Goal: Transaction & Acquisition: Purchase product/service

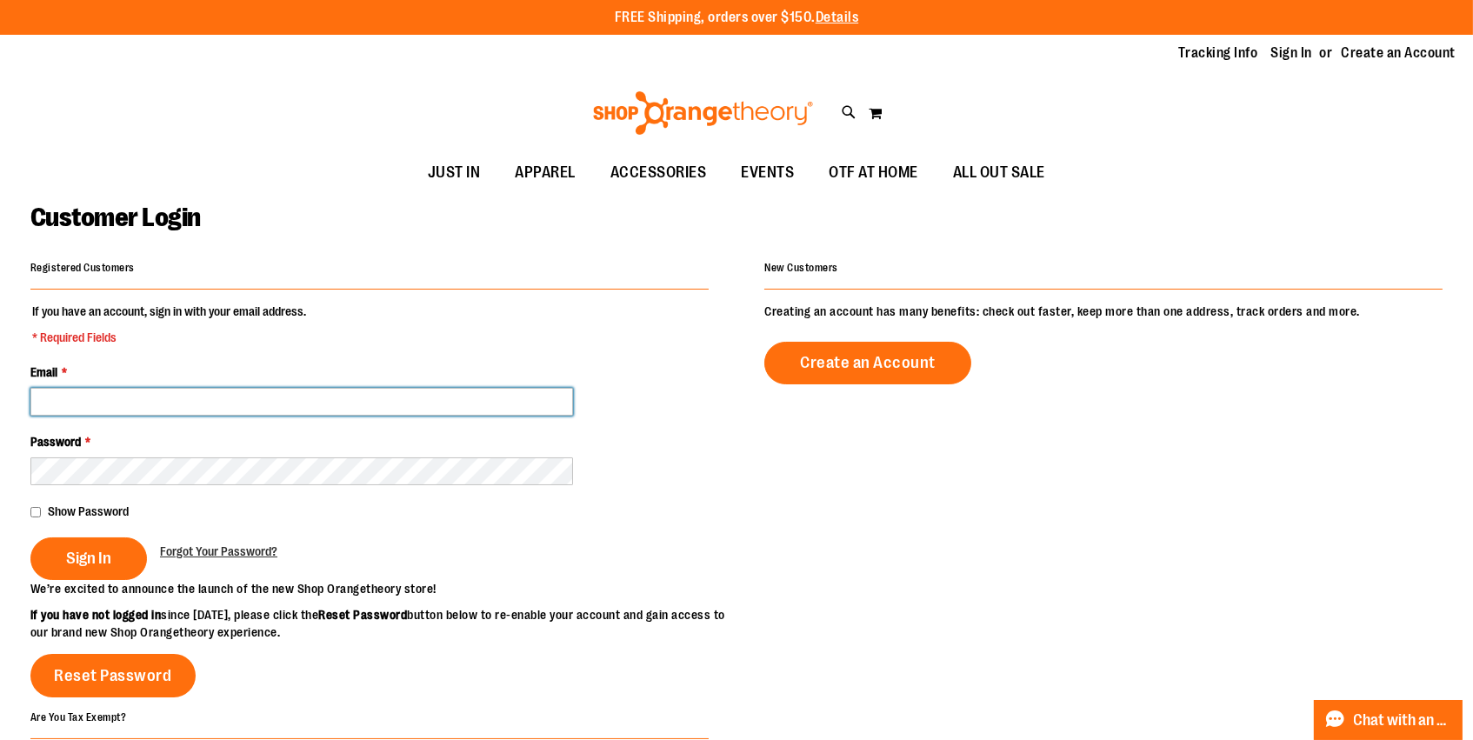
type input "**********"
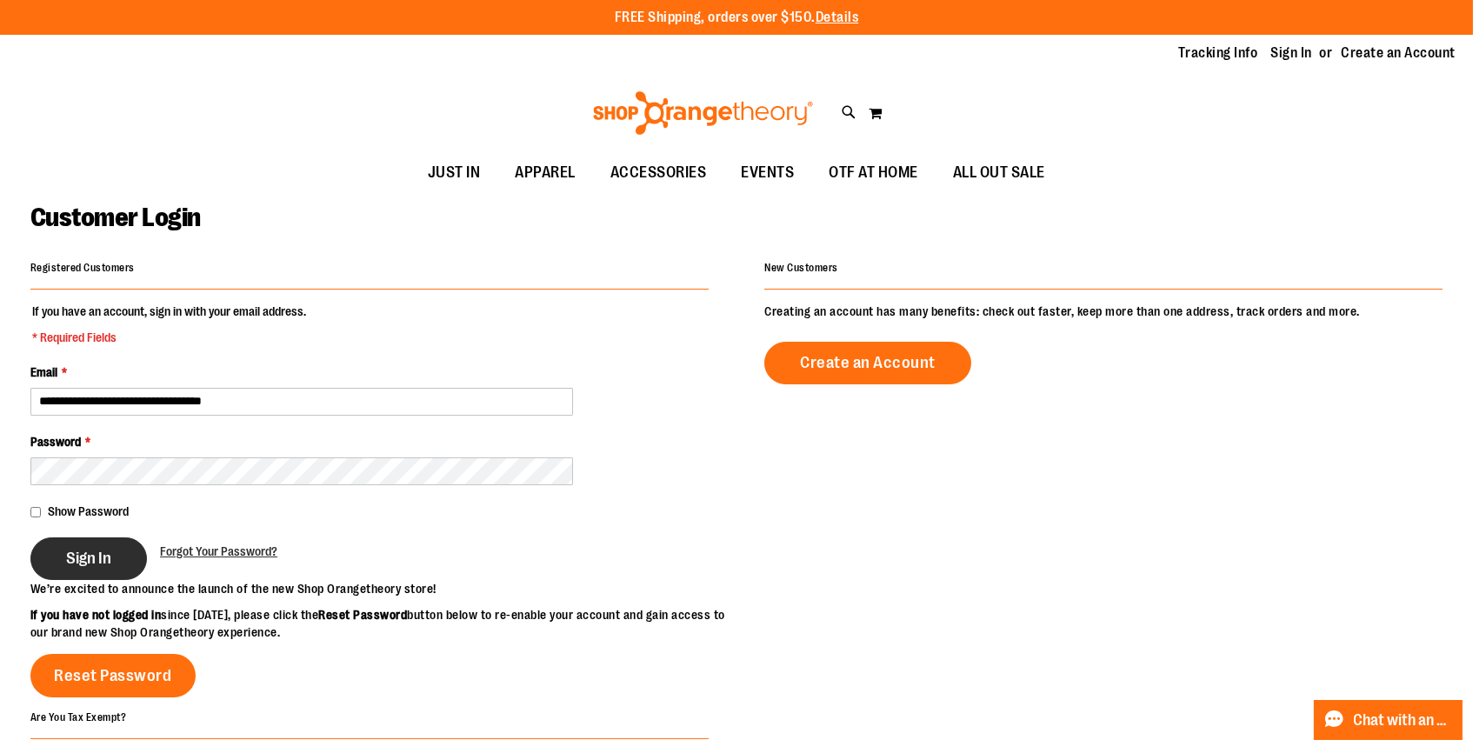
click at [90, 550] on span "Sign In" at bounding box center [88, 558] width 45 height 19
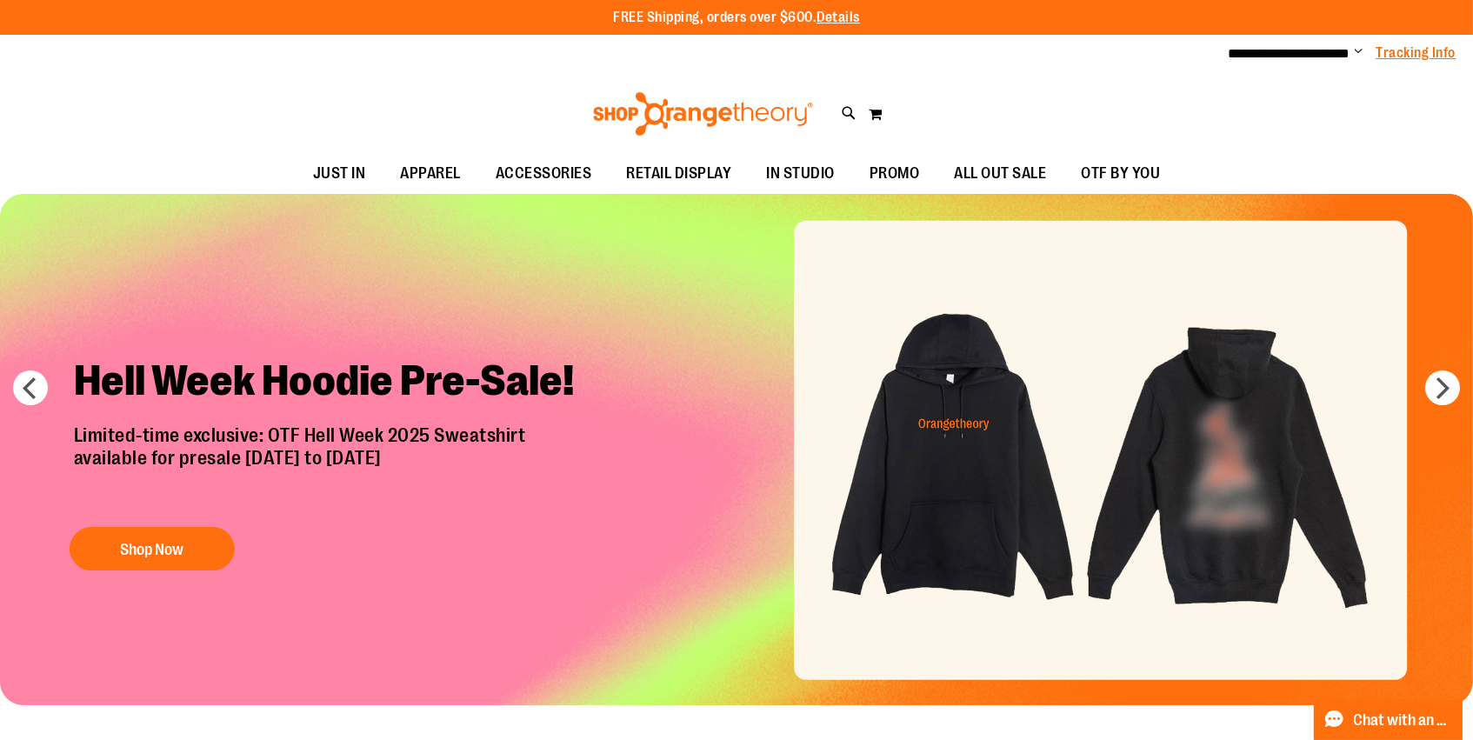
click at [1397, 51] on link "Tracking Info" at bounding box center [1417, 52] width 80 height 19
click at [1301, 60] on span "**********" at bounding box center [1290, 53] width 122 height 13
click at [1346, 54] on span "**********" at bounding box center [1290, 53] width 122 height 13
click at [1328, 54] on span "**********" at bounding box center [1290, 53] width 122 height 13
click at [1355, 50] on span "Change" at bounding box center [1359, 52] width 9 height 17
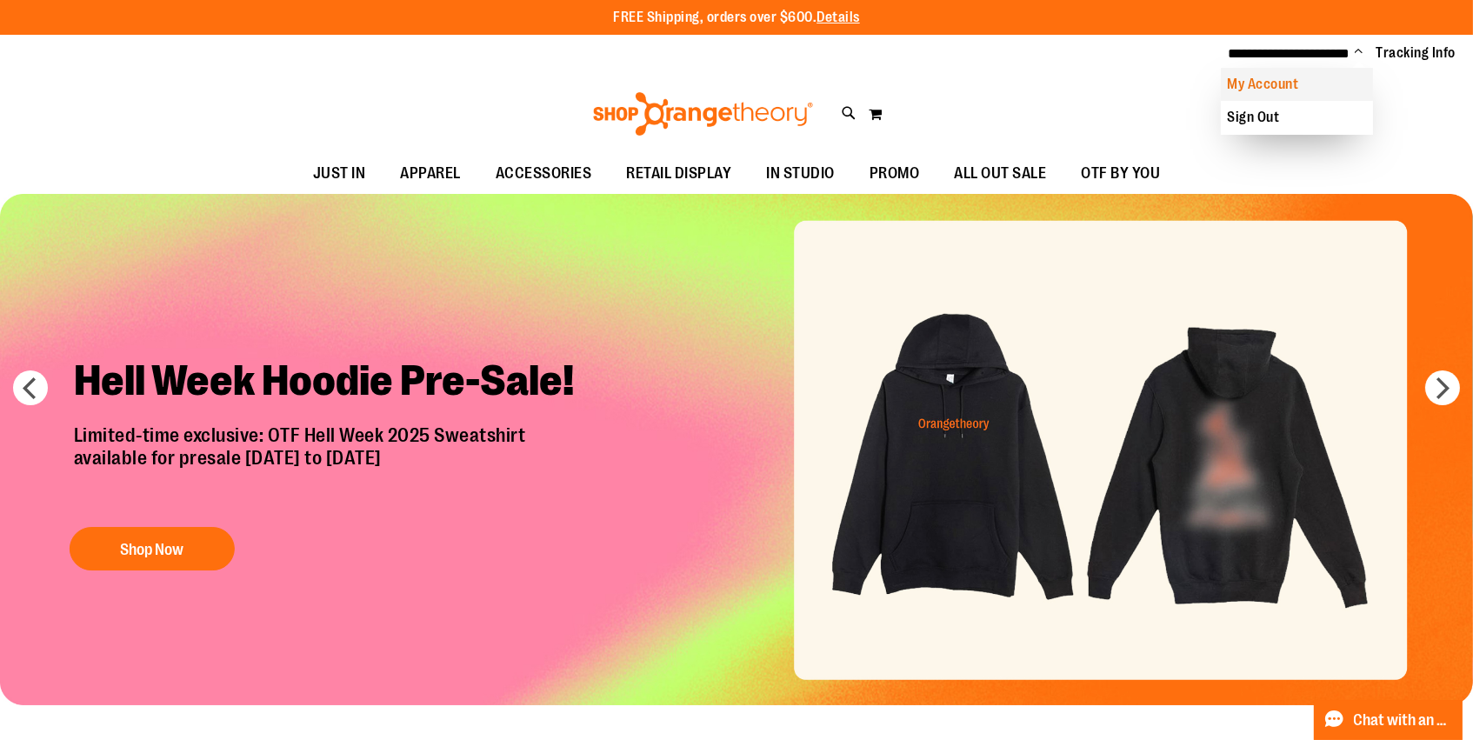
click at [1304, 86] on link "My Account" at bounding box center [1297, 84] width 152 height 33
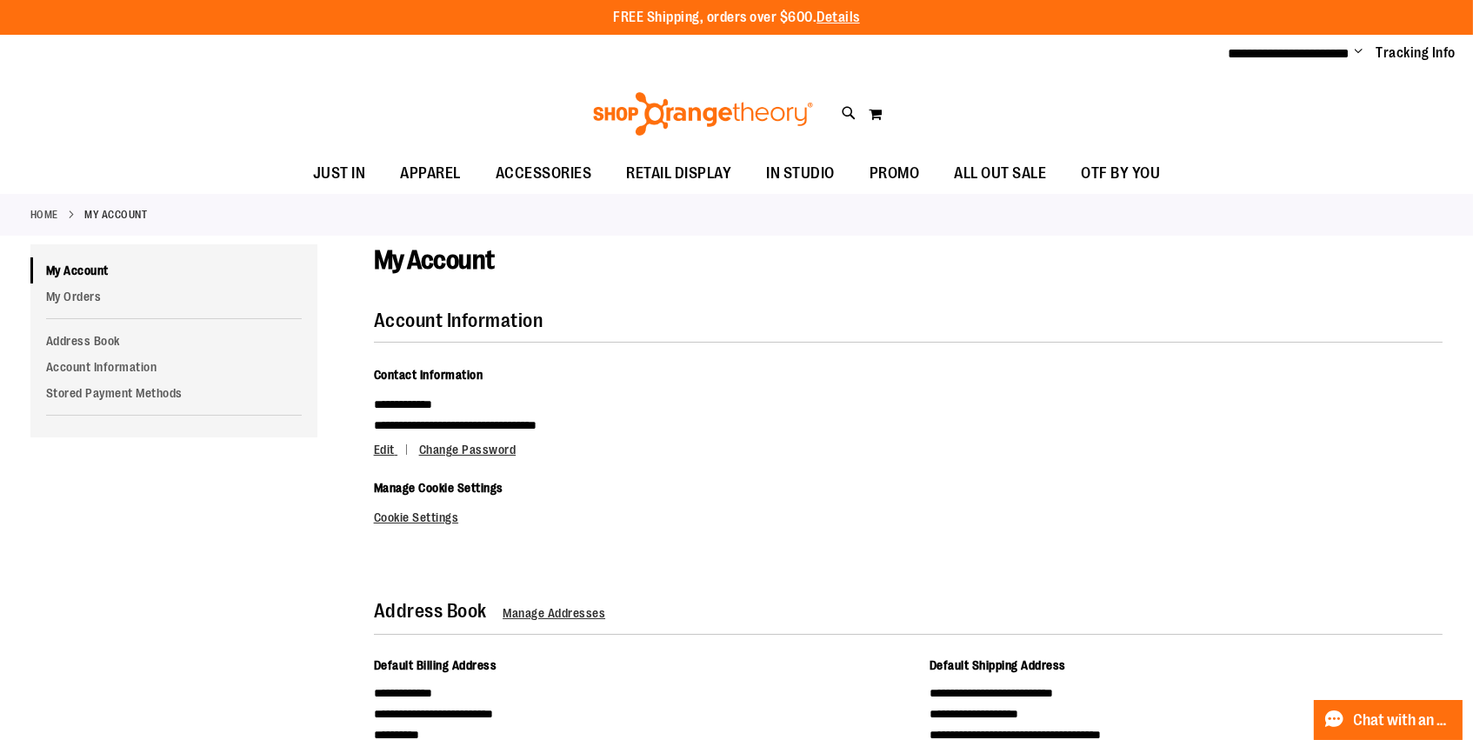
scroll to position [3, 0]
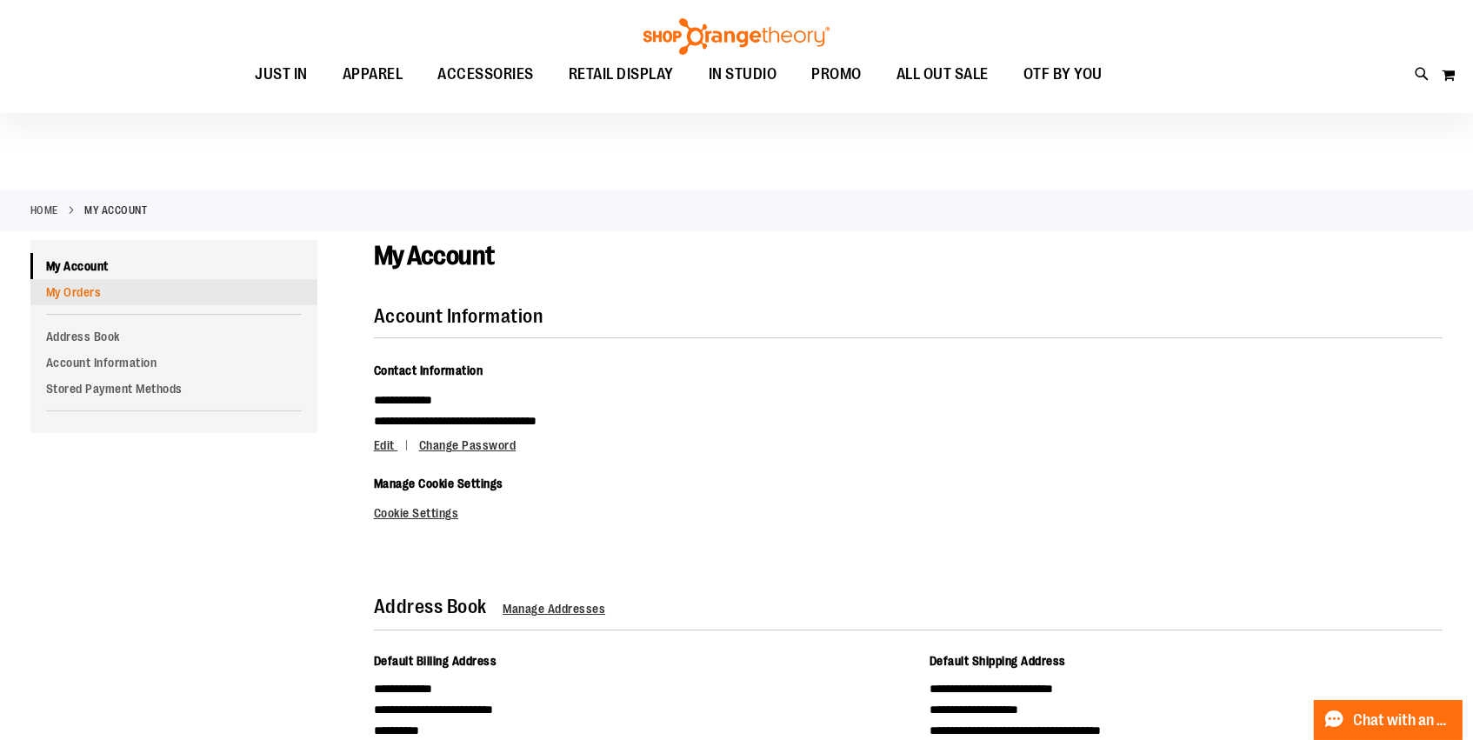
click at [97, 290] on link "My Orders" at bounding box center [173, 292] width 287 height 26
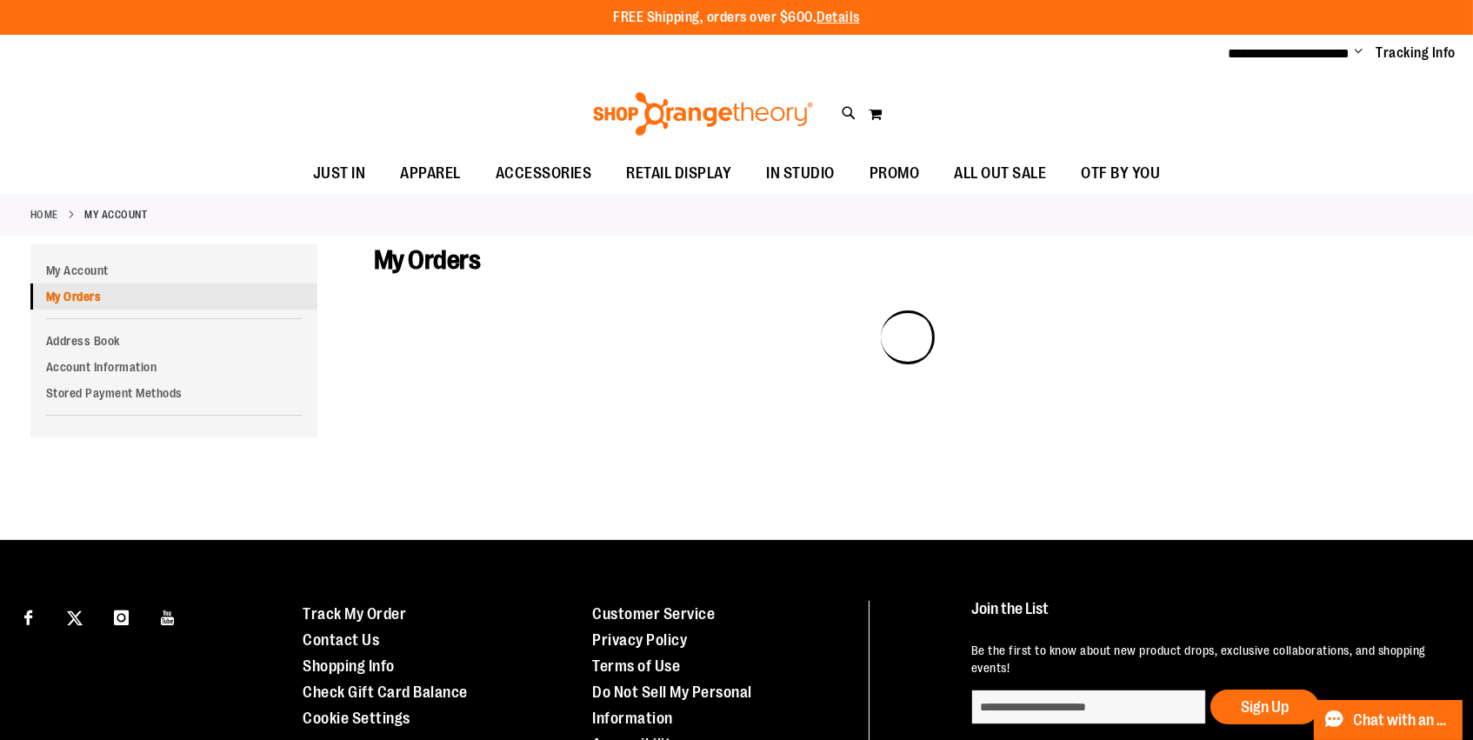
click at [161, 298] on link "My Orders" at bounding box center [173, 296] width 287 height 26
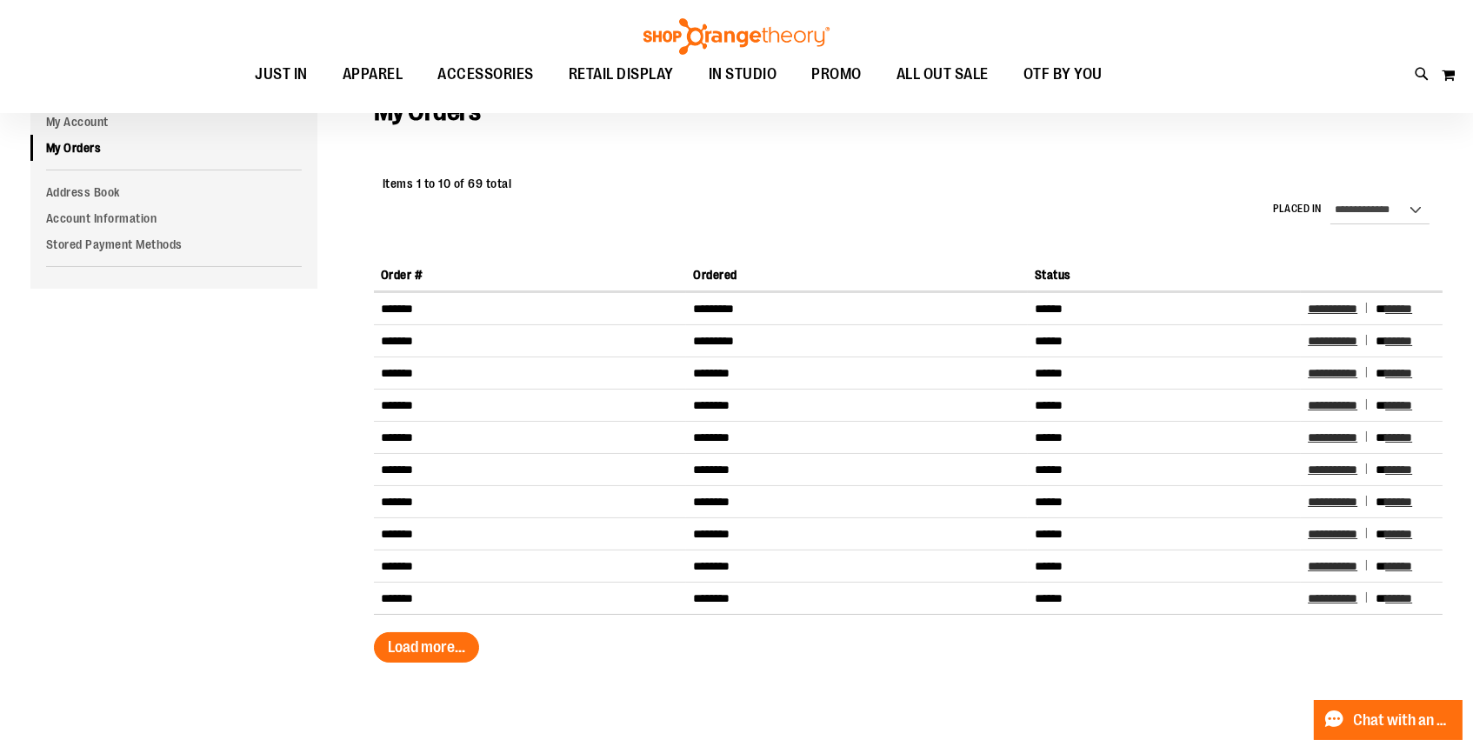
scroll to position [150, 0]
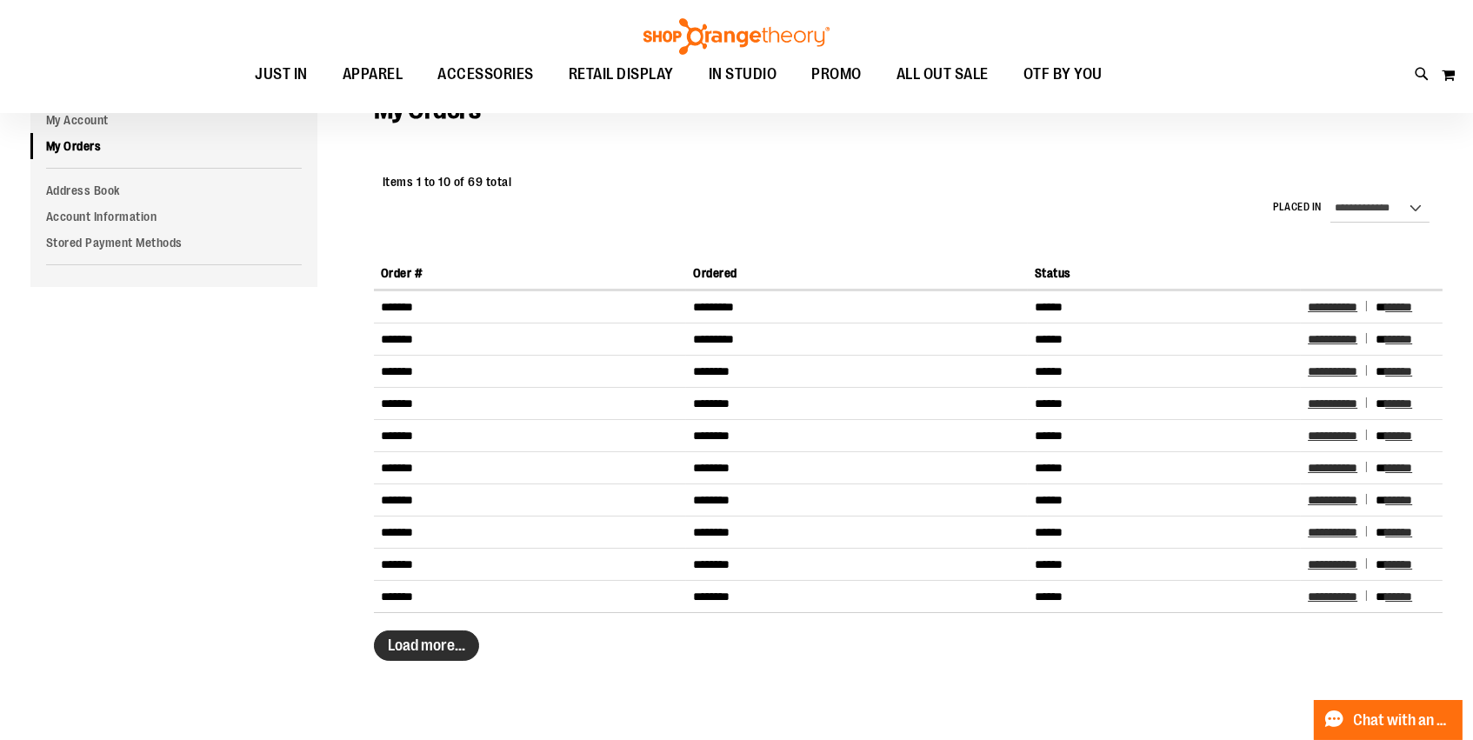
click at [465, 645] on button "Load more..." at bounding box center [426, 645] width 105 height 30
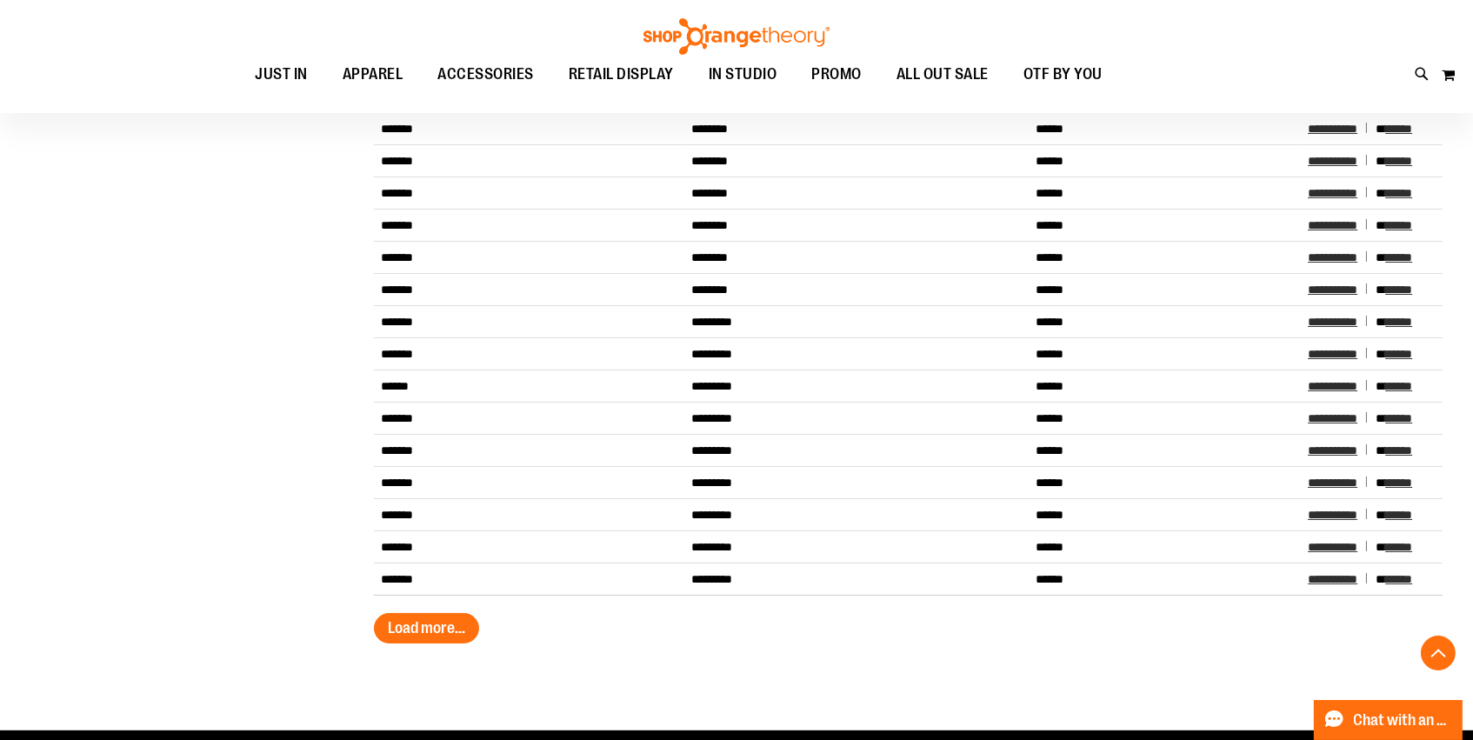
scroll to position [489, 0]
click at [413, 635] on span "Load more..." at bounding box center [426, 627] width 77 height 17
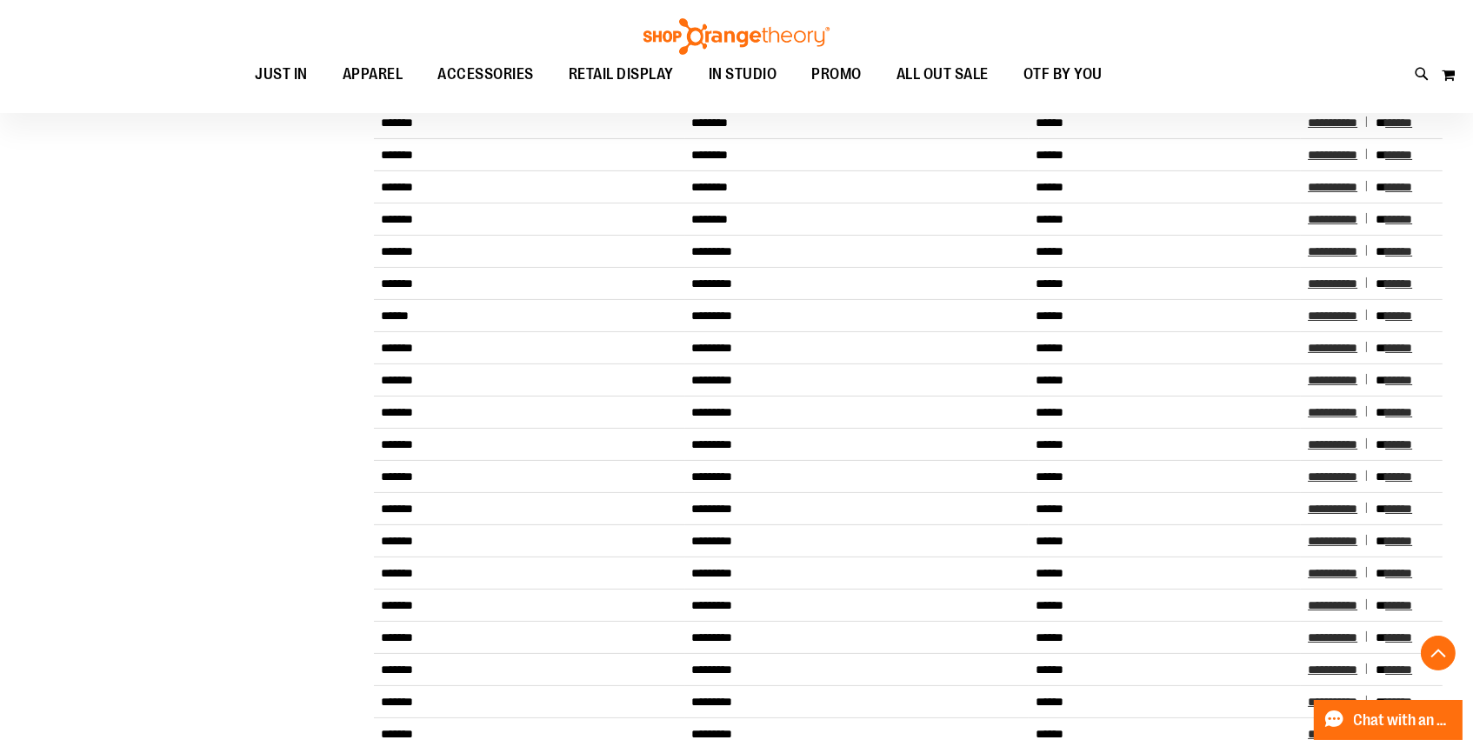
scroll to position [563, 0]
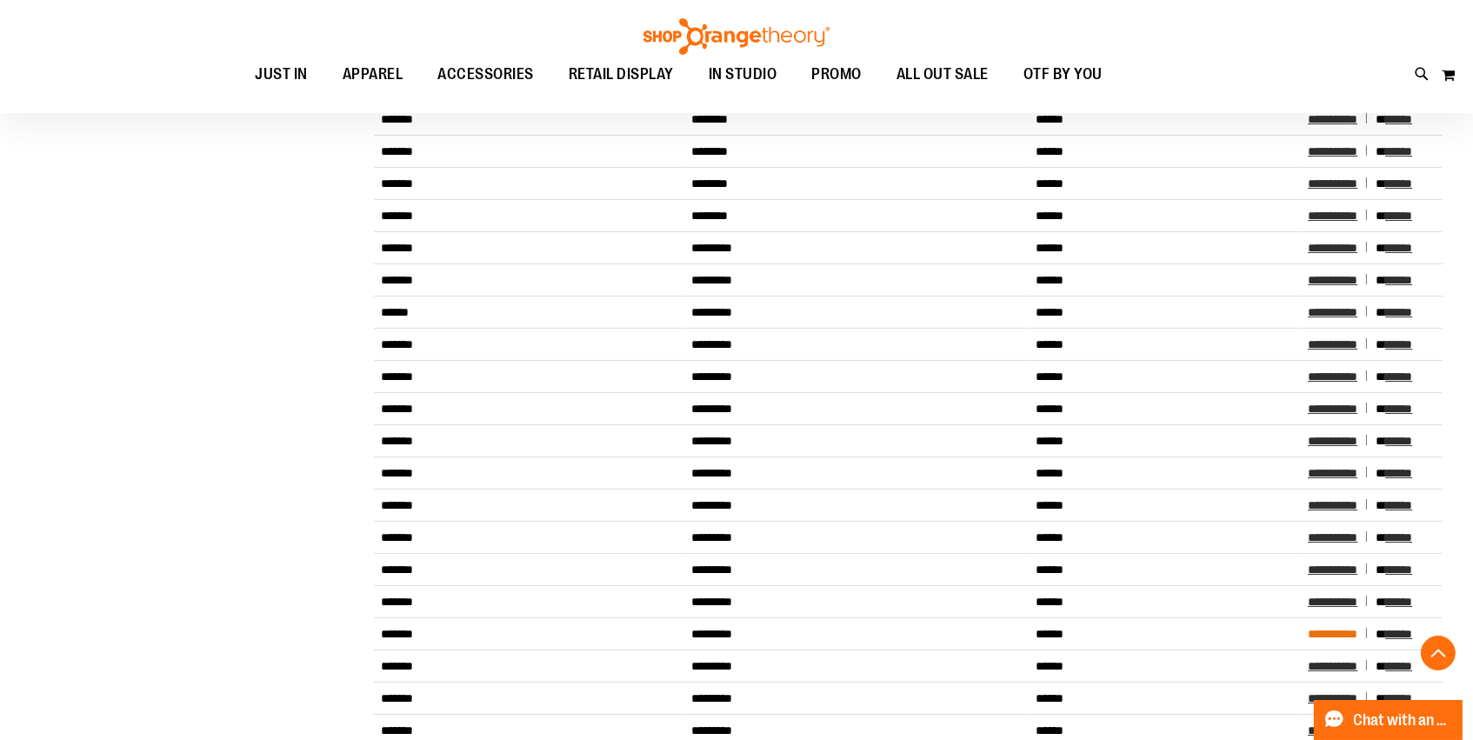
click at [1324, 630] on span "**********" at bounding box center [1333, 634] width 50 height 12
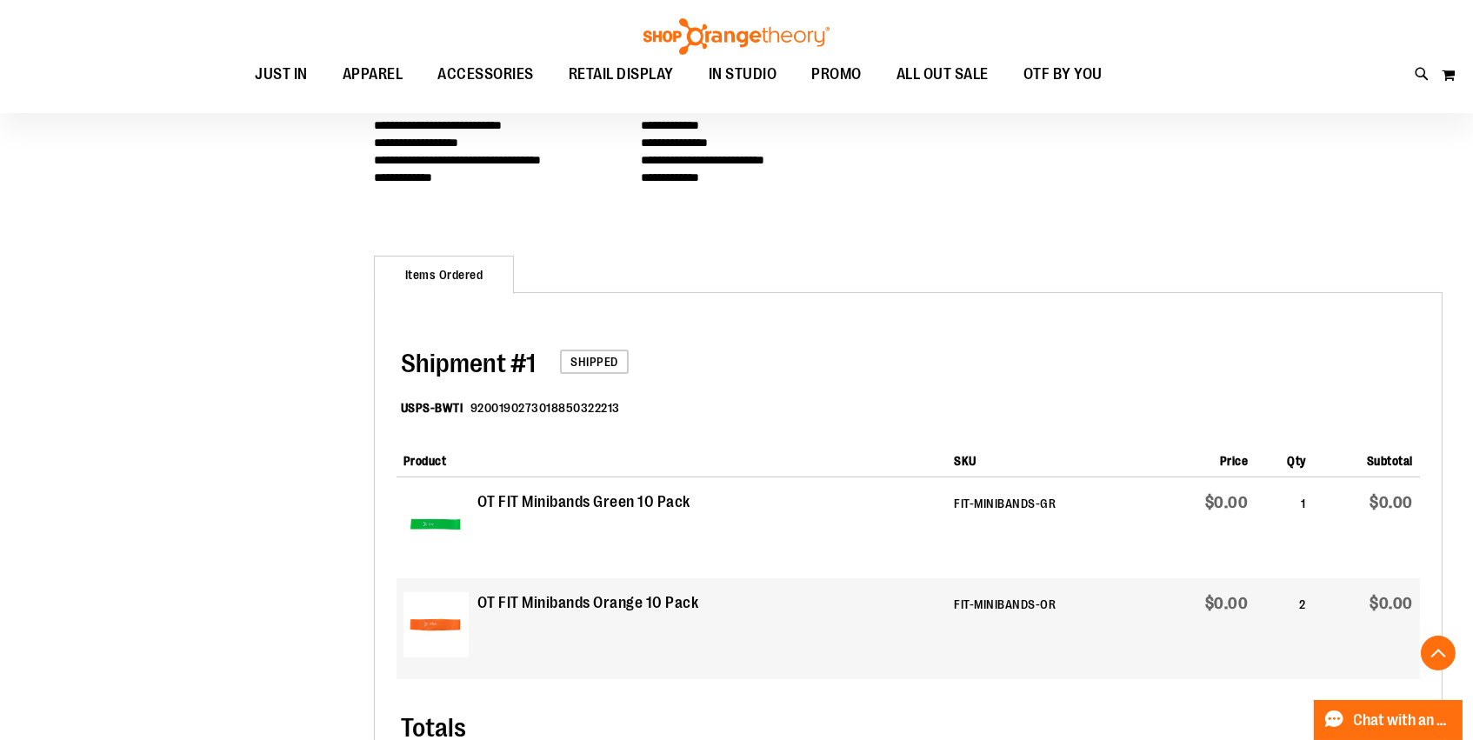
scroll to position [349, 0]
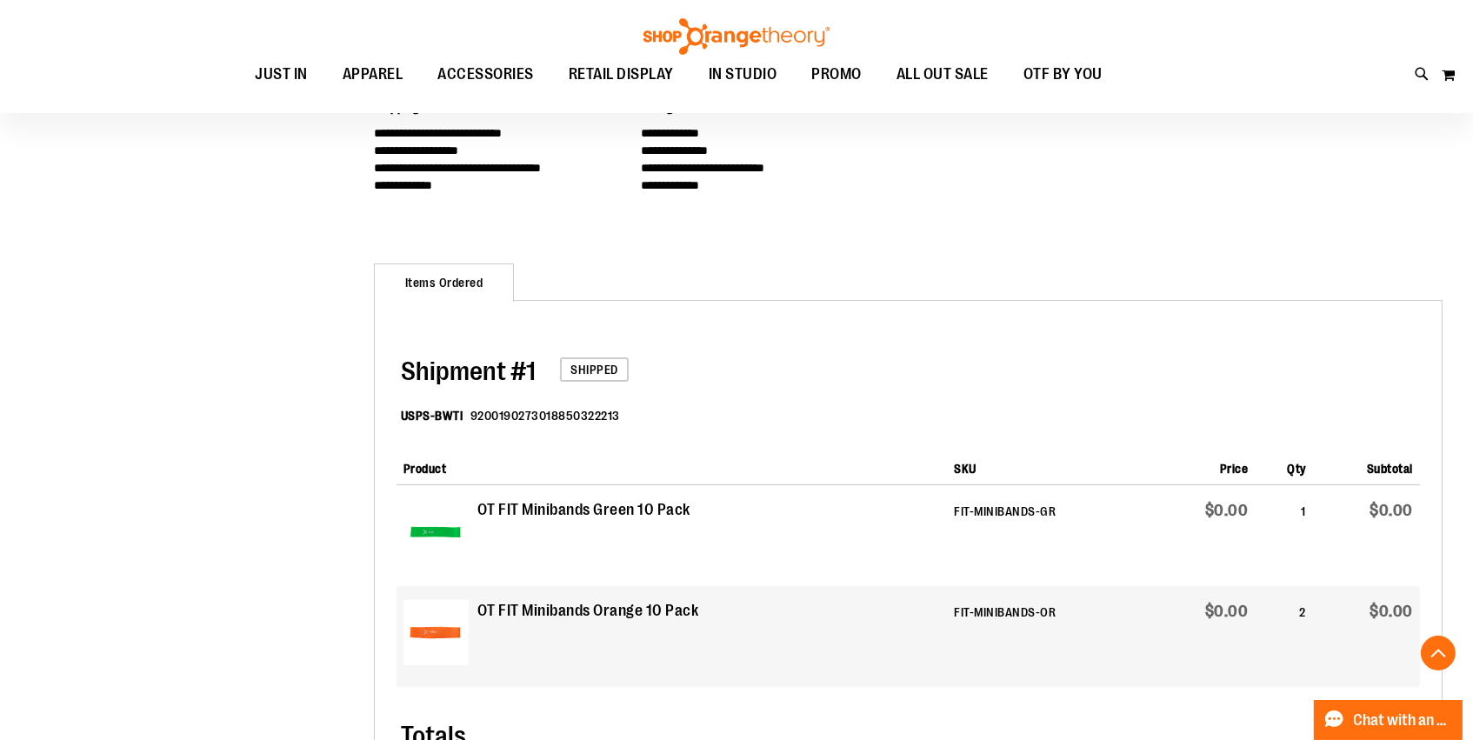
click at [508, 412] on dd "9200190273018850322213" at bounding box center [545, 415] width 150 height 17
copy dd "9200190273018850322213"
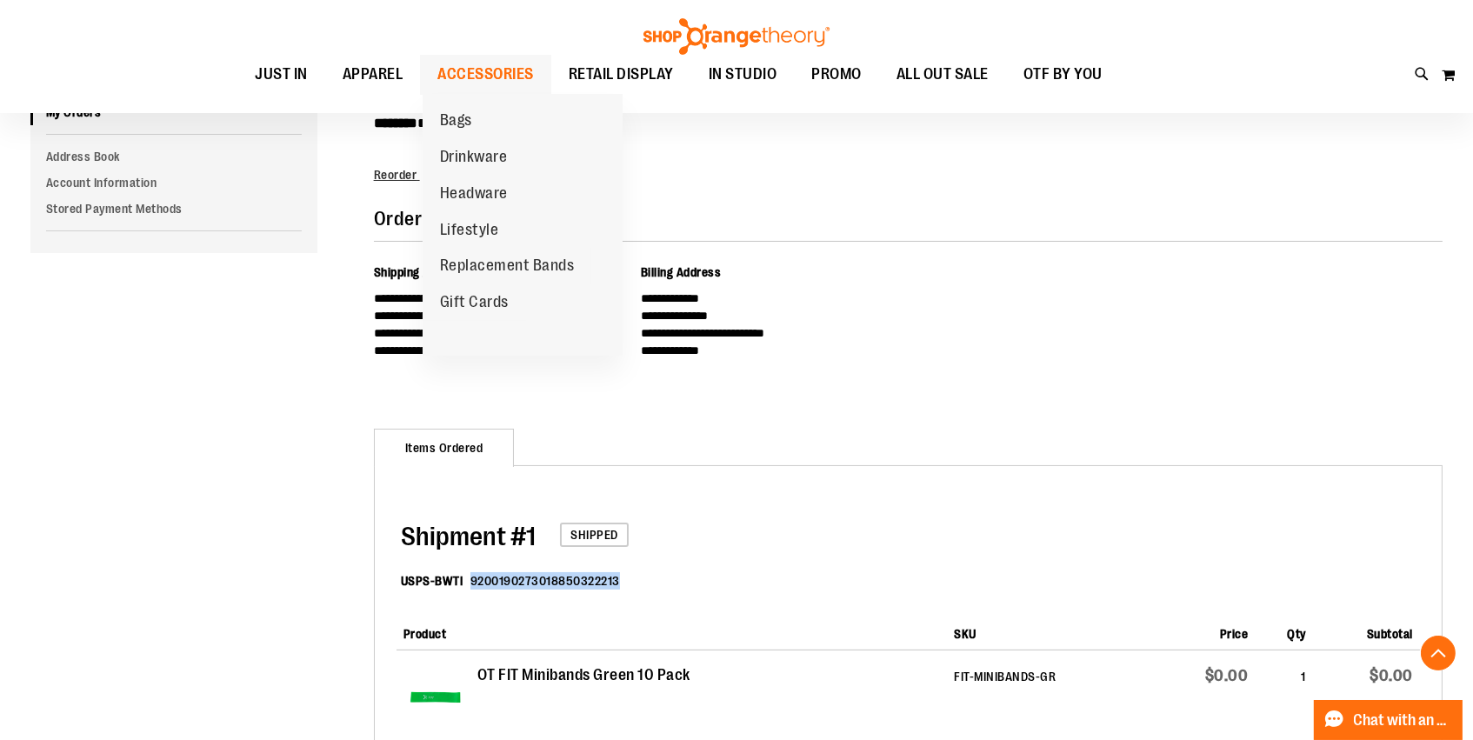
scroll to position [157, 0]
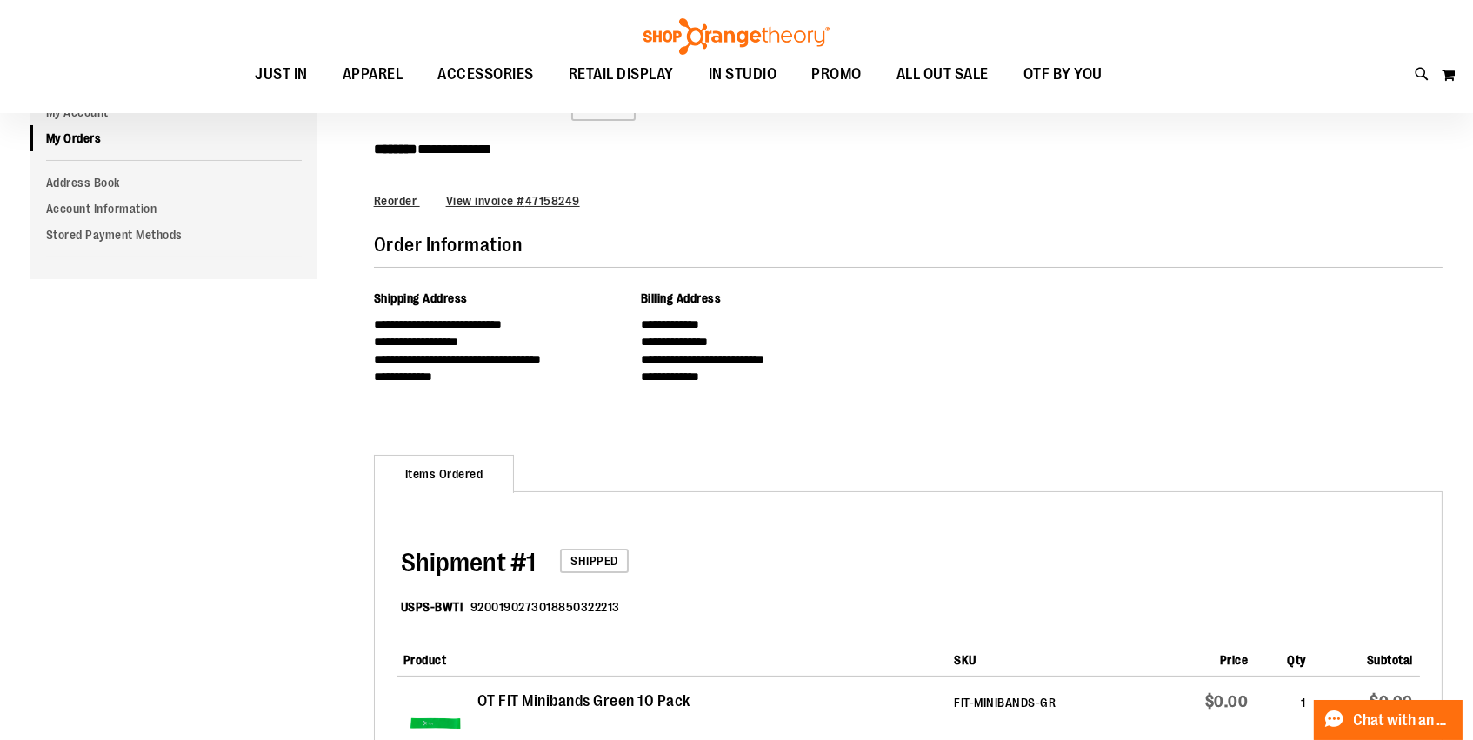
click at [259, 454] on div "**********" at bounding box center [736, 651] width 1412 height 1131
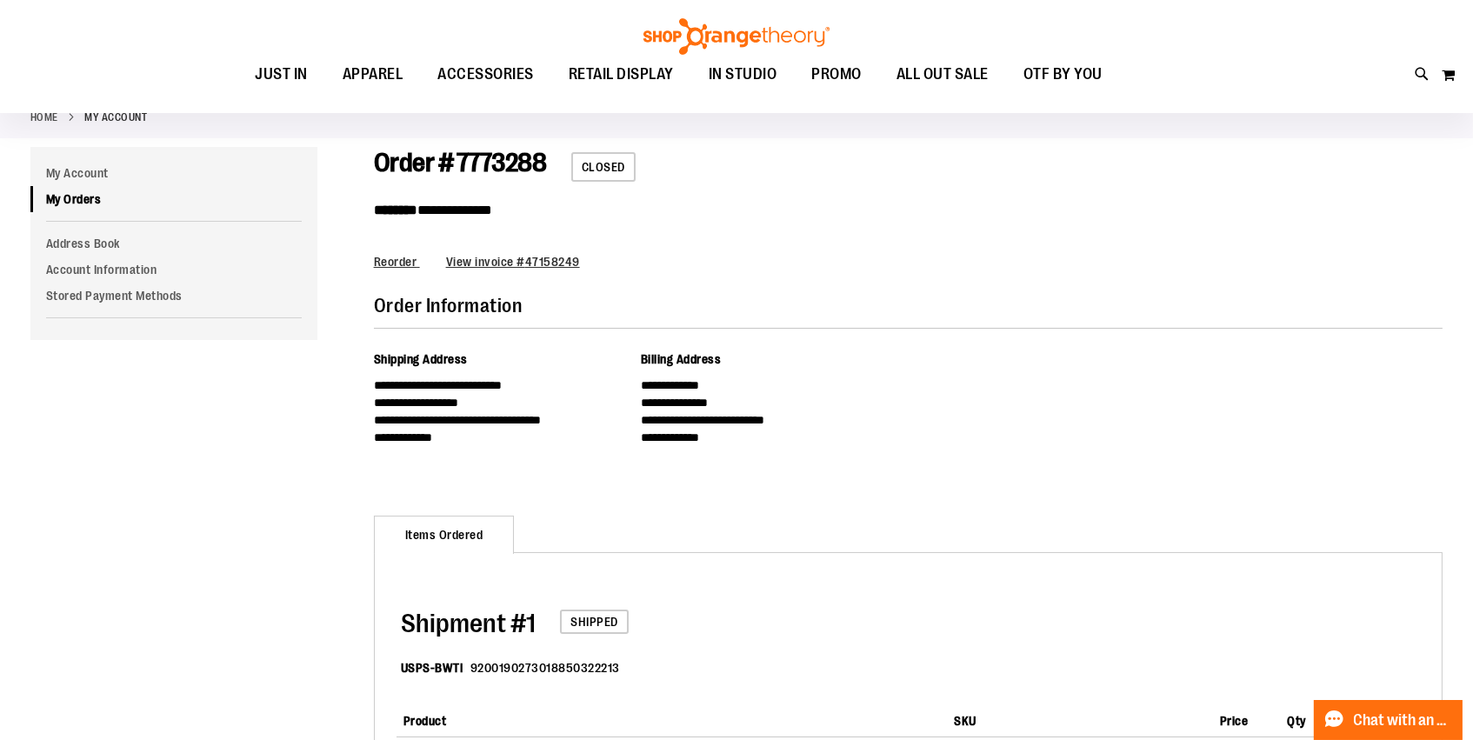
scroll to position [97, 0]
click at [519, 143] on main "**********" at bounding box center [736, 711] width 1473 height 1149
click at [519, 151] on span "Order # 7773288" at bounding box center [460, 162] width 173 height 30
copy span "7773288"
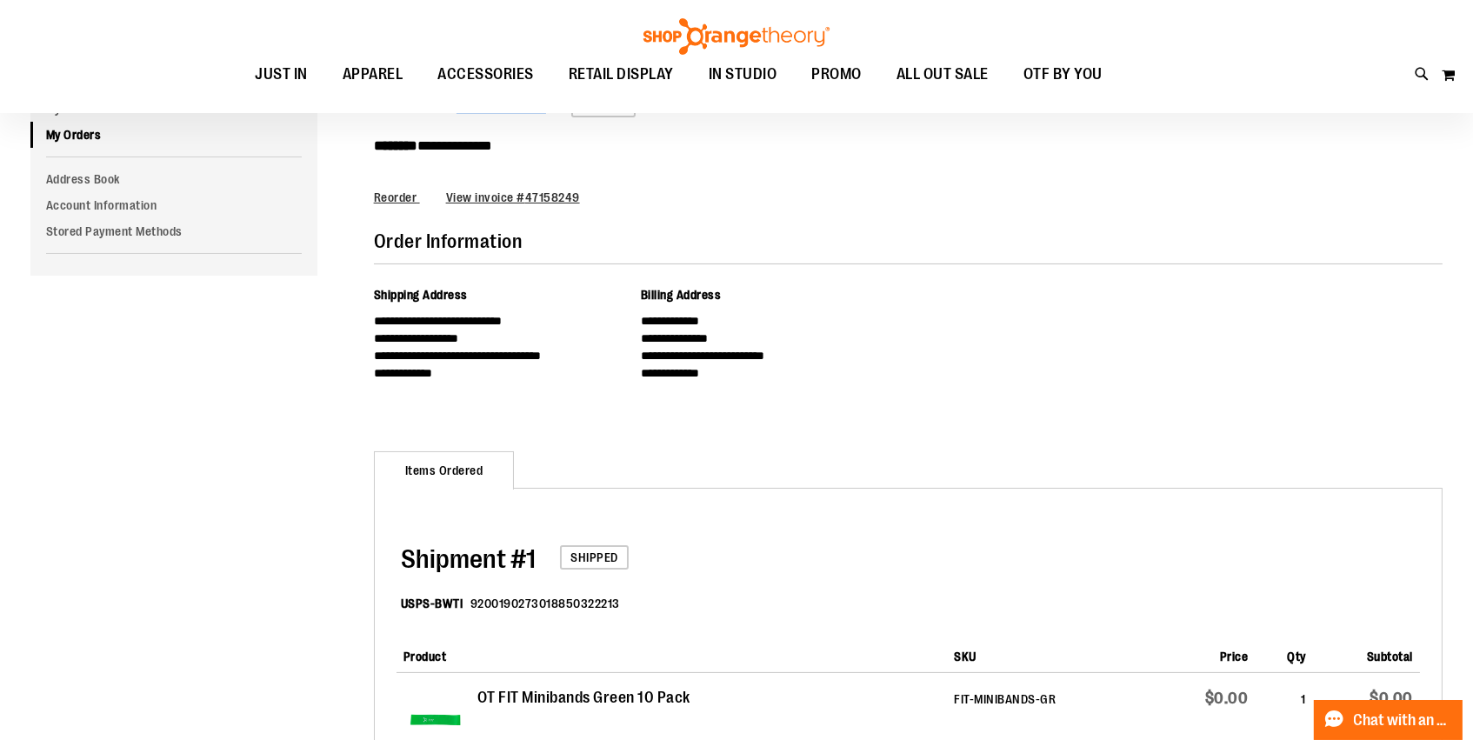
scroll to position [174, 0]
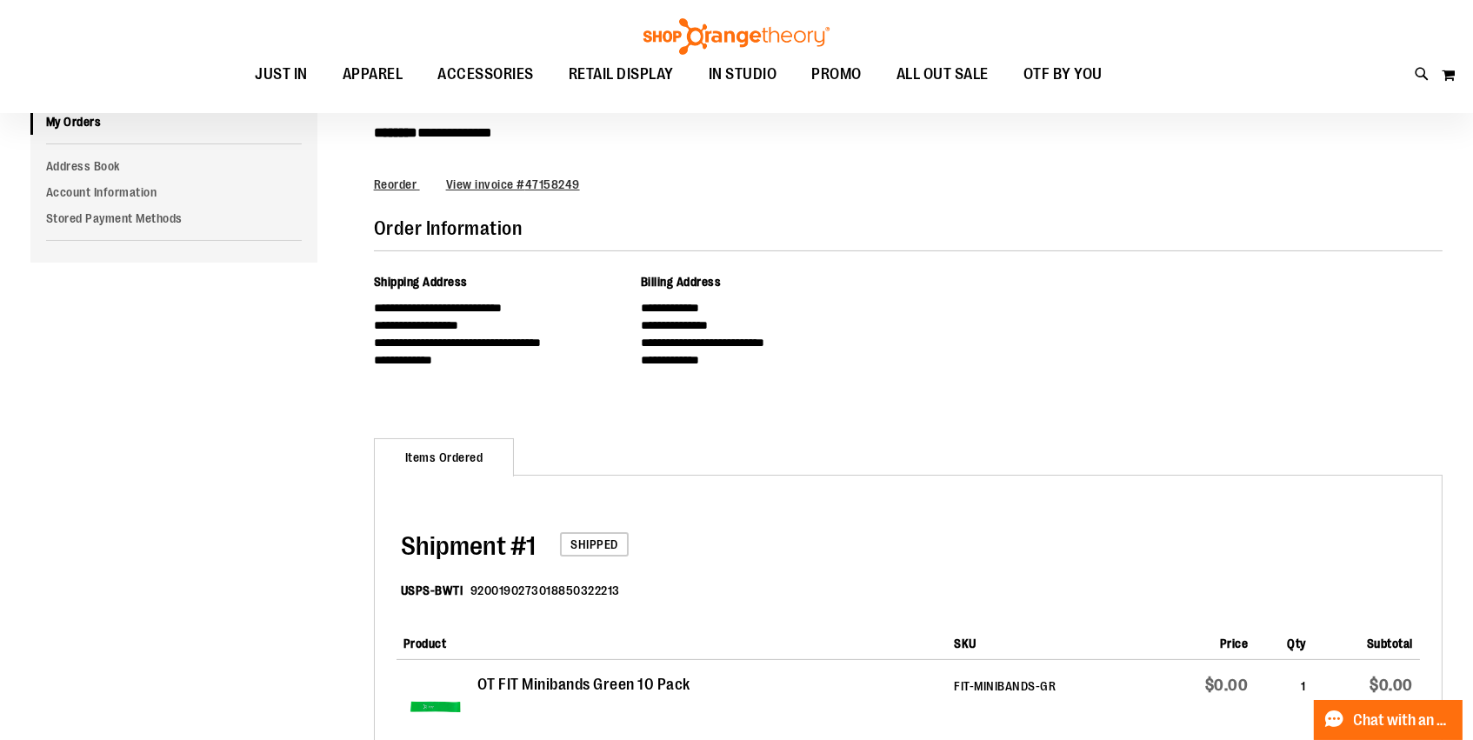
click at [966, 262] on div "**********" at bounding box center [908, 305] width 1069 height 180
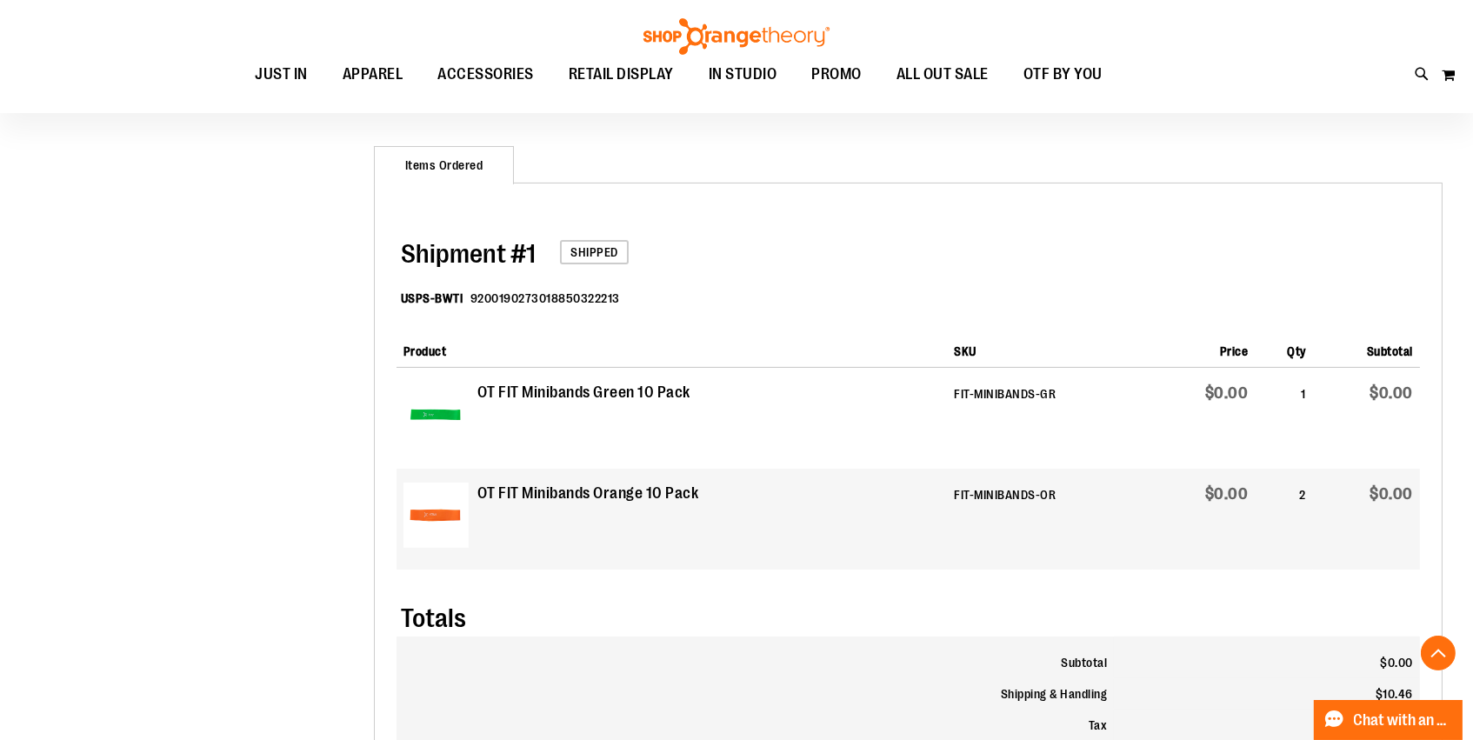
scroll to position [467, 0]
click at [586, 293] on dd "9200190273018850322213" at bounding box center [545, 297] width 150 height 17
copy dd "9200190273018850322213"
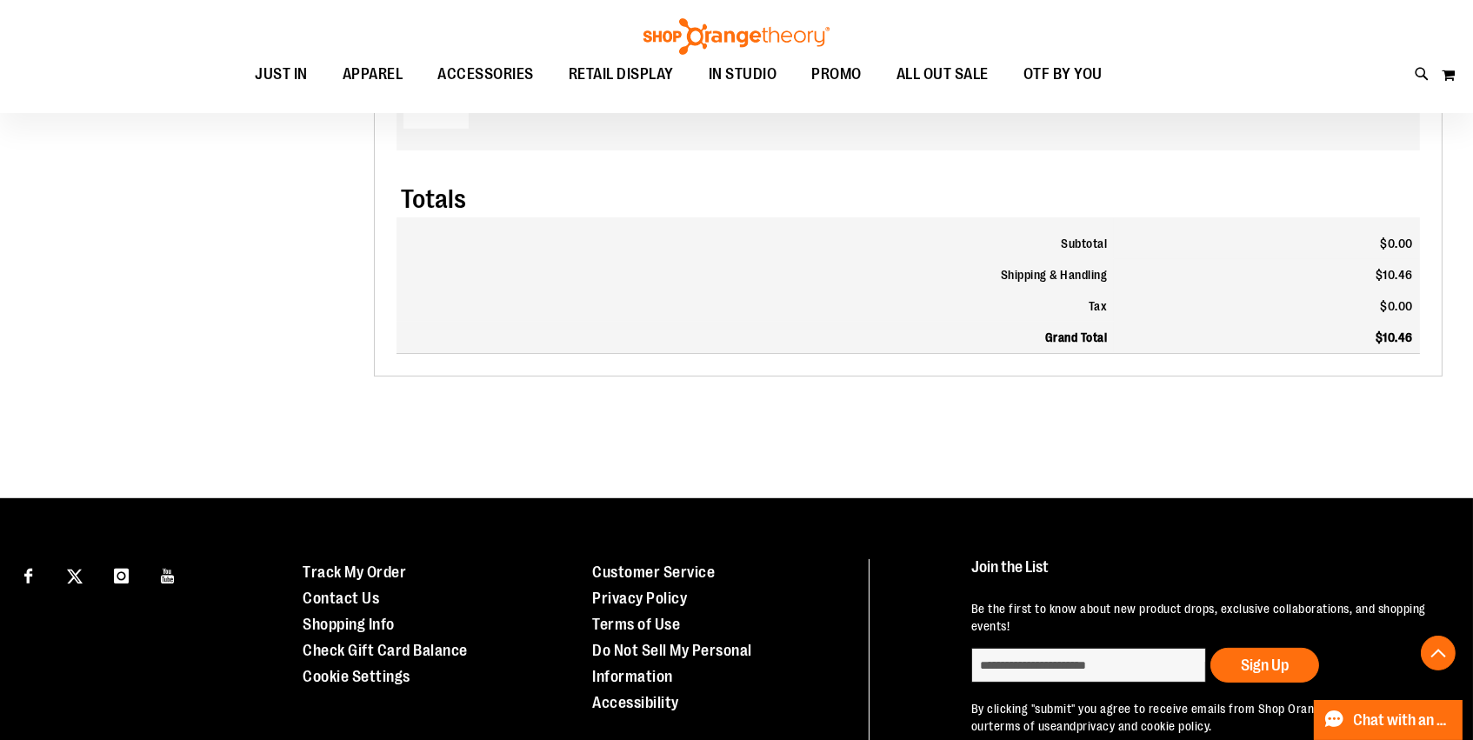
scroll to position [441, 0]
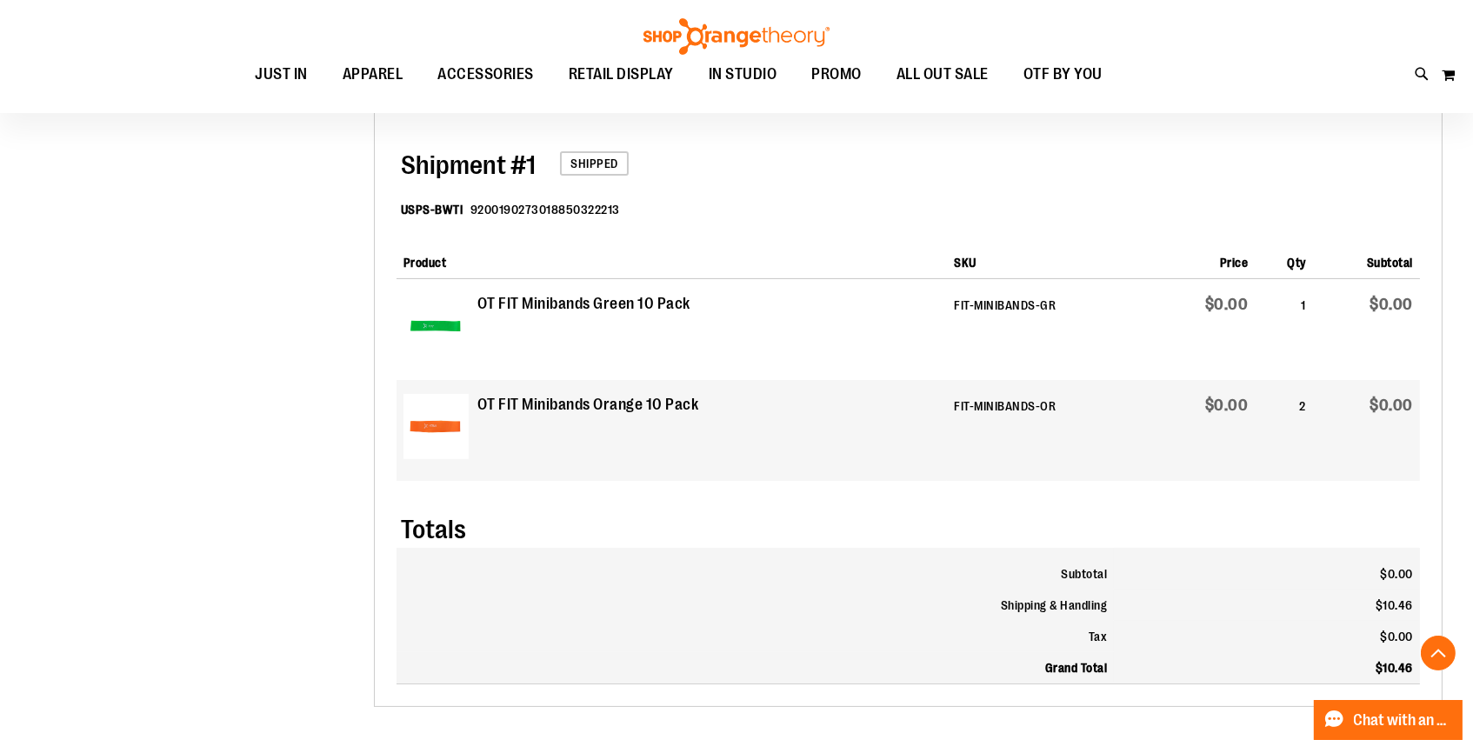
click at [924, 236] on dl "USPS-BWTI 9200190273018850322213" at bounding box center [910, 211] width 1019 height 57
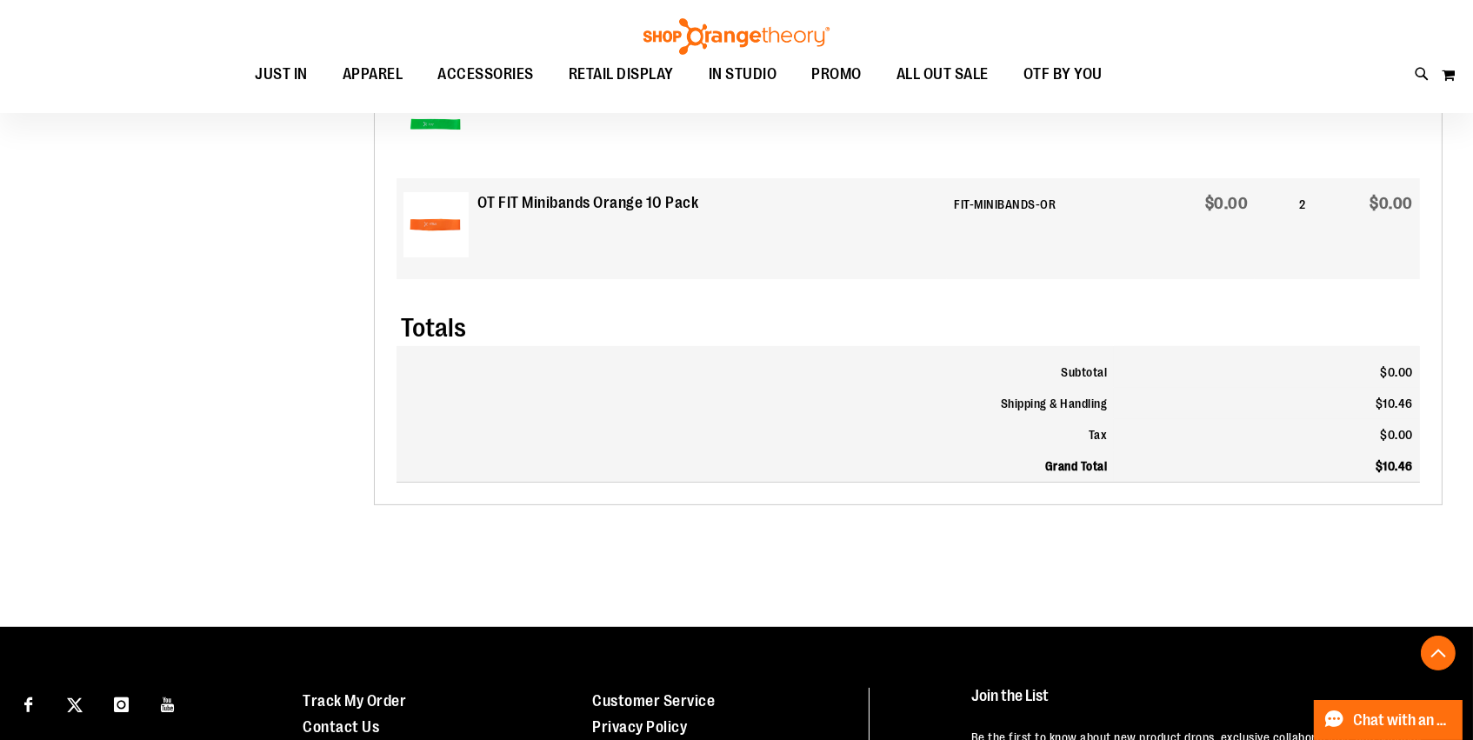
scroll to position [763, 0]
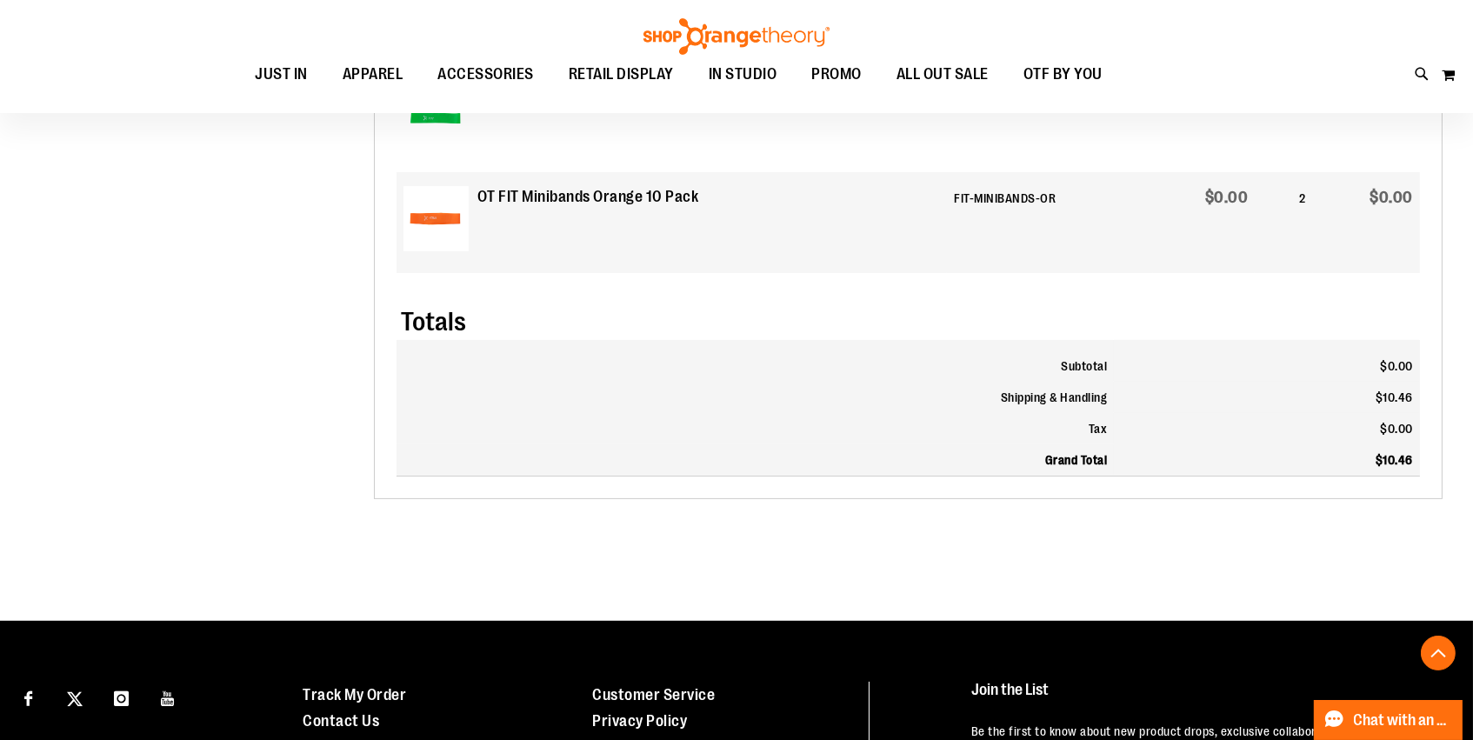
click at [876, 418] on th "Tax" at bounding box center [756, 428] width 718 height 31
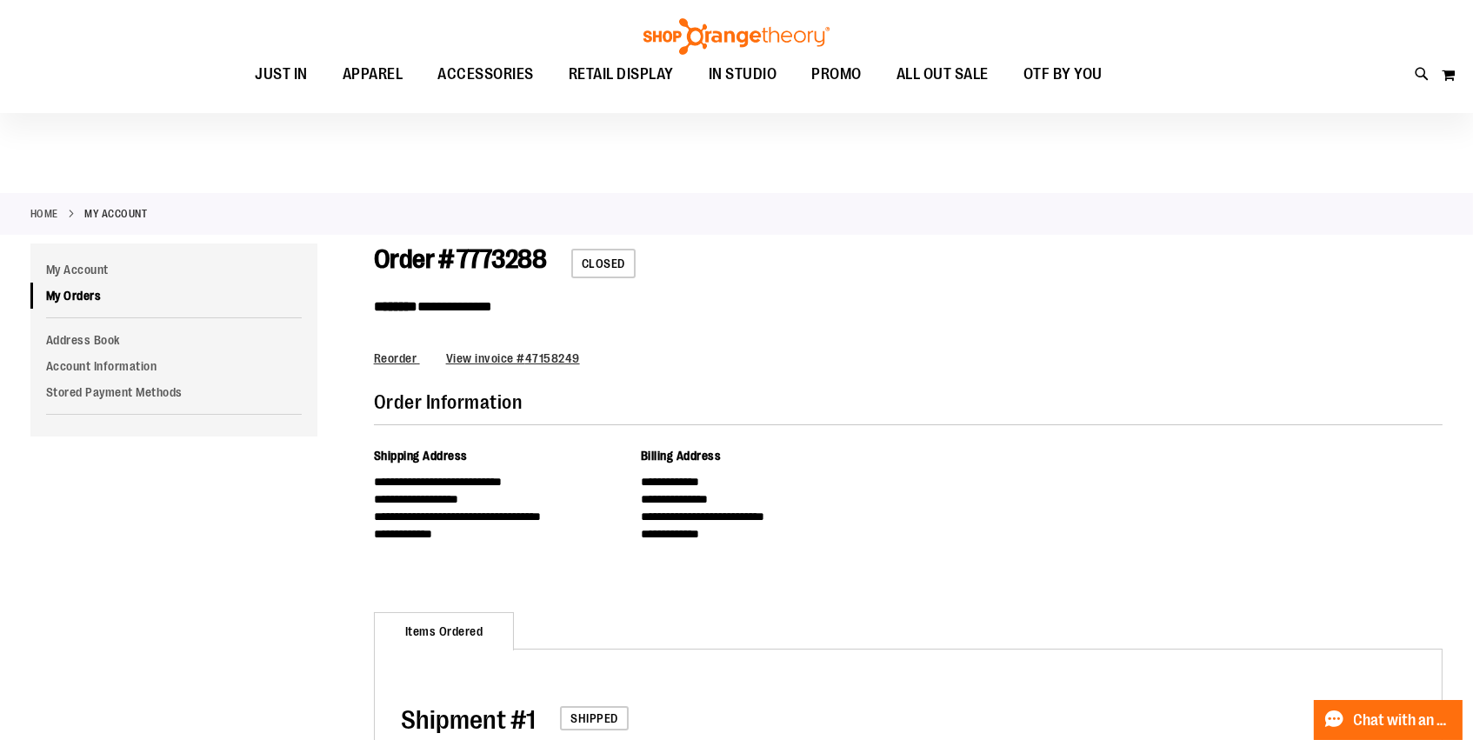
scroll to position [0, 0]
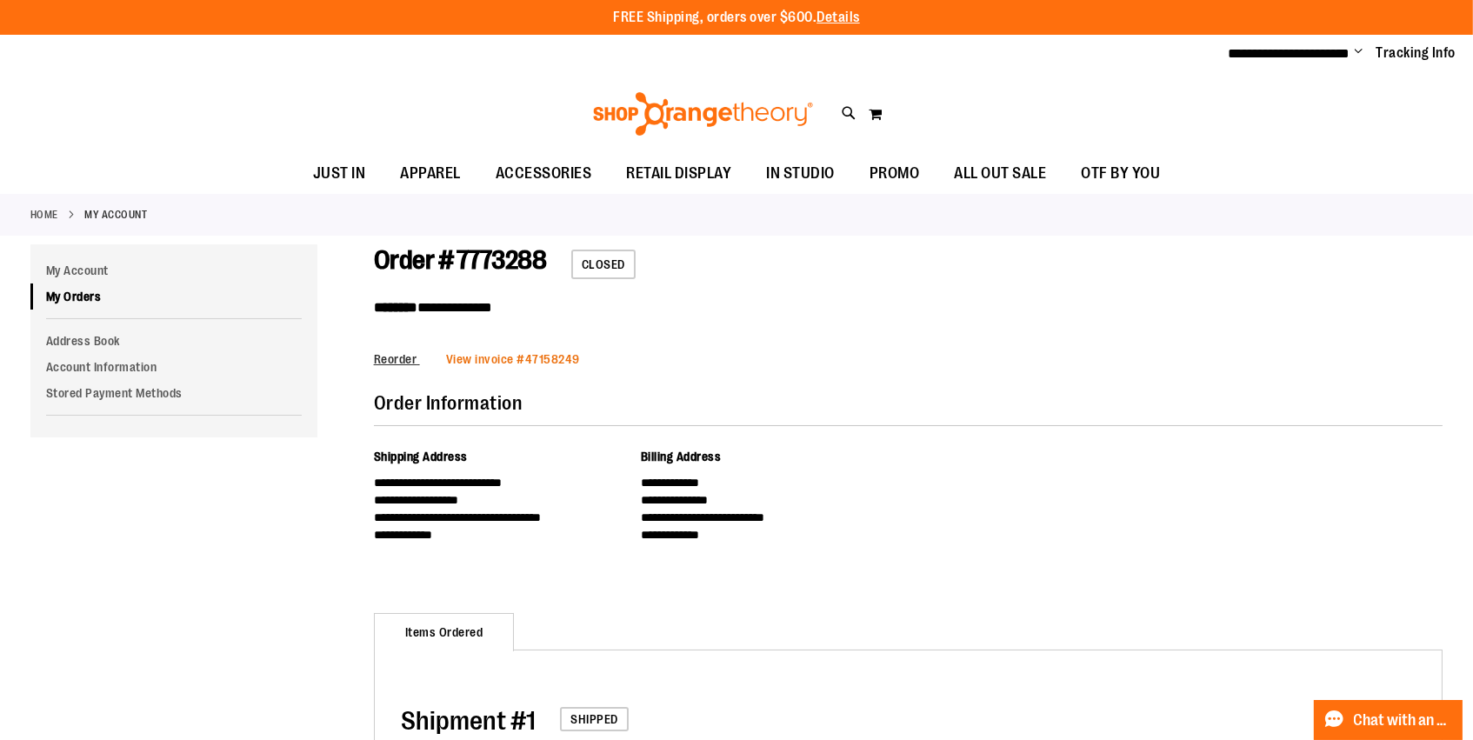
click at [497, 355] on span "View invoice #" at bounding box center [485, 359] width 79 height 14
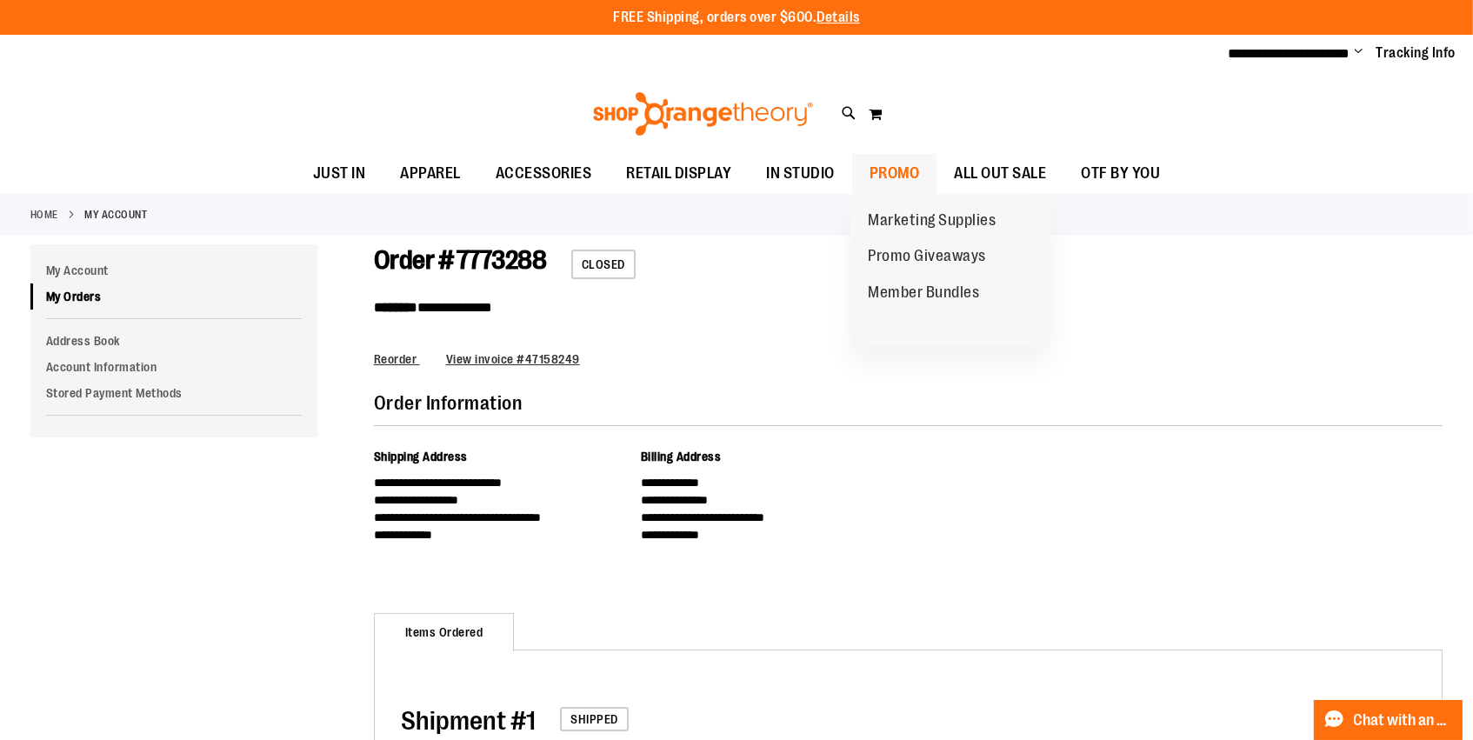
click at [863, 183] on link "PROMO" at bounding box center [894, 174] width 85 height 40
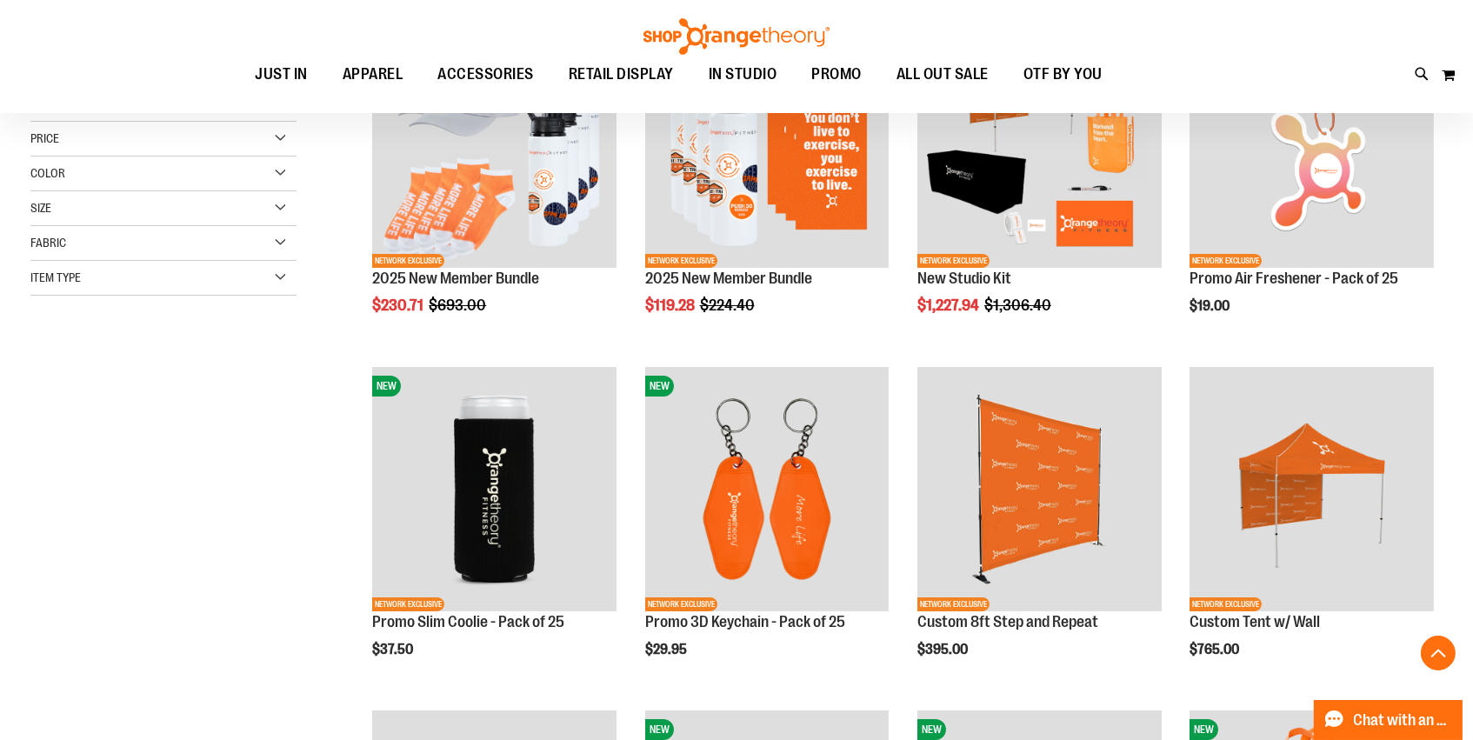
scroll to position [339, 1]
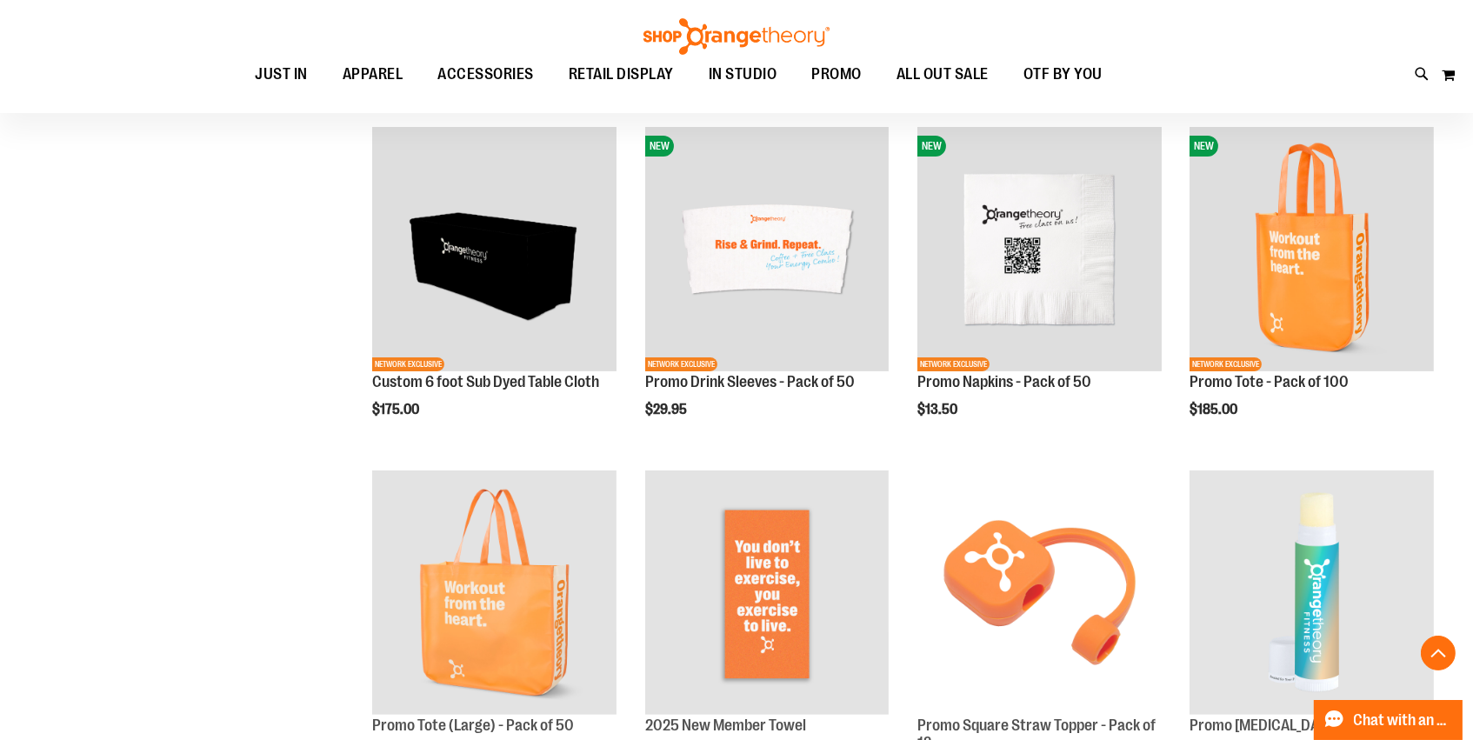
scroll to position [917, 0]
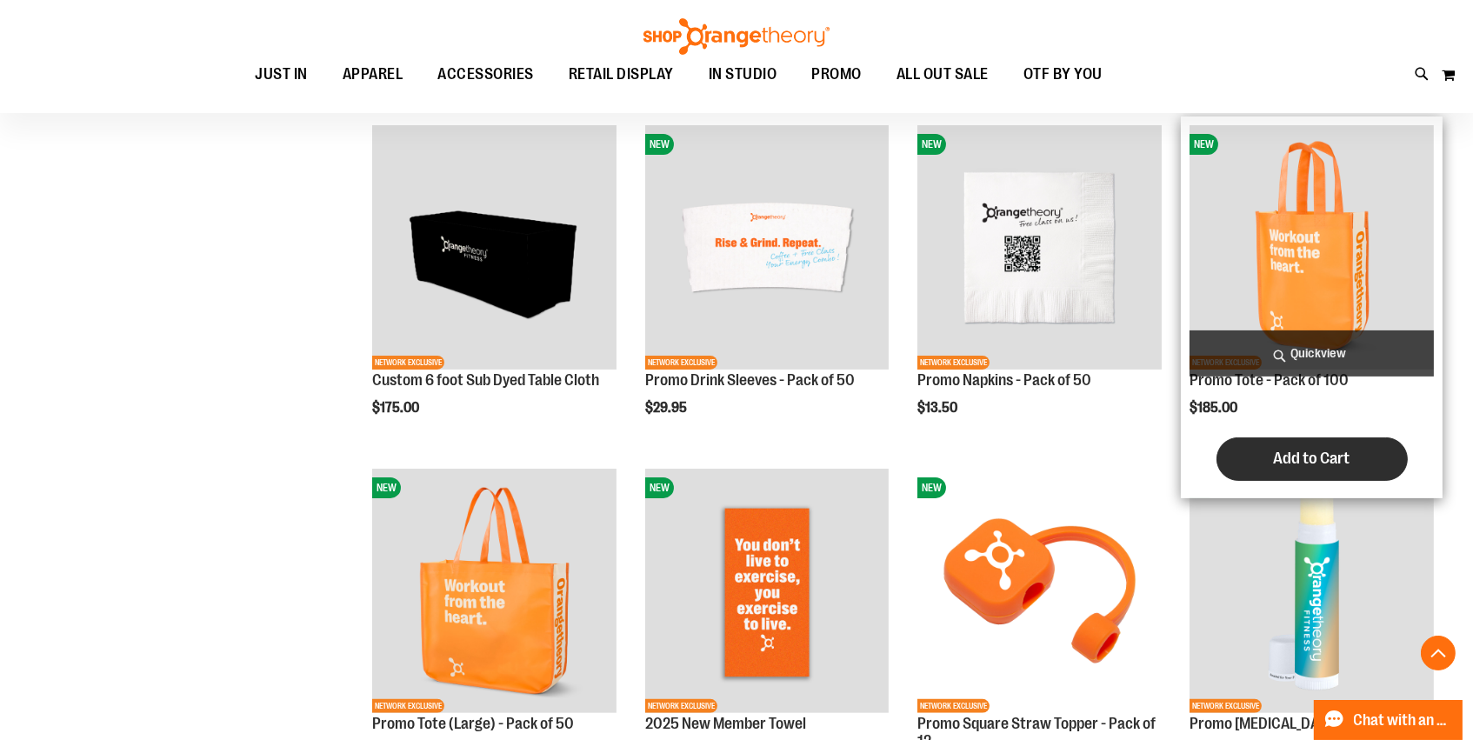
click at [1309, 466] on span "Add to Cart" at bounding box center [1312, 458] width 77 height 19
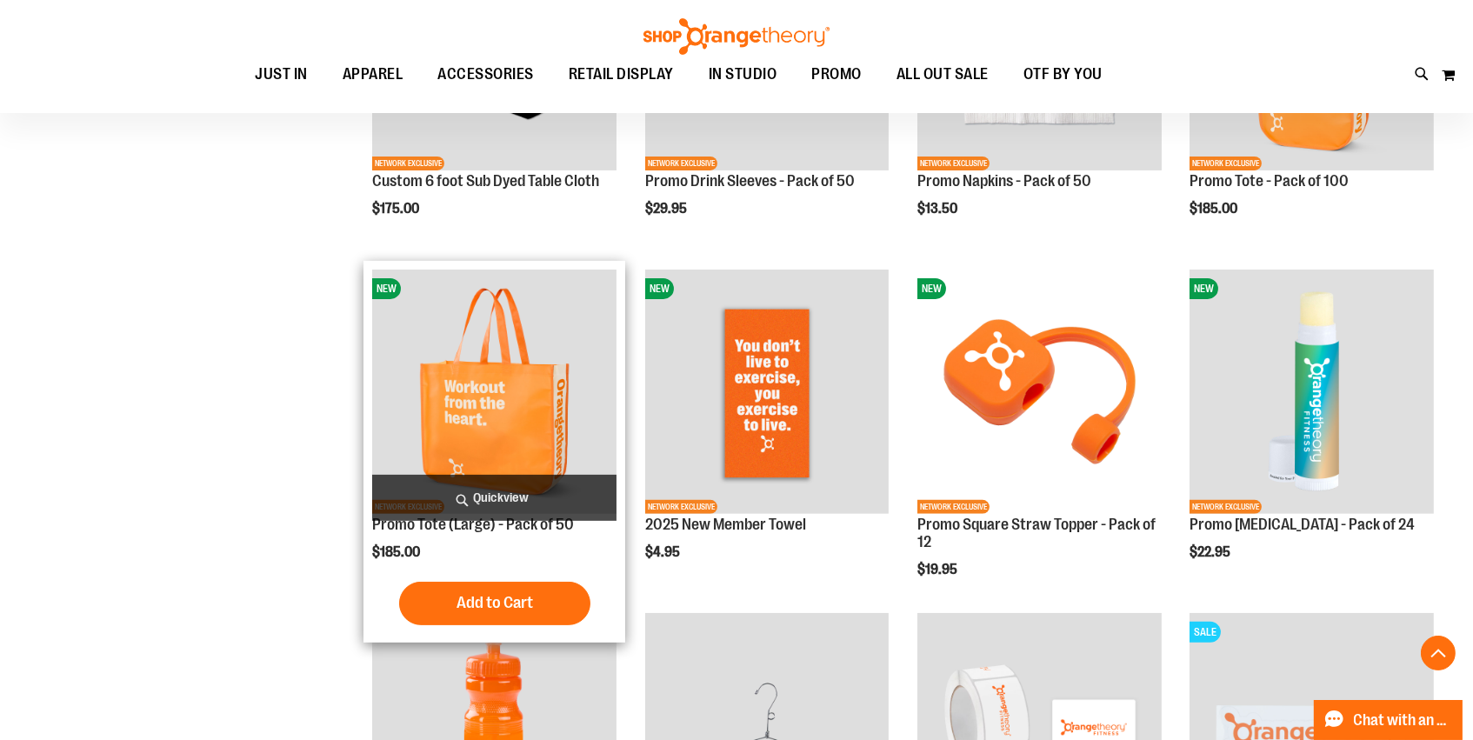
scroll to position [1116, 0]
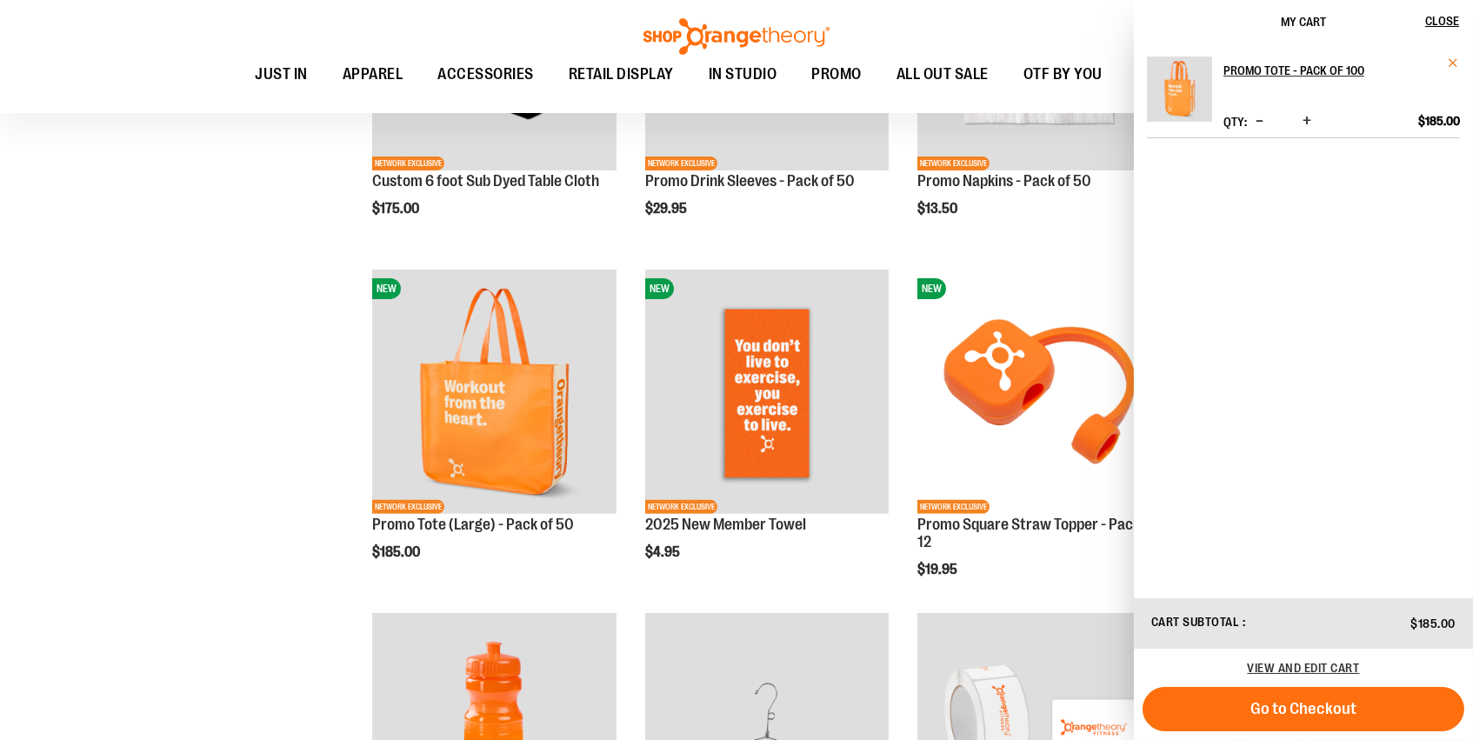
click at [1452, 67] on span "Remove item" at bounding box center [1453, 63] width 13 height 13
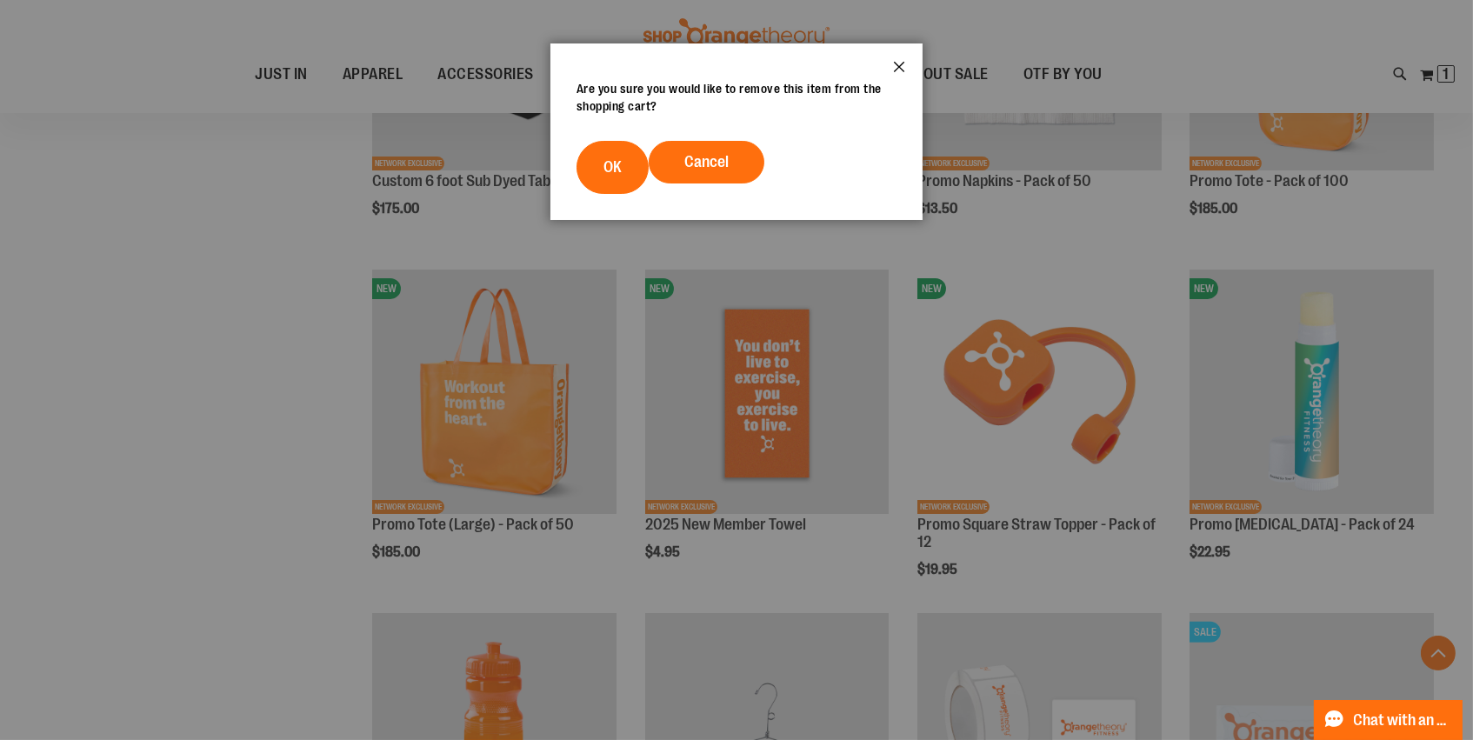
click at [894, 71] on button "Close" at bounding box center [899, 71] width 47 height 57
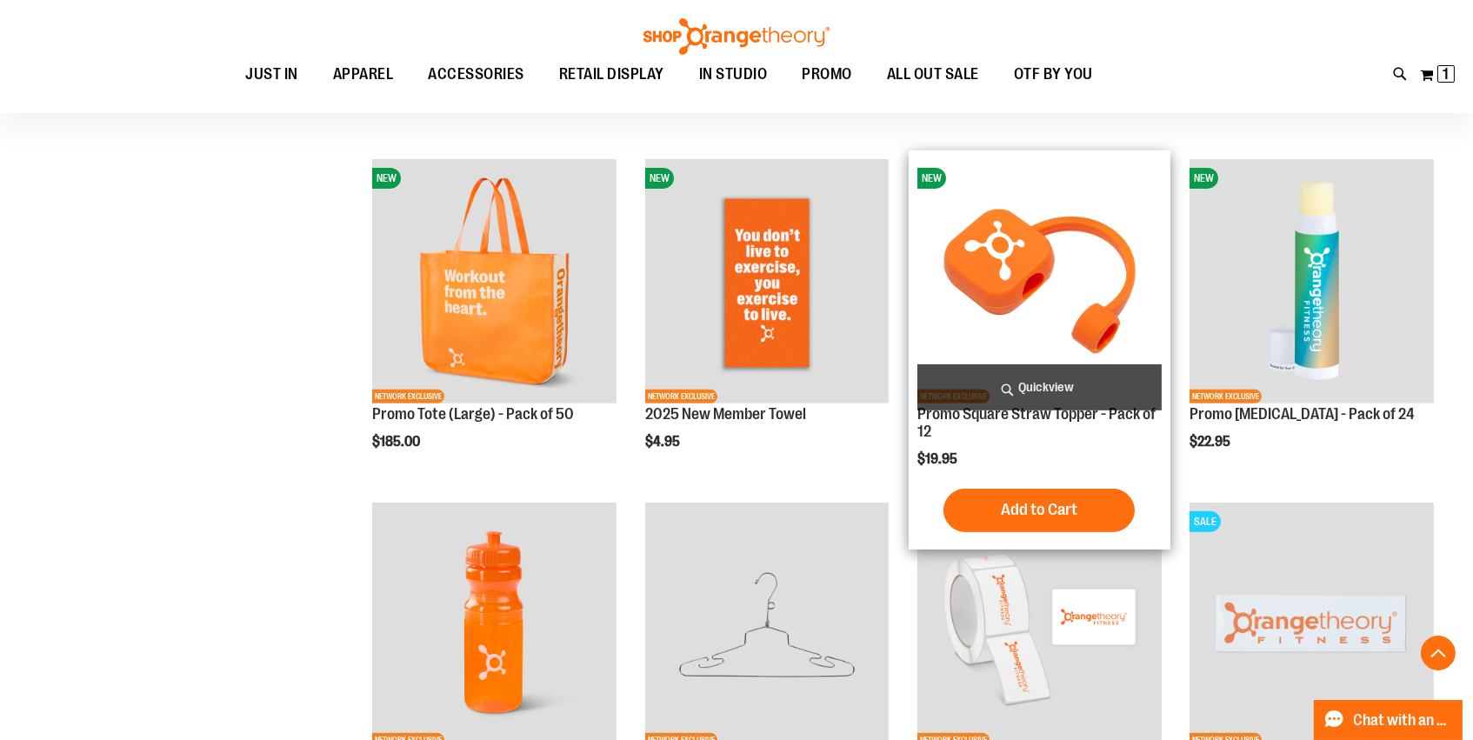
scroll to position [1393, 0]
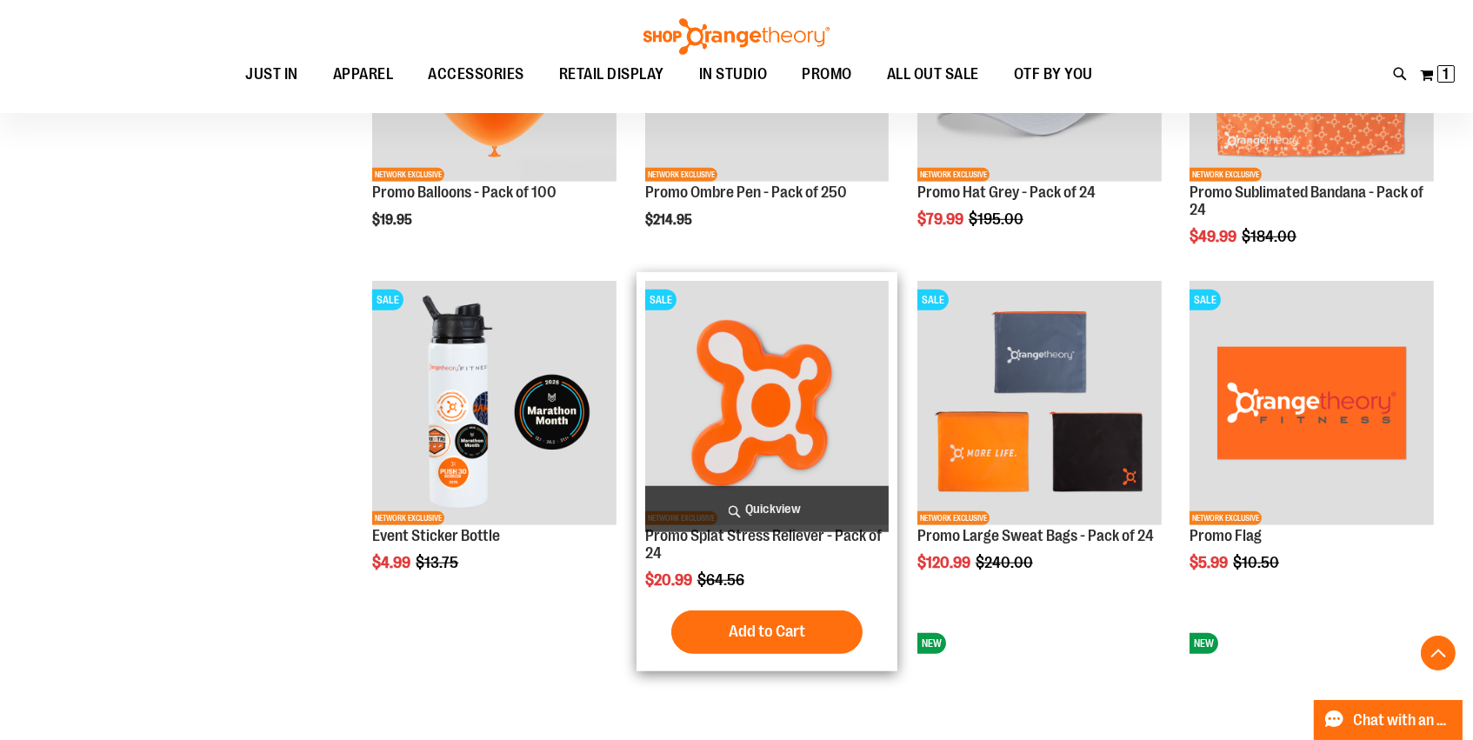
scroll to position [2572, 0]
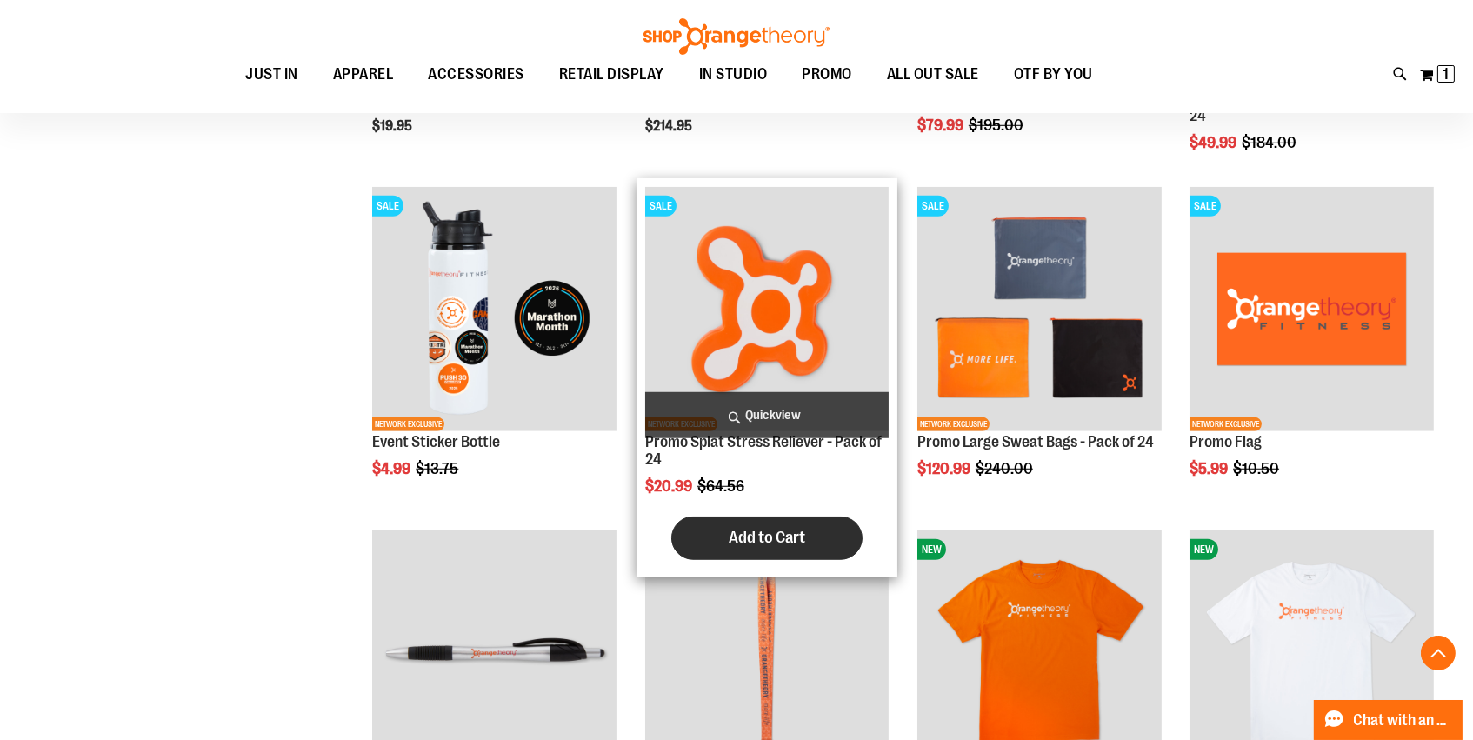
click at [795, 537] on span "Add to Cart" at bounding box center [767, 537] width 77 height 19
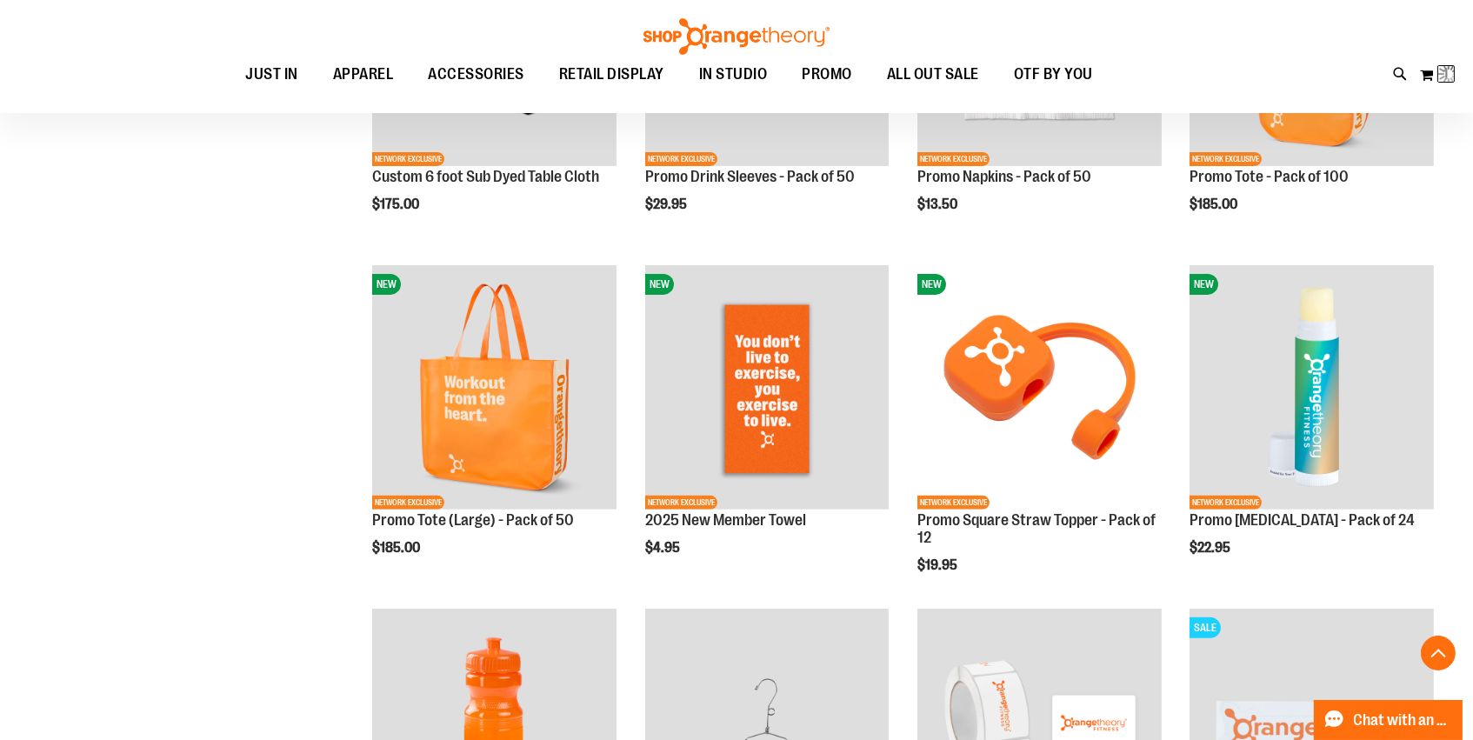
scroll to position [1036, 0]
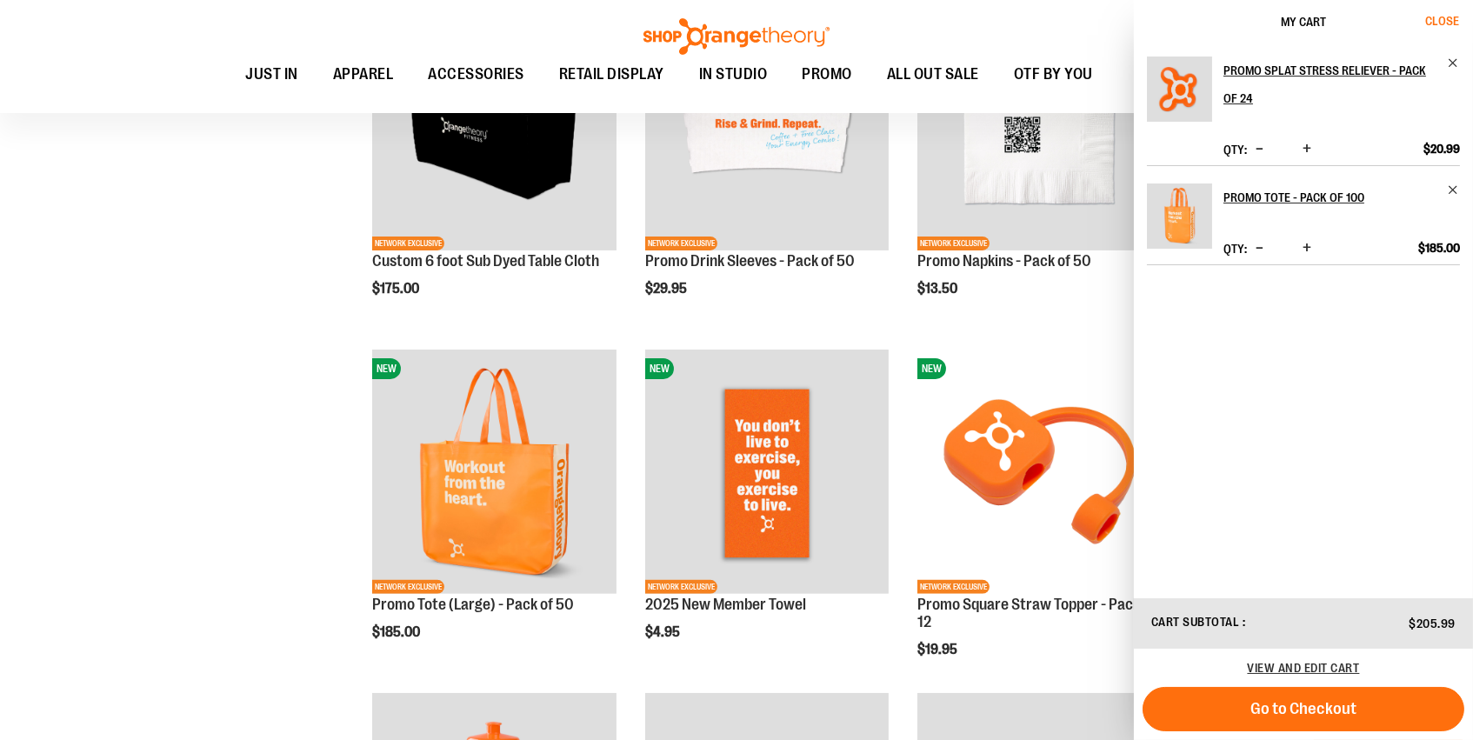
click at [1439, 28] on button "Close" at bounding box center [1449, 21] width 47 height 43
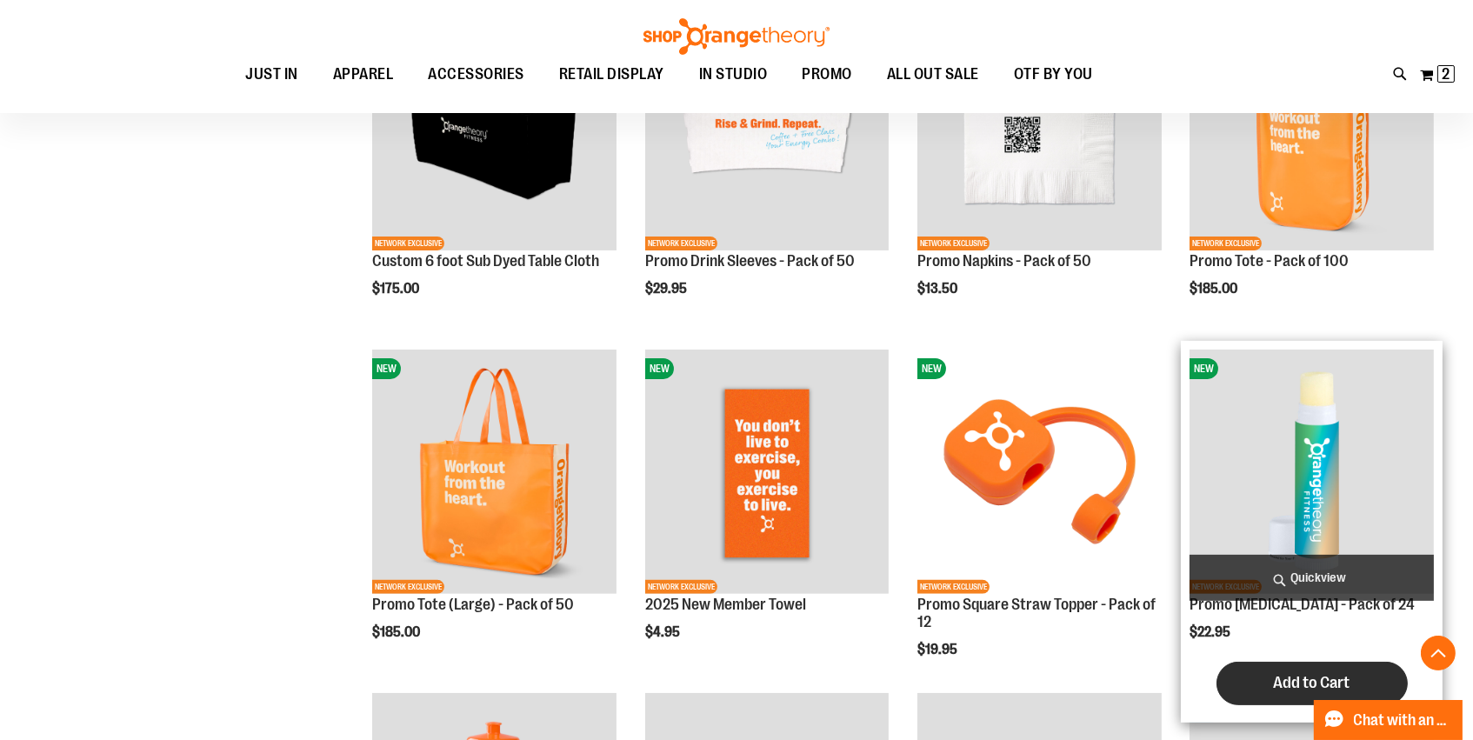
click at [1269, 676] on button "Add to Cart" at bounding box center [1312, 683] width 191 height 43
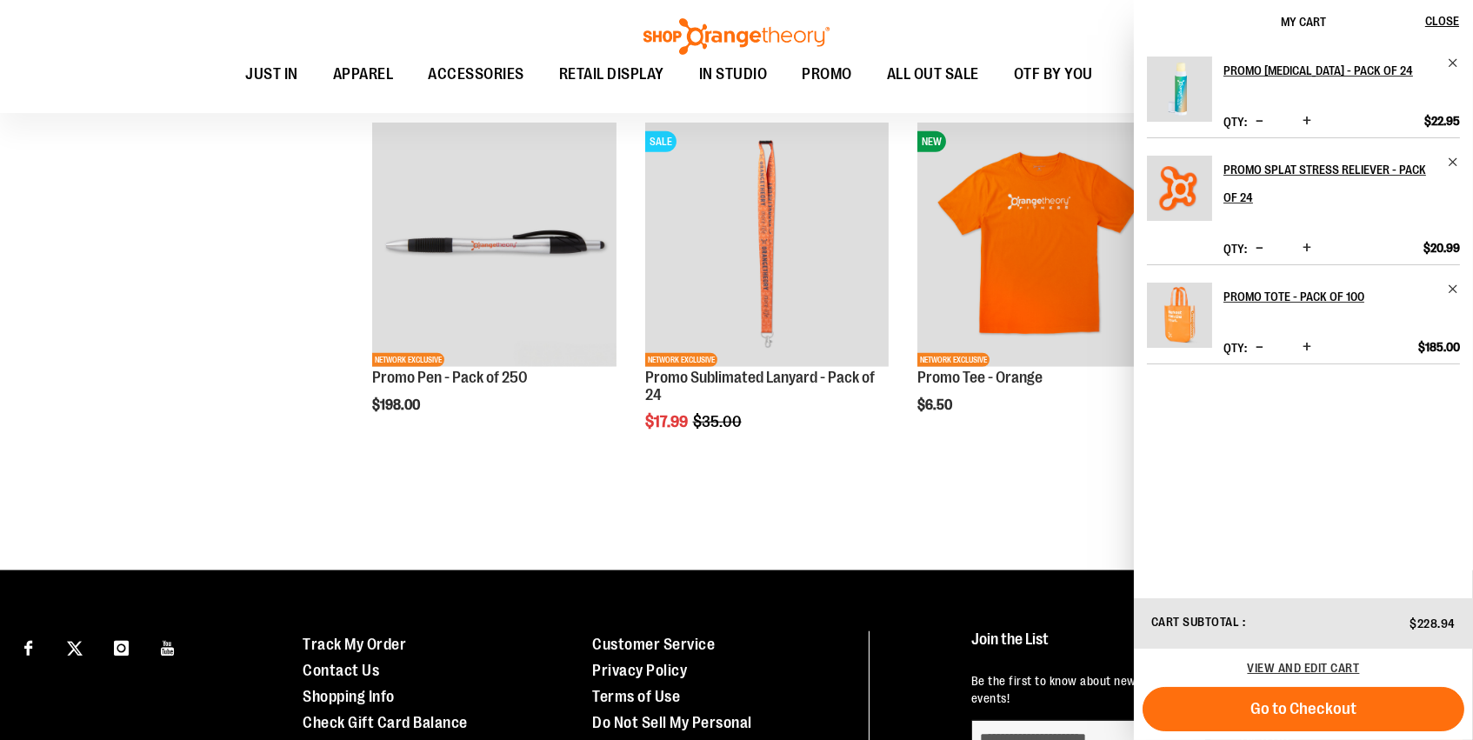
scroll to position [3001, 0]
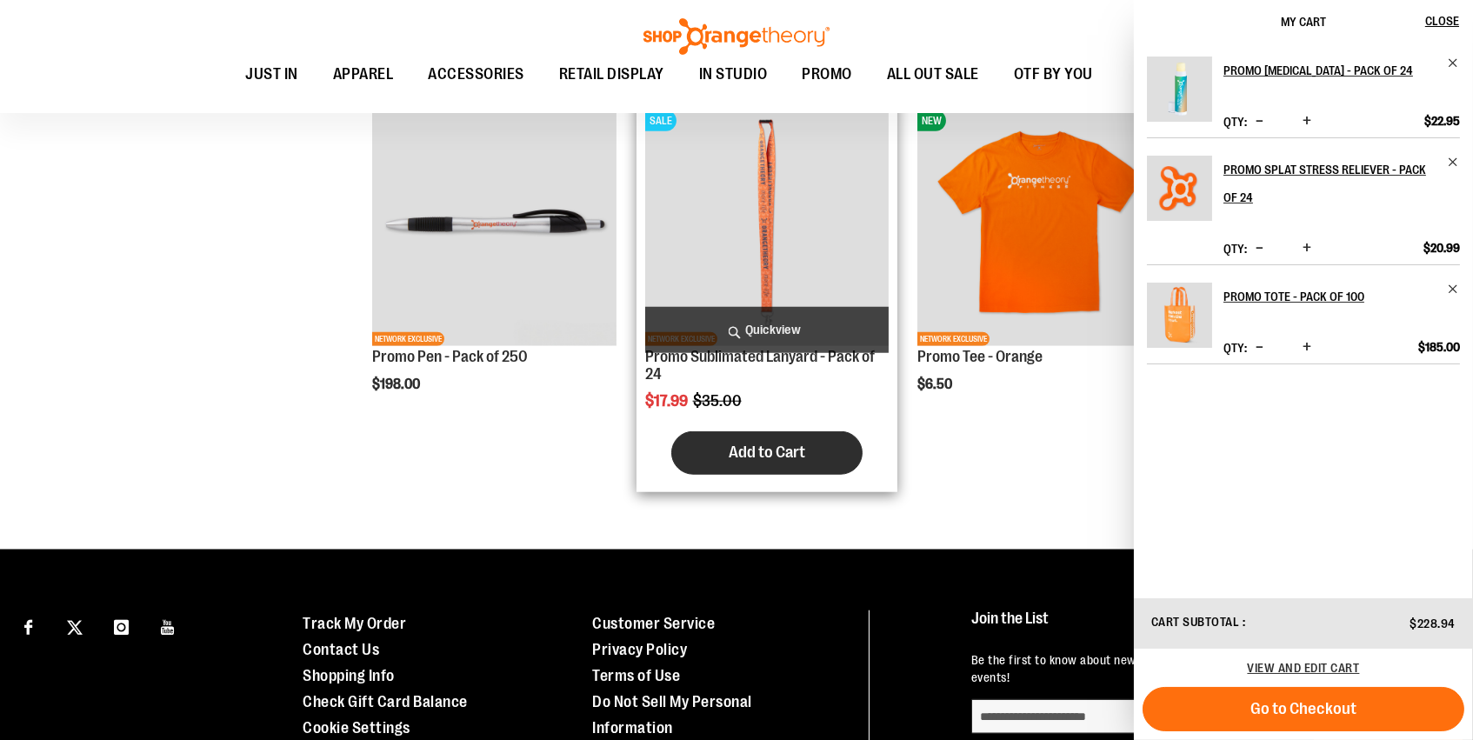
click at [789, 443] on span "Add to Cart" at bounding box center [767, 452] width 77 height 19
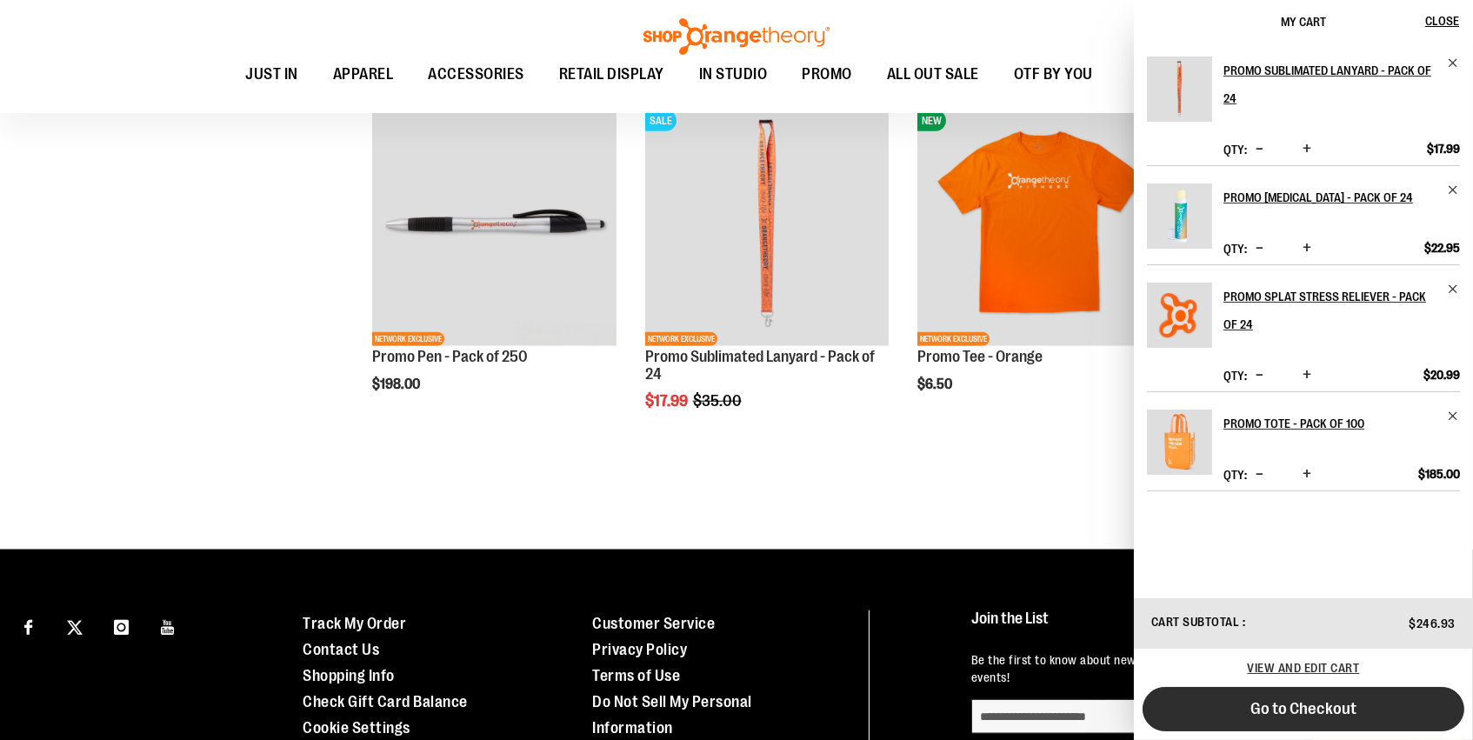
click at [1231, 699] on button "Go to Checkout" at bounding box center [1304, 709] width 322 height 44
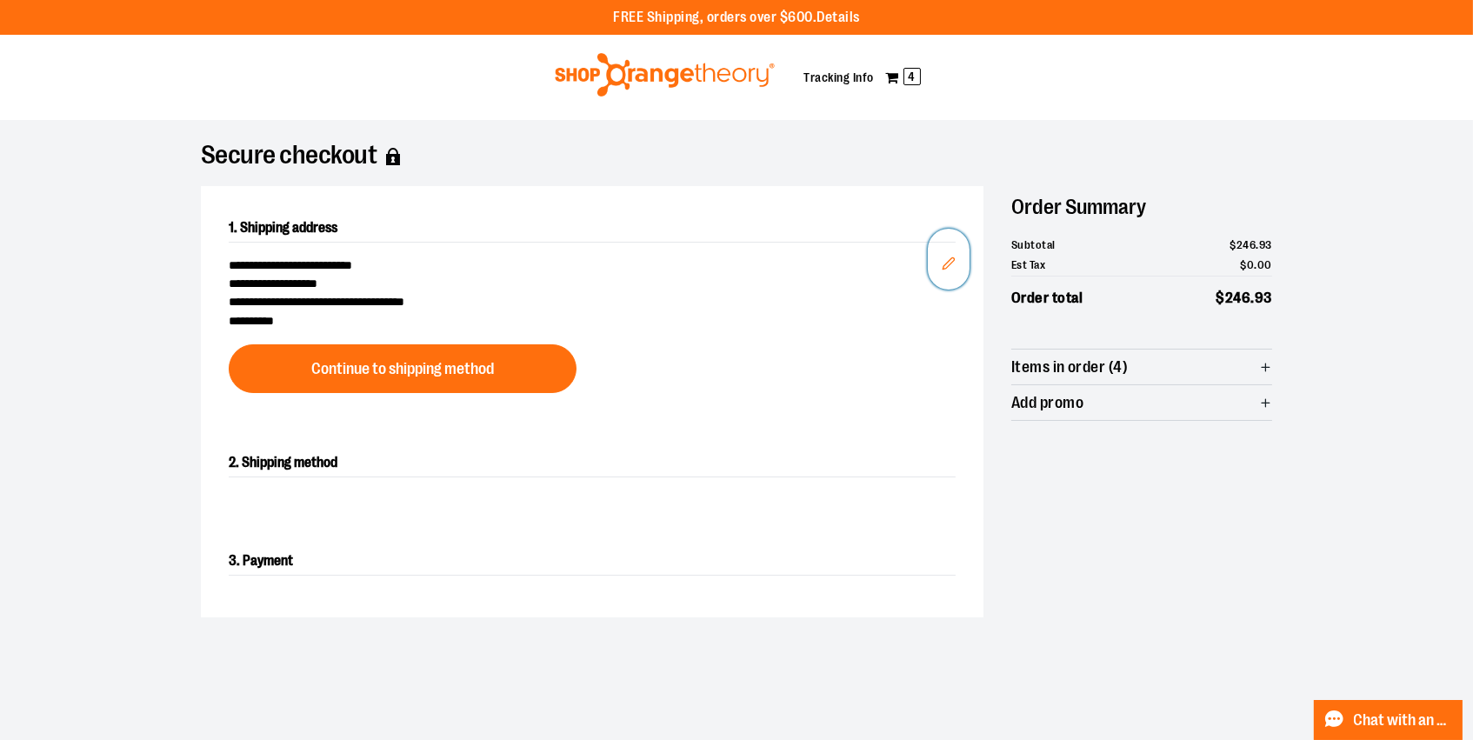
click at [936, 276] on button "Edit" at bounding box center [949, 259] width 42 height 61
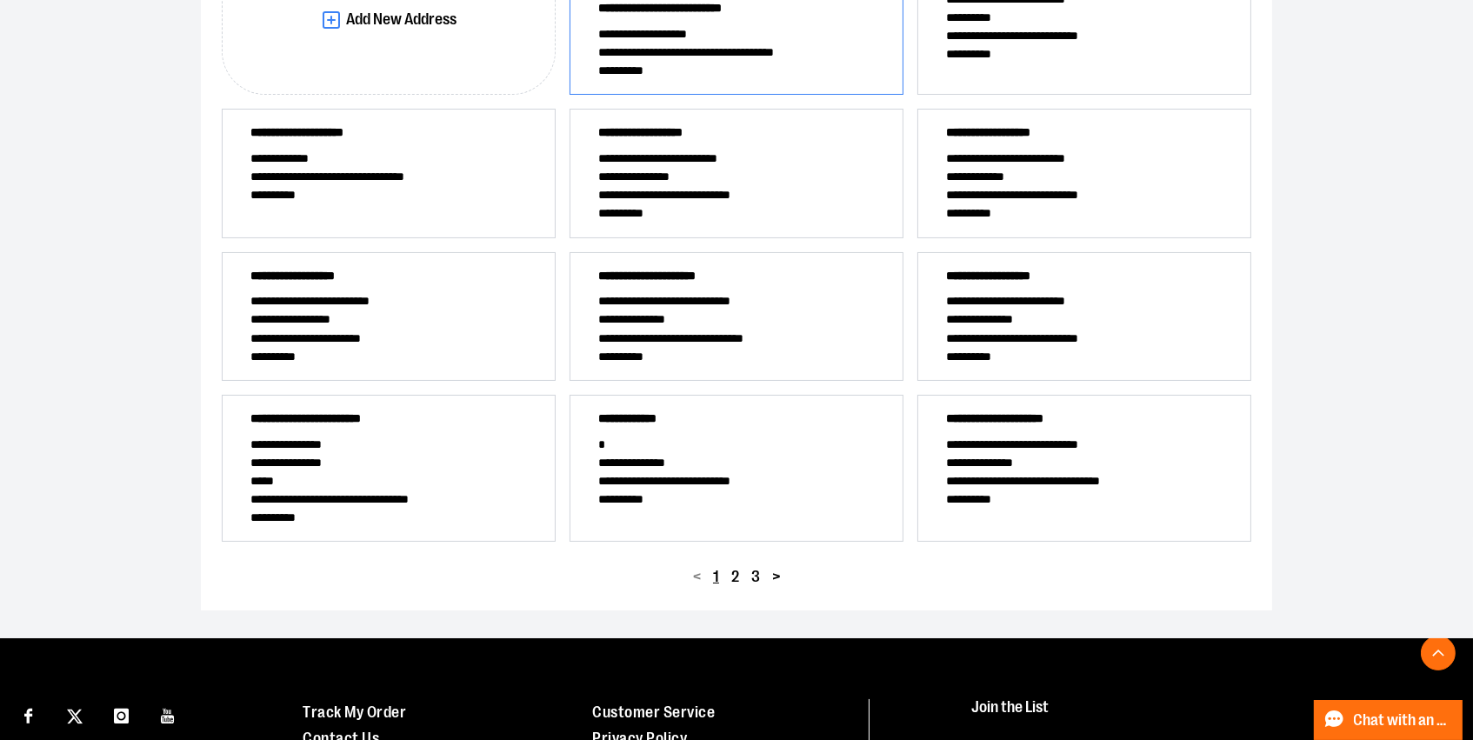
scroll to position [350, 0]
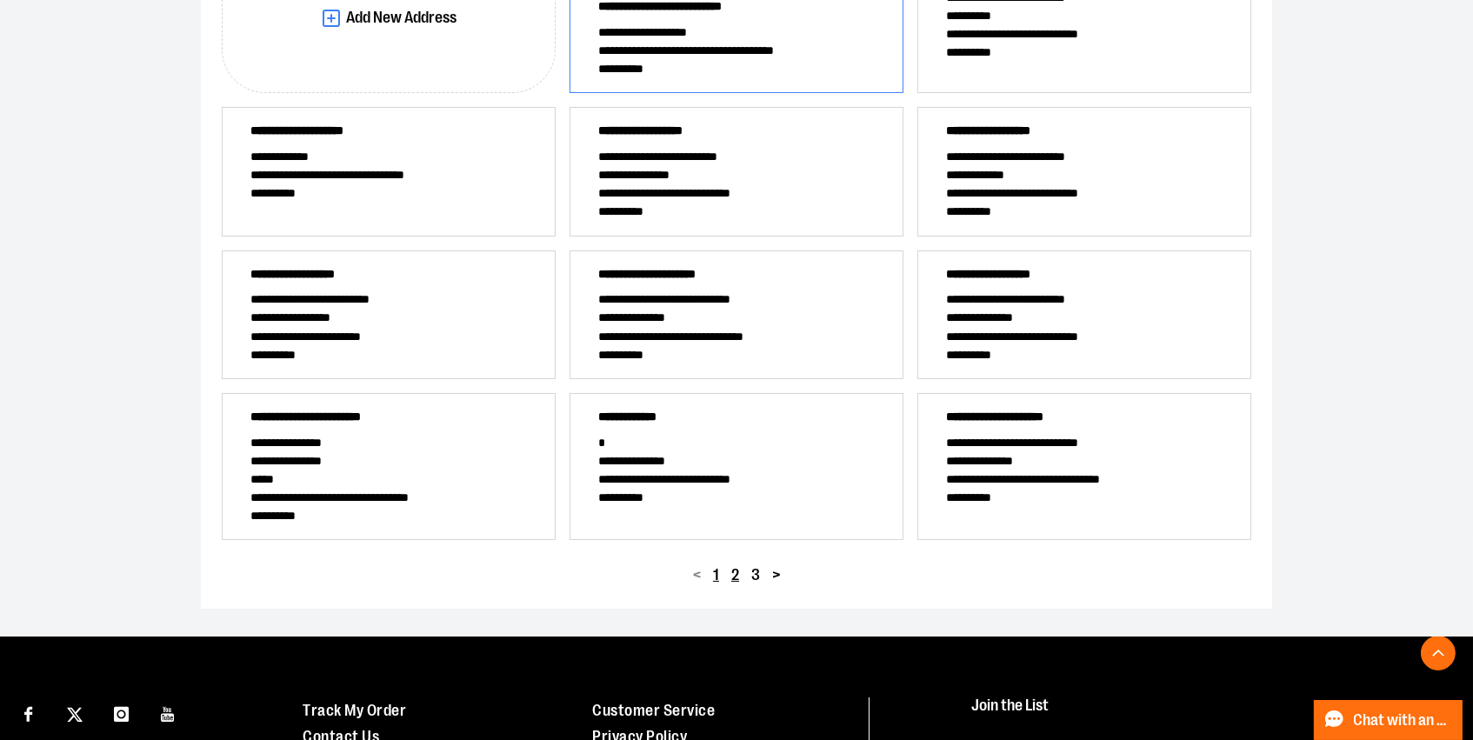
click at [729, 588] on button "2" at bounding box center [735, 575] width 20 height 25
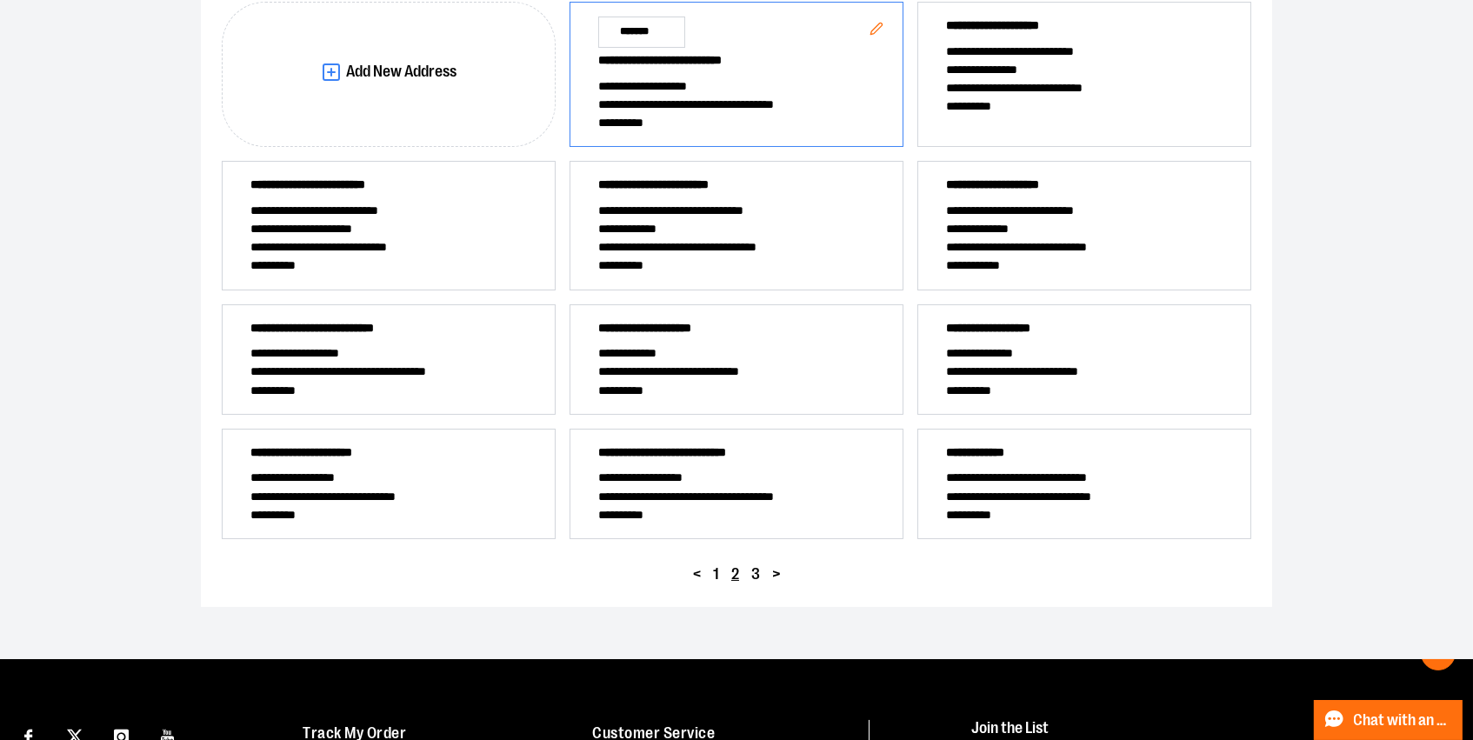
scroll to position [287, 0]
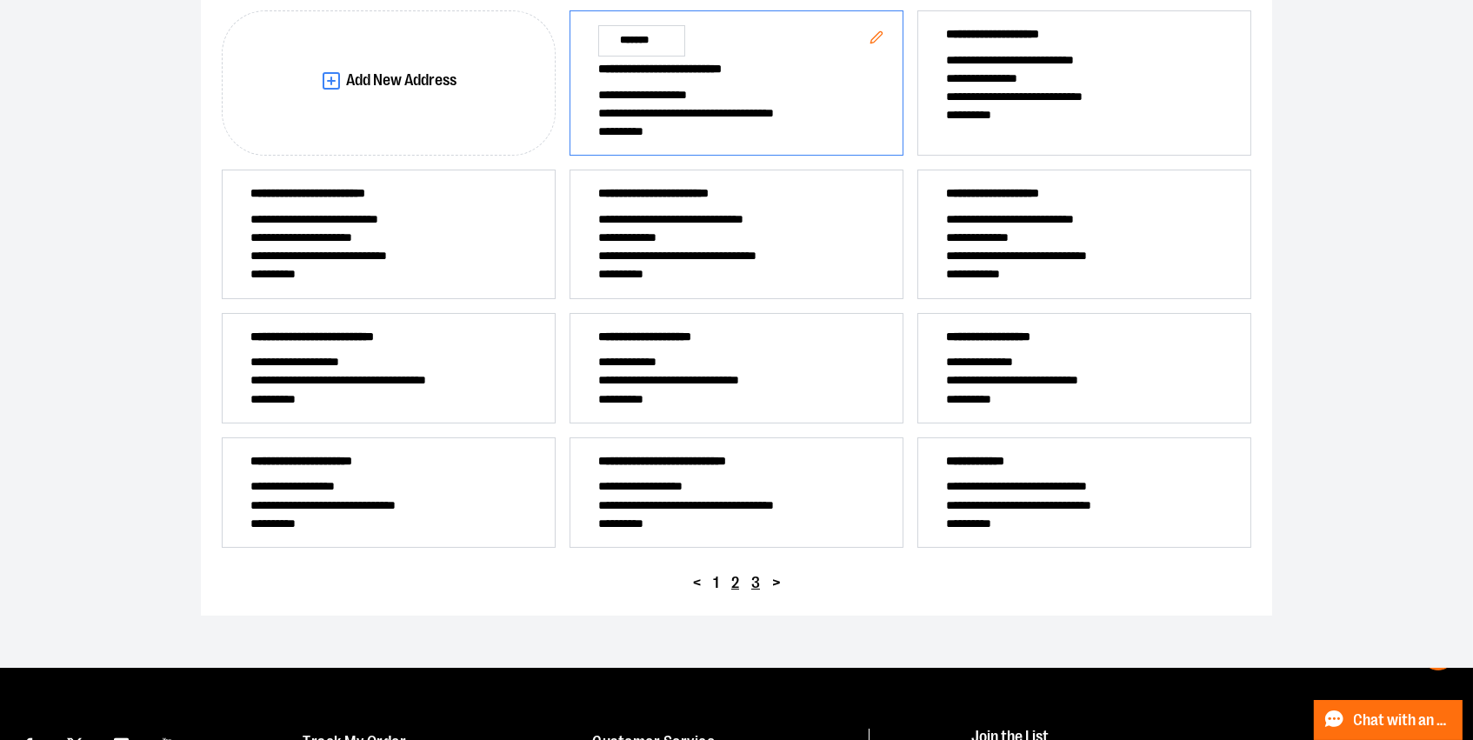
click at [756, 591] on span "3" at bounding box center [755, 583] width 9 height 17
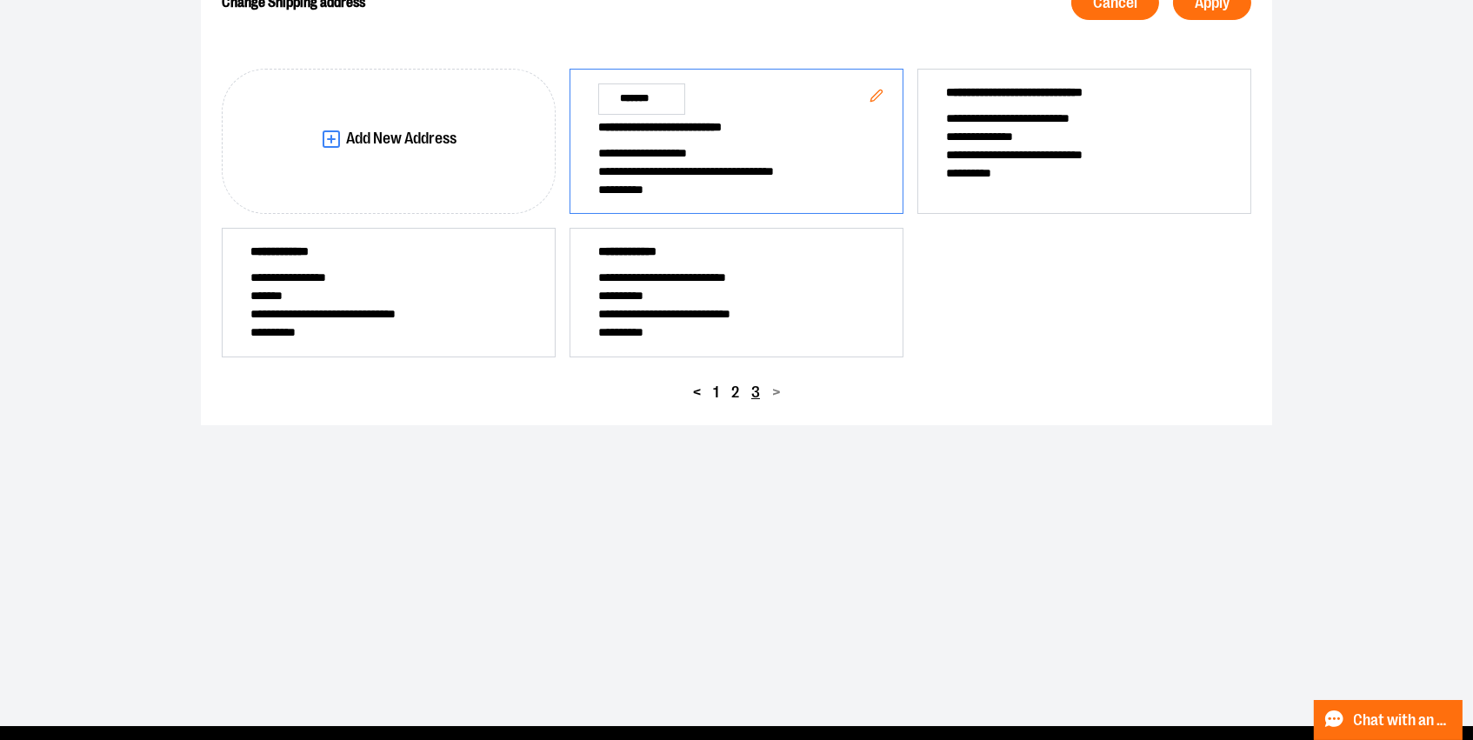
scroll to position [228, 0]
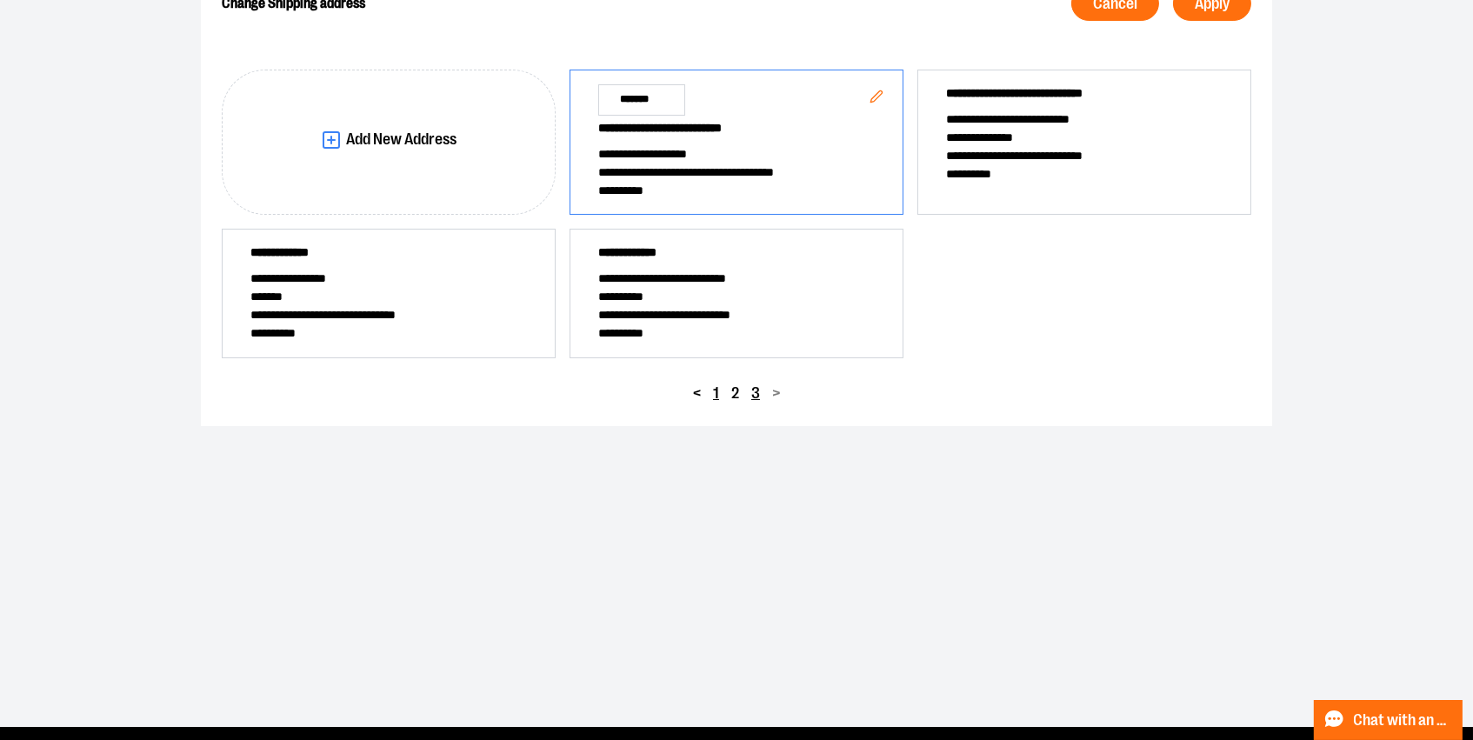
click at [709, 406] on button "1" at bounding box center [716, 393] width 18 height 25
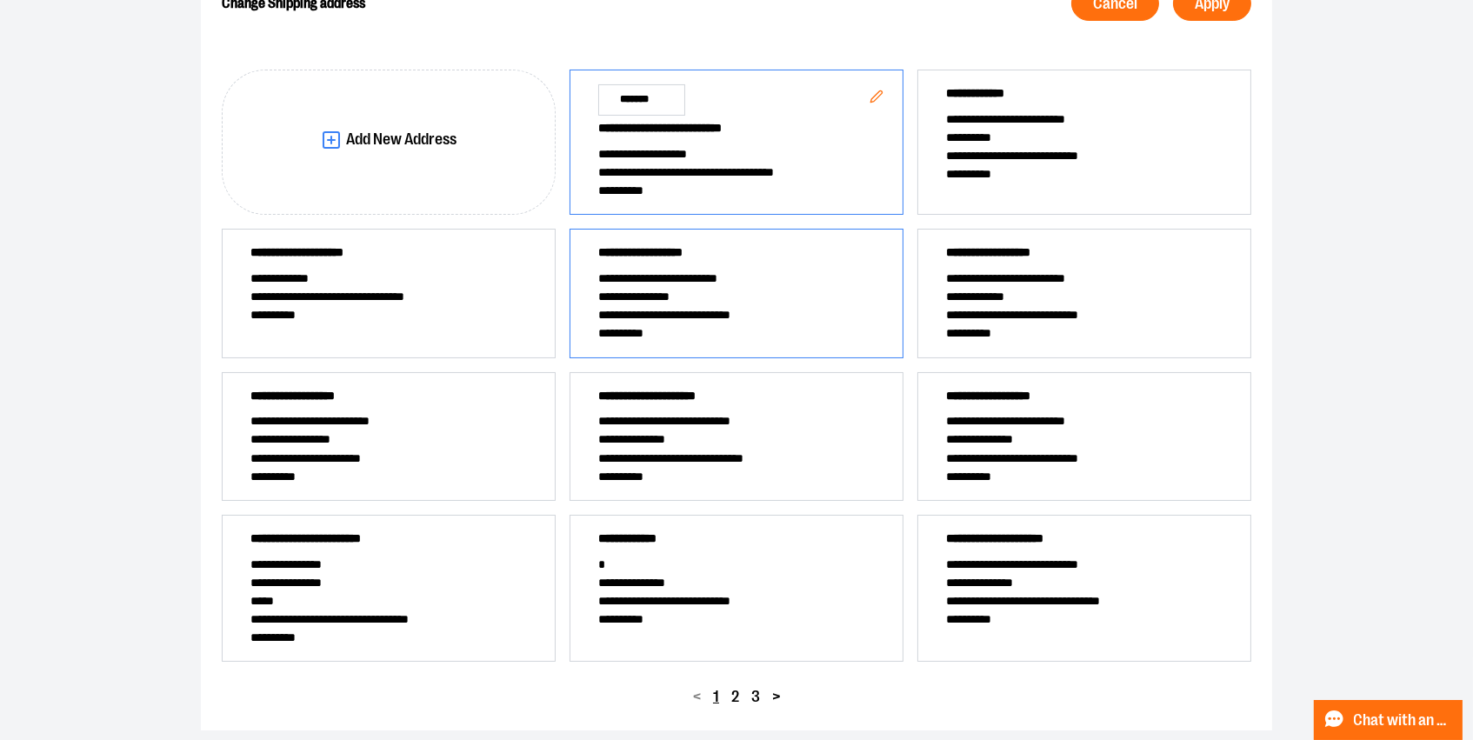
click at [723, 324] on span "**********" at bounding box center [733, 315] width 270 height 18
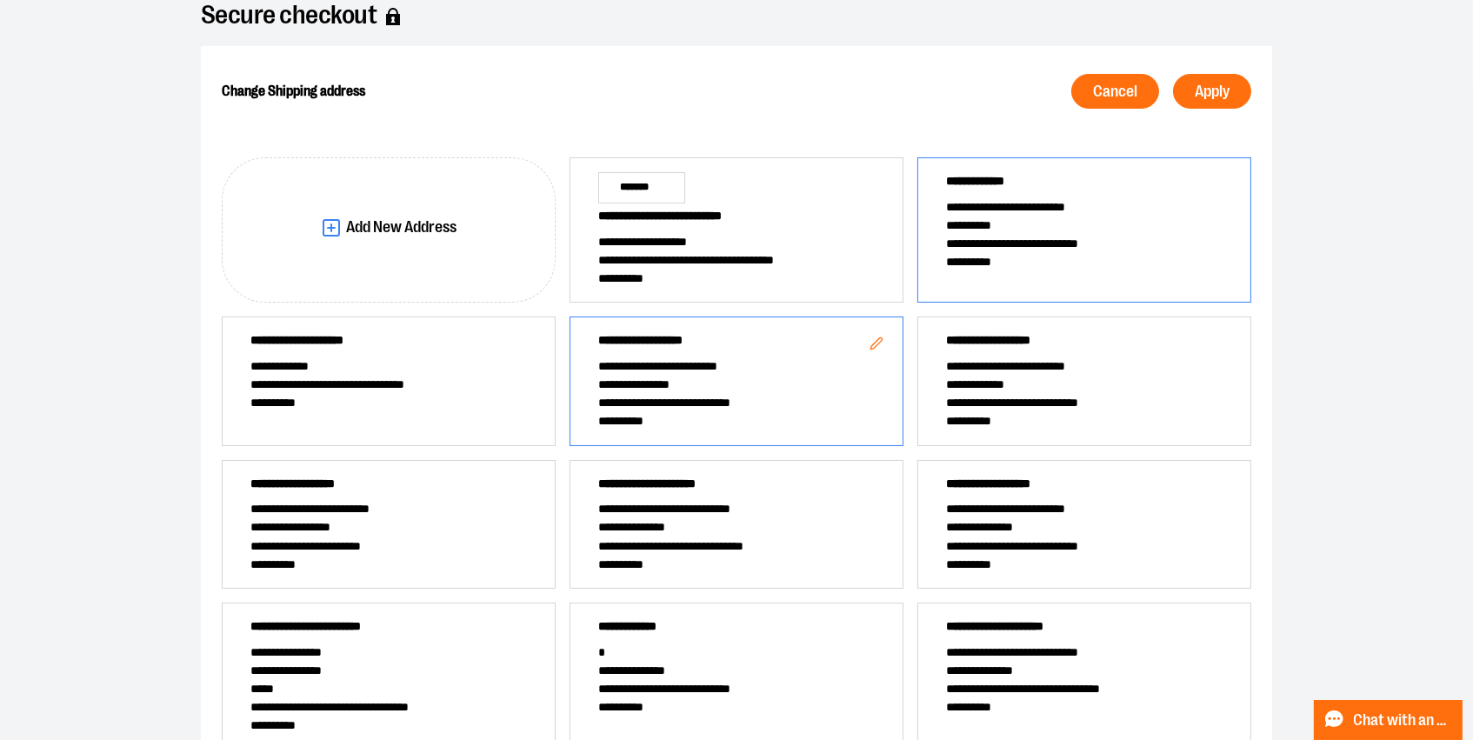
scroll to position [137, 0]
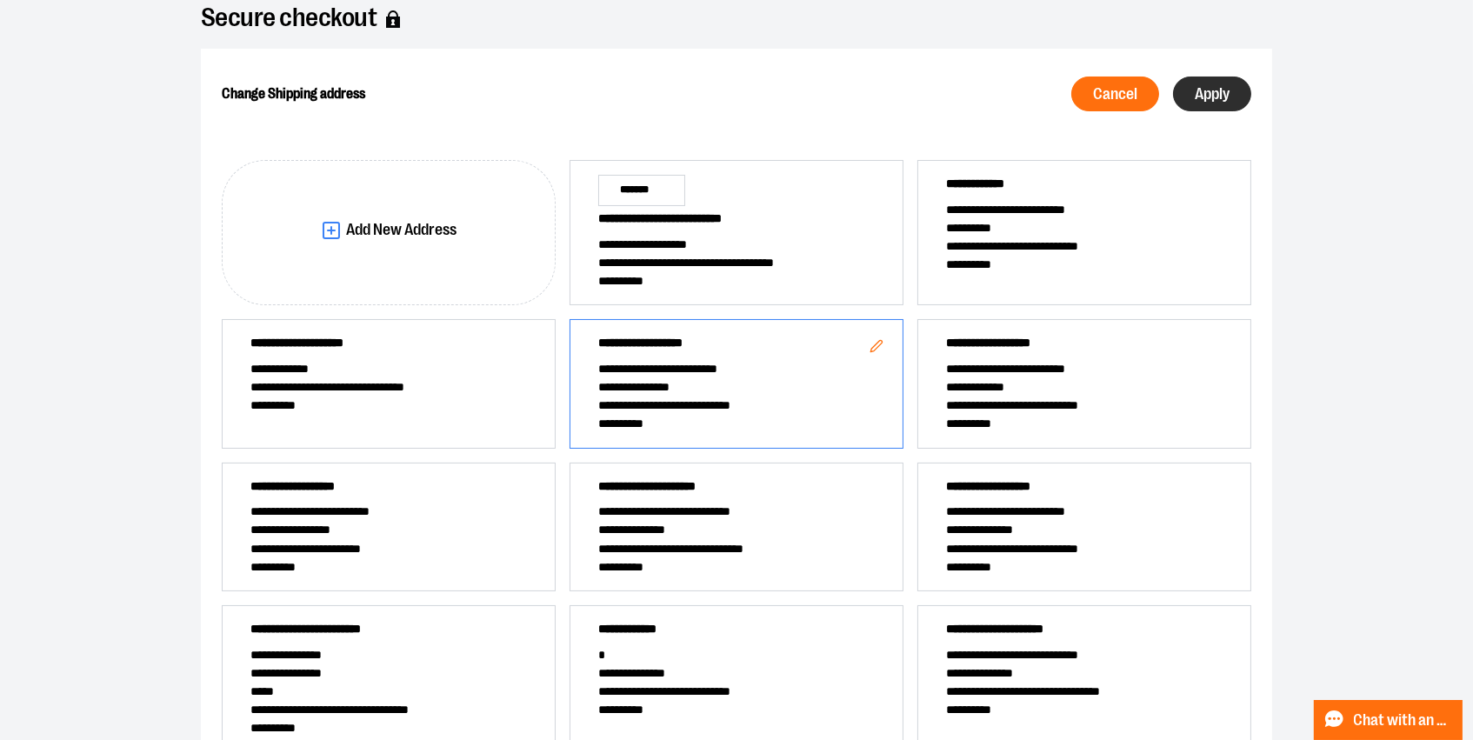
click at [1208, 100] on span "Apply" at bounding box center [1212, 94] width 35 height 17
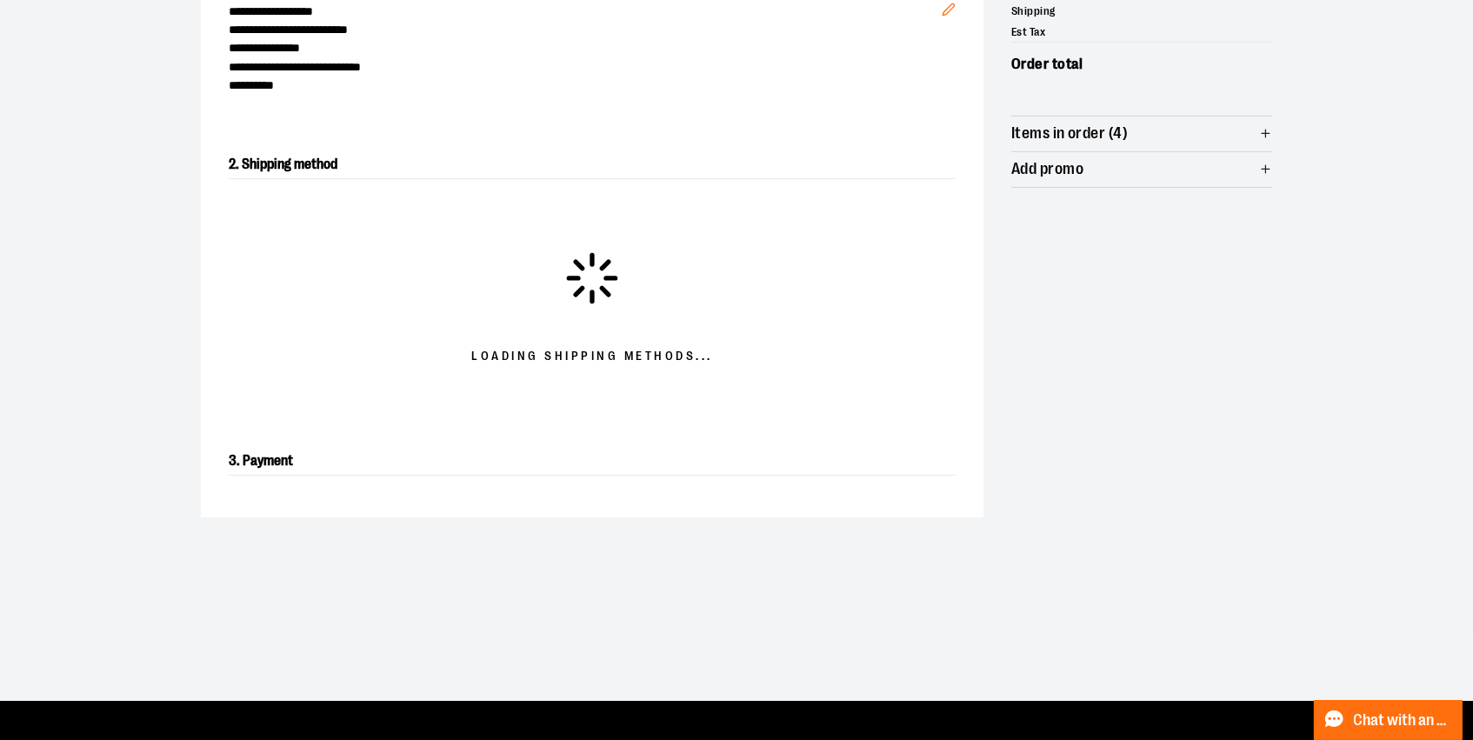
scroll to position [306, 0]
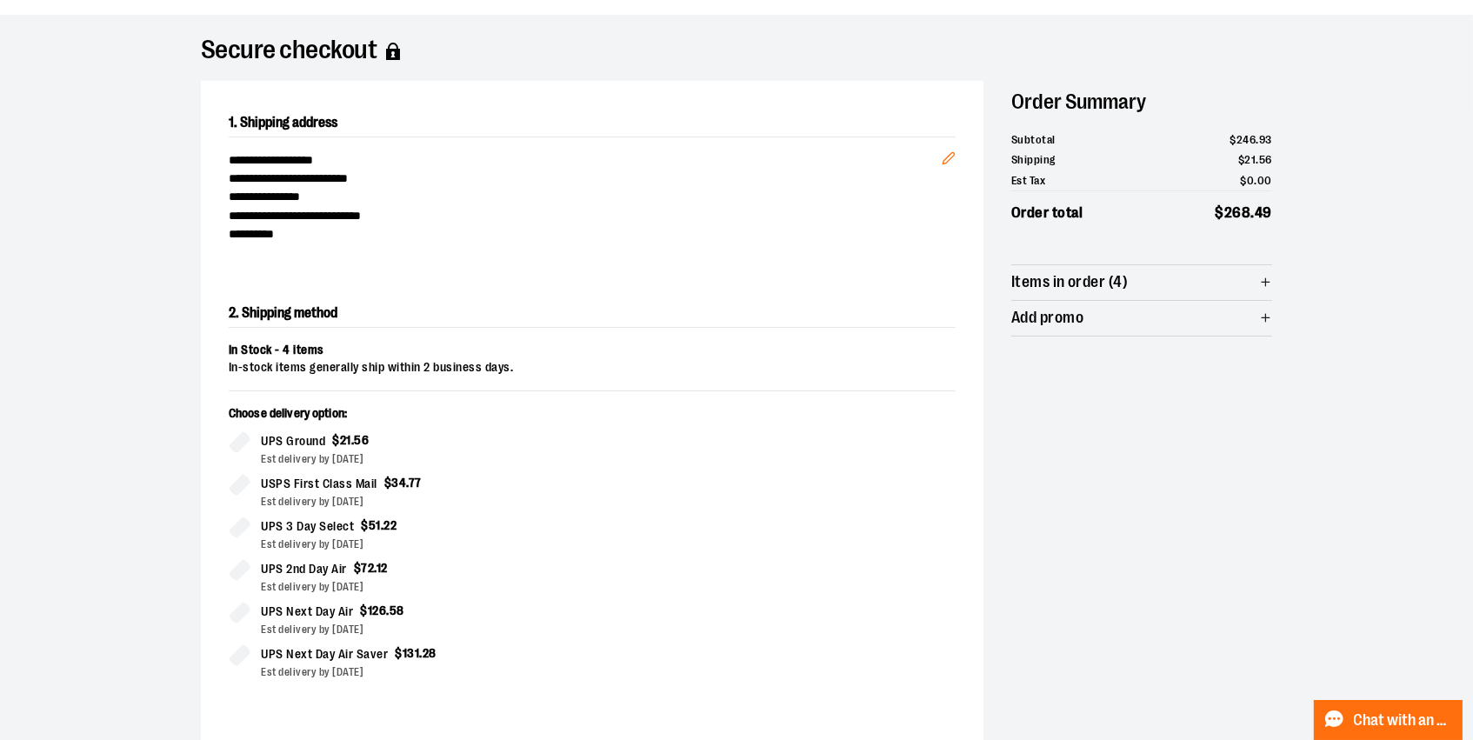
scroll to position [113, 0]
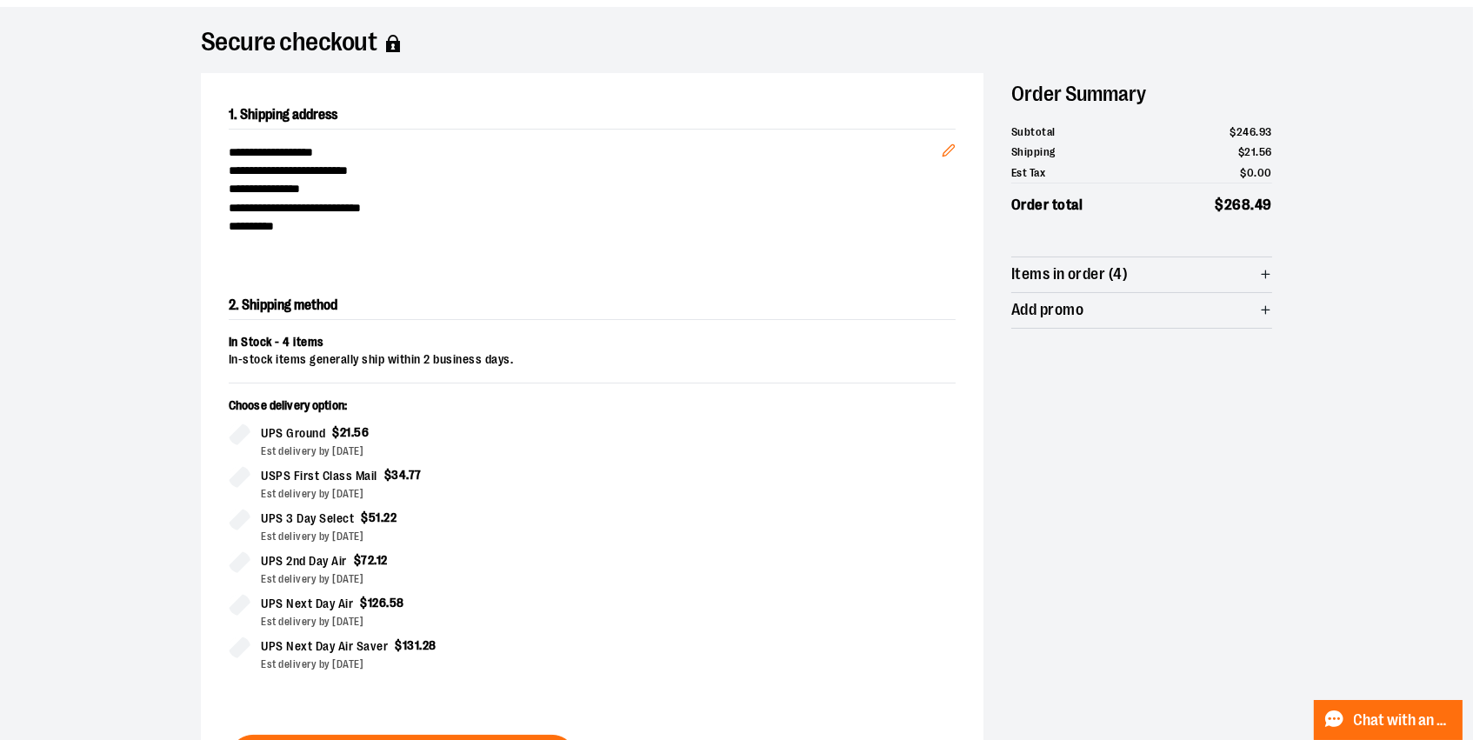
click at [1167, 287] on span "Items in order (4)" at bounding box center [1141, 274] width 261 height 35
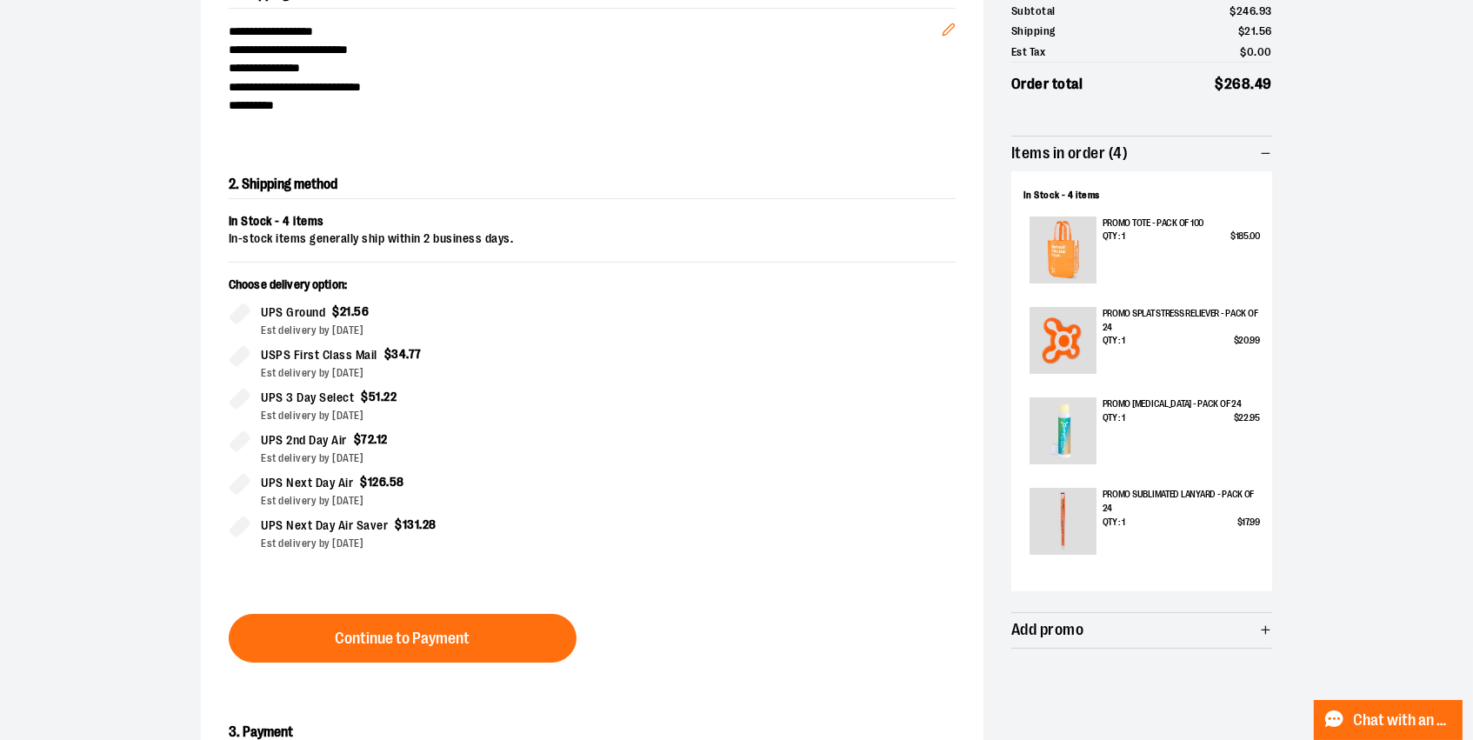
scroll to position [271, 0]
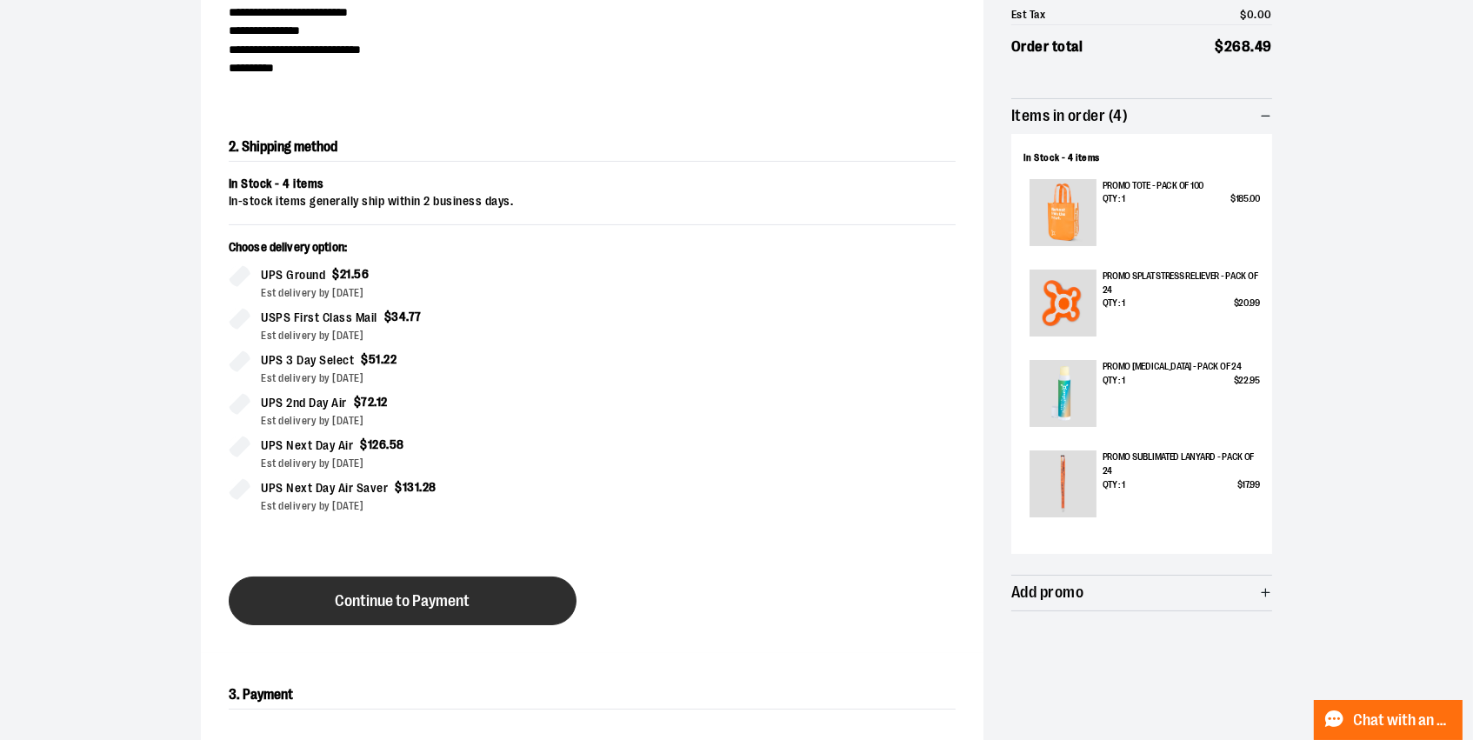
click at [478, 617] on button "Continue to Payment" at bounding box center [403, 601] width 348 height 49
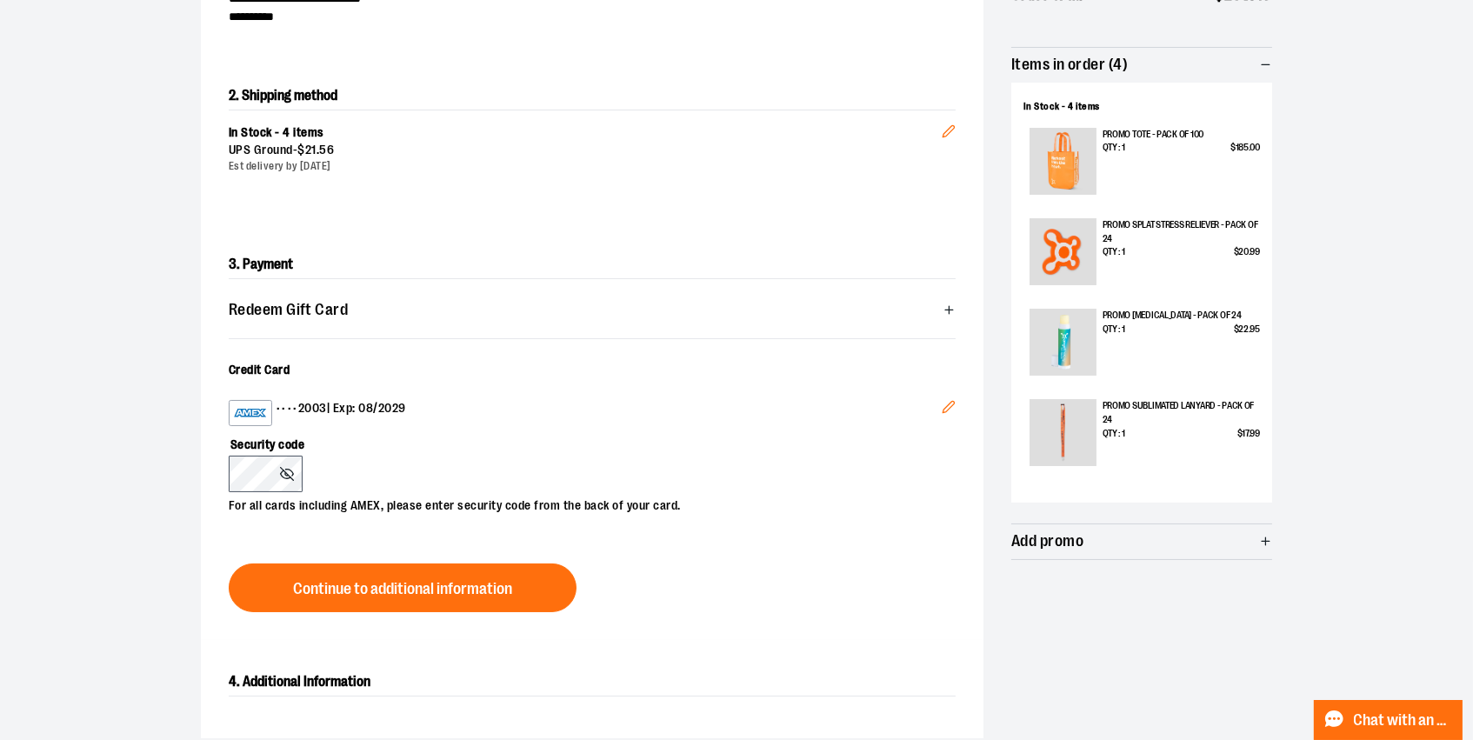
scroll to position [338, 0]
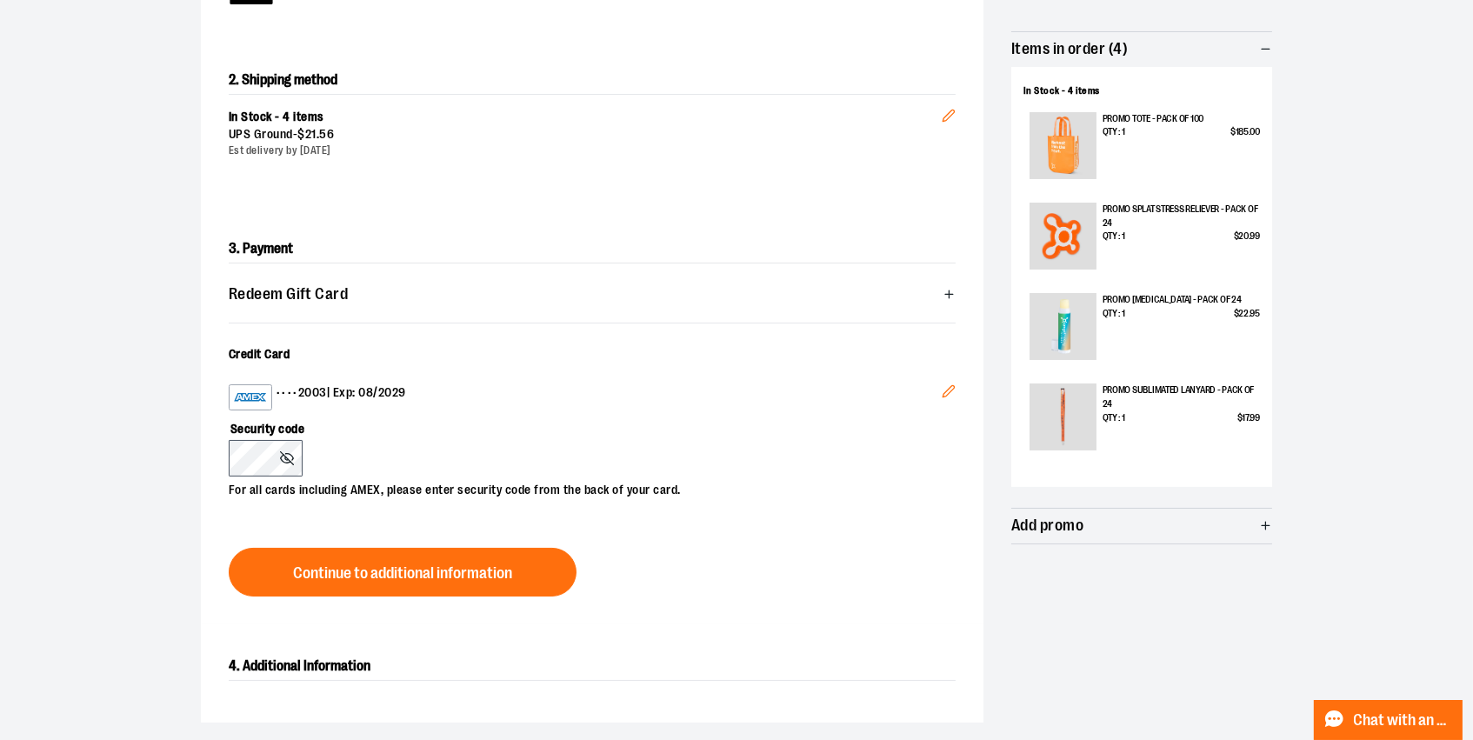
click at [943, 397] on icon "Edit" at bounding box center [948, 390] width 11 height 11
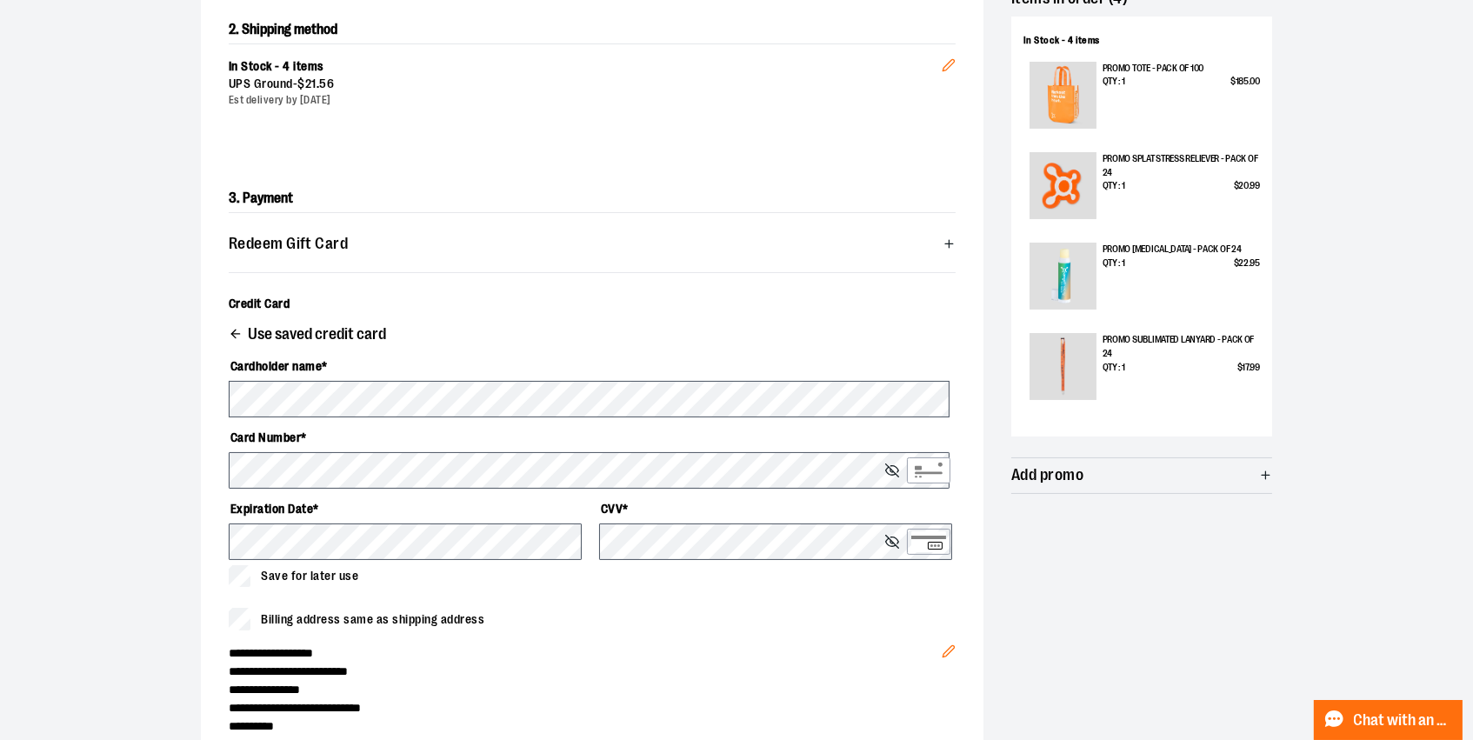
scroll to position [455, 0]
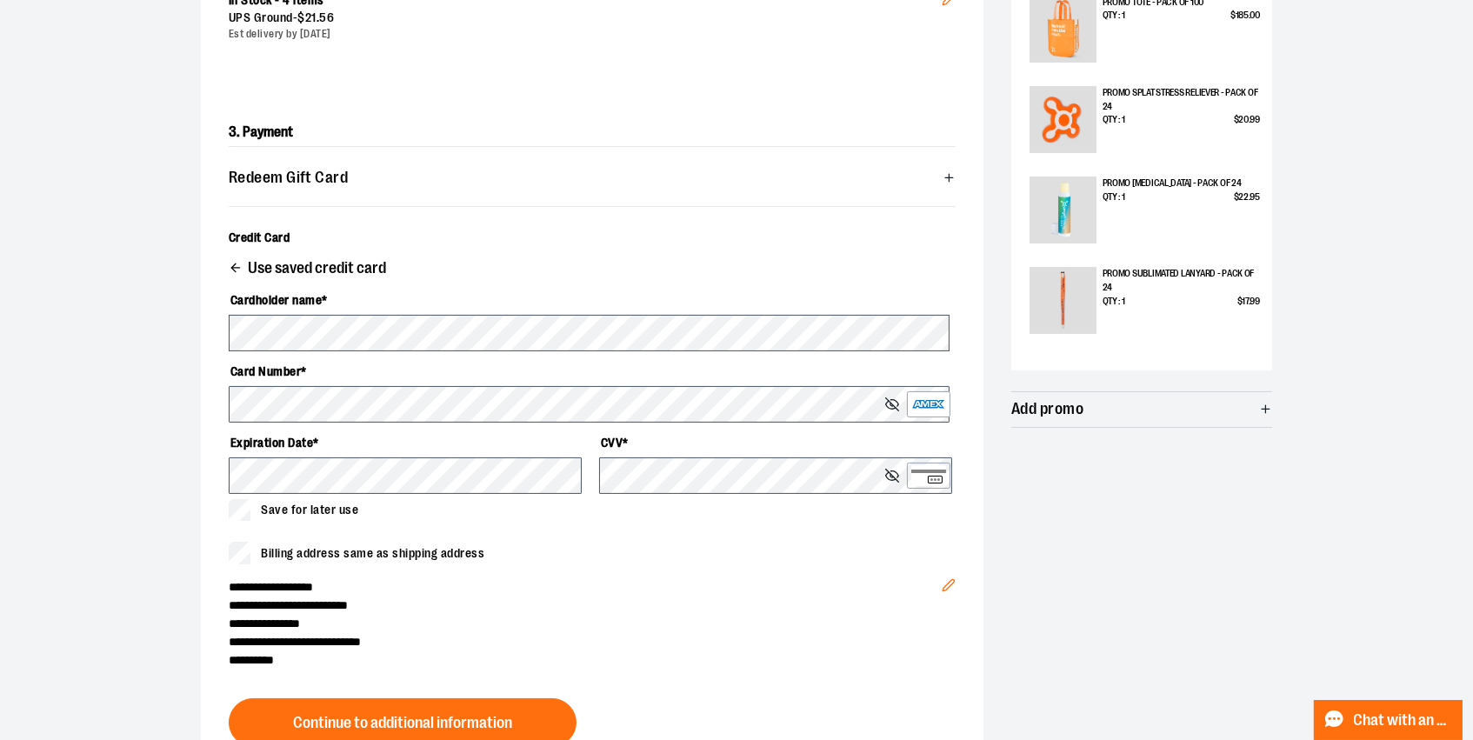
click at [354, 519] on span "Save for later use" at bounding box center [309, 510] width 97 height 18
click at [942, 592] on icon "Edit" at bounding box center [949, 585] width 14 height 14
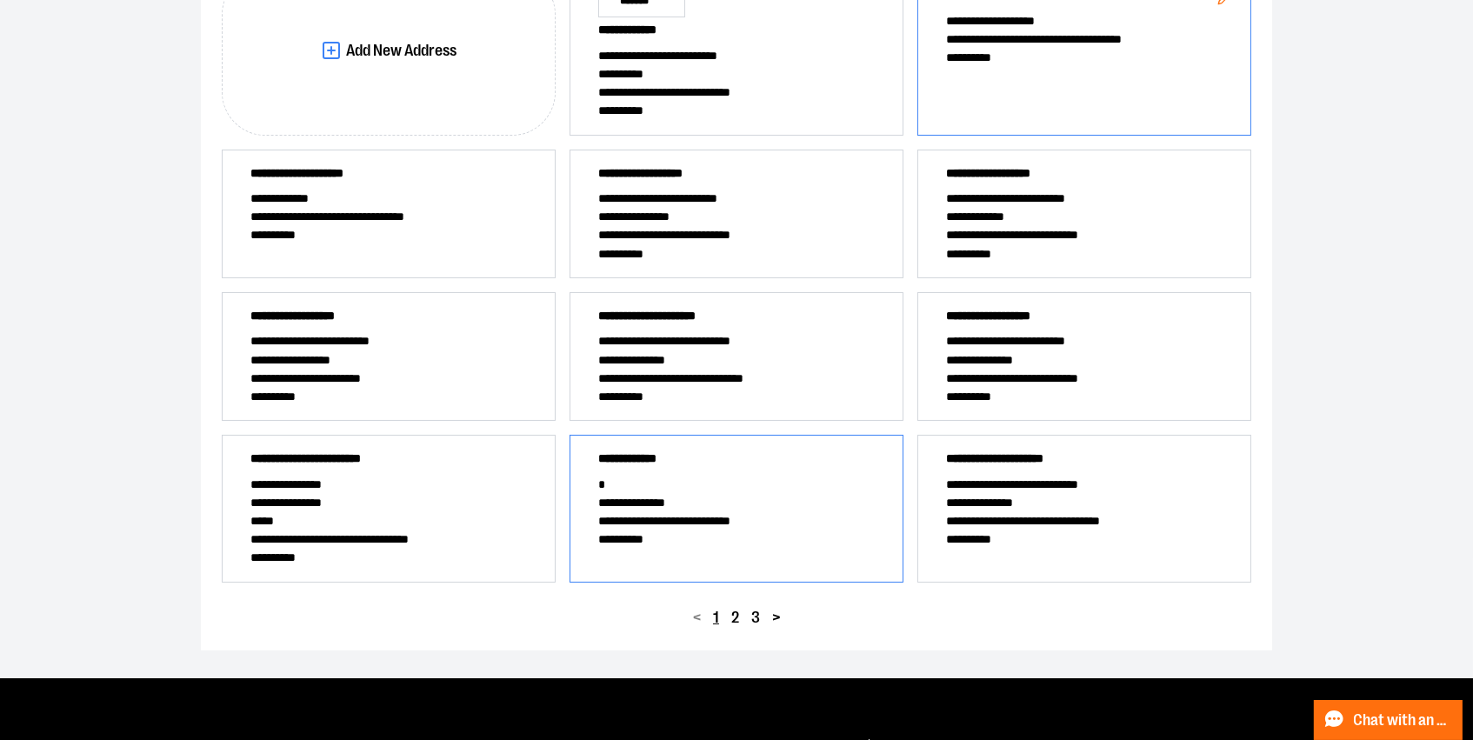
scroll to position [330, 0]
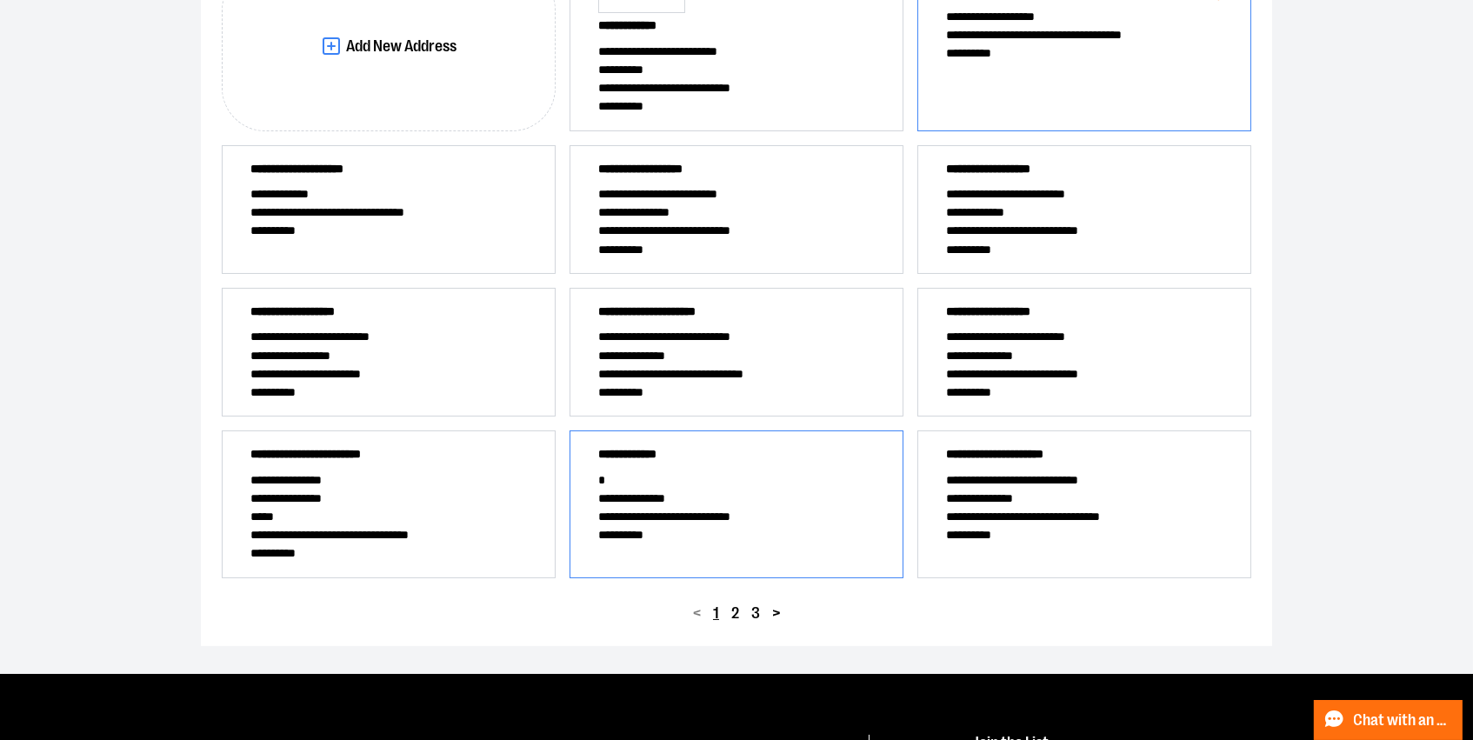
click at [714, 490] on span "*" at bounding box center [733, 480] width 270 height 18
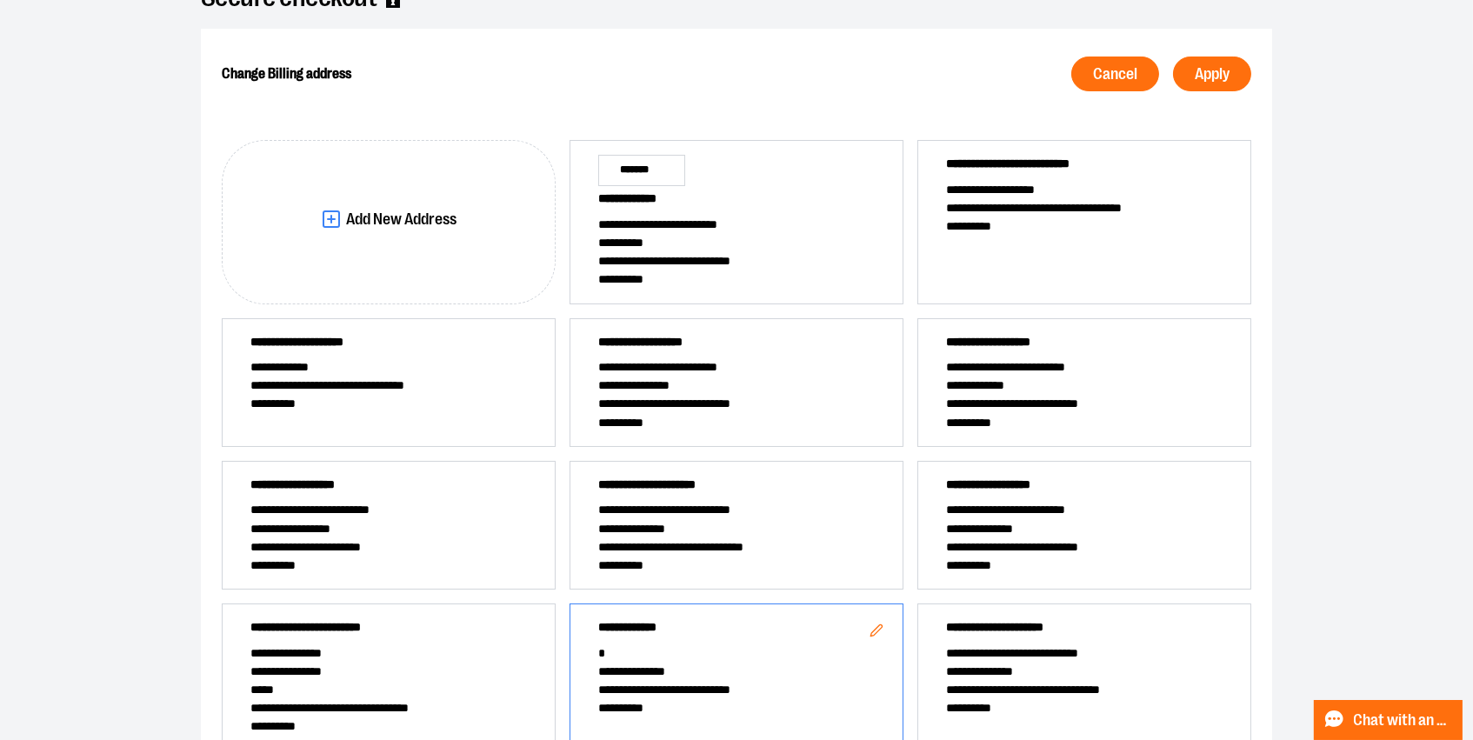
scroll to position [142, 0]
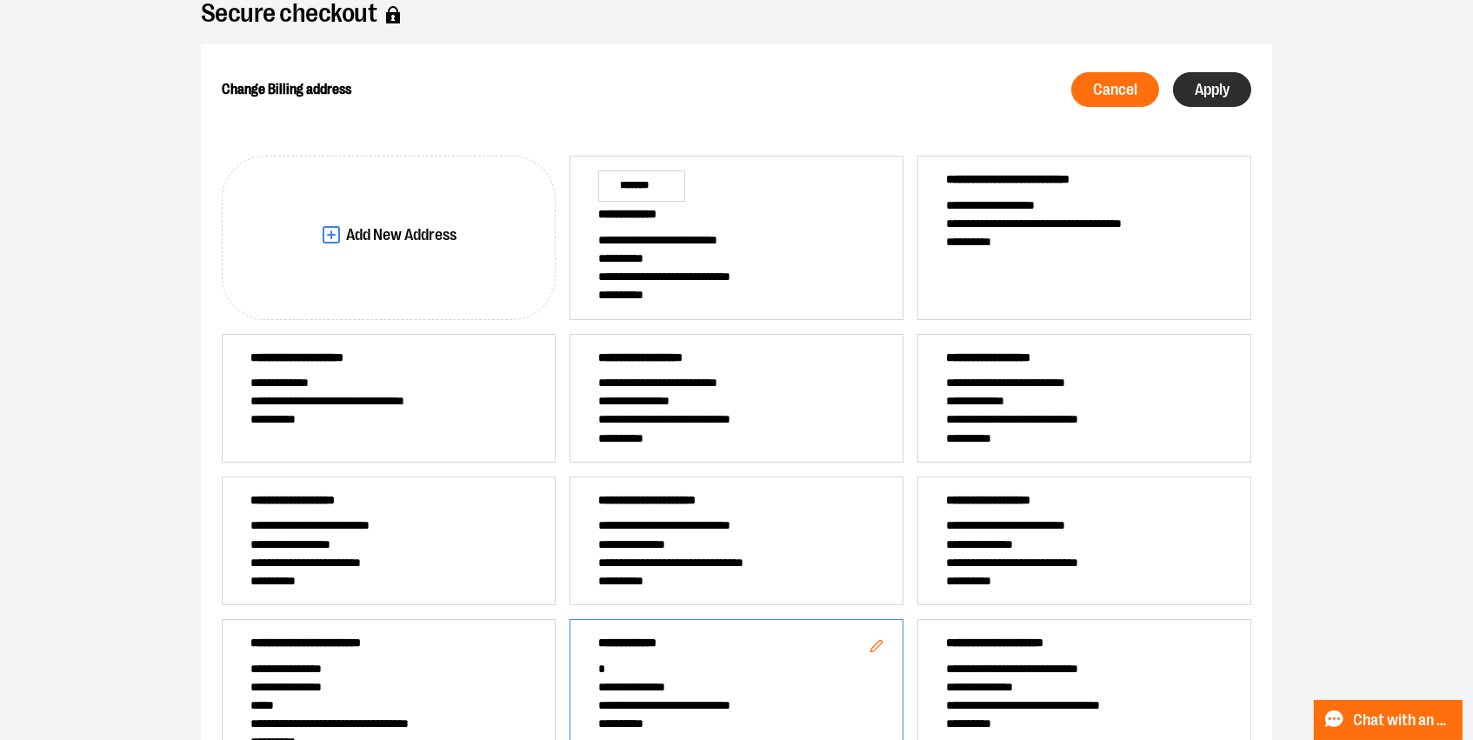
click at [1225, 98] on span "Apply" at bounding box center [1212, 90] width 35 height 17
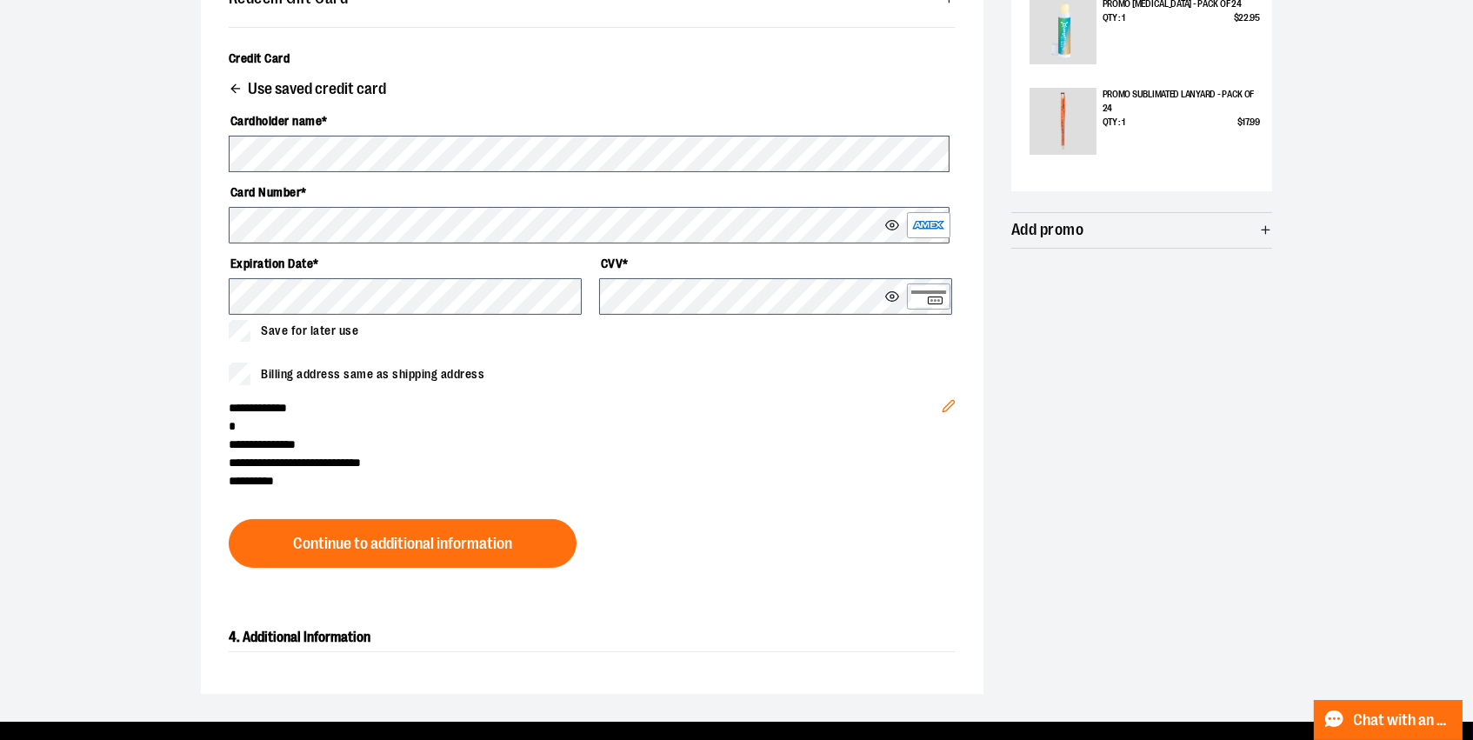
scroll to position [637, 0]
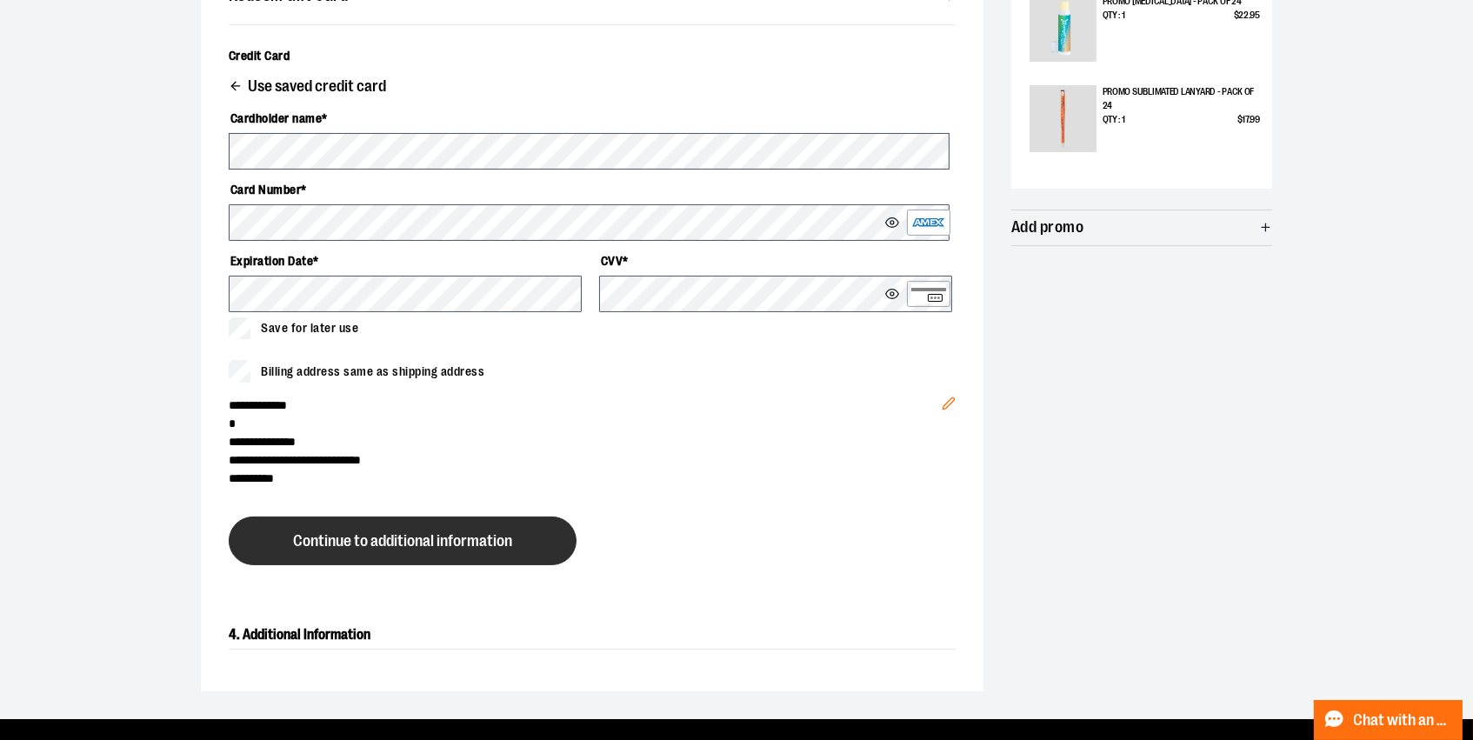
click at [472, 550] on span "Continue to additional information" at bounding box center [402, 541] width 219 height 17
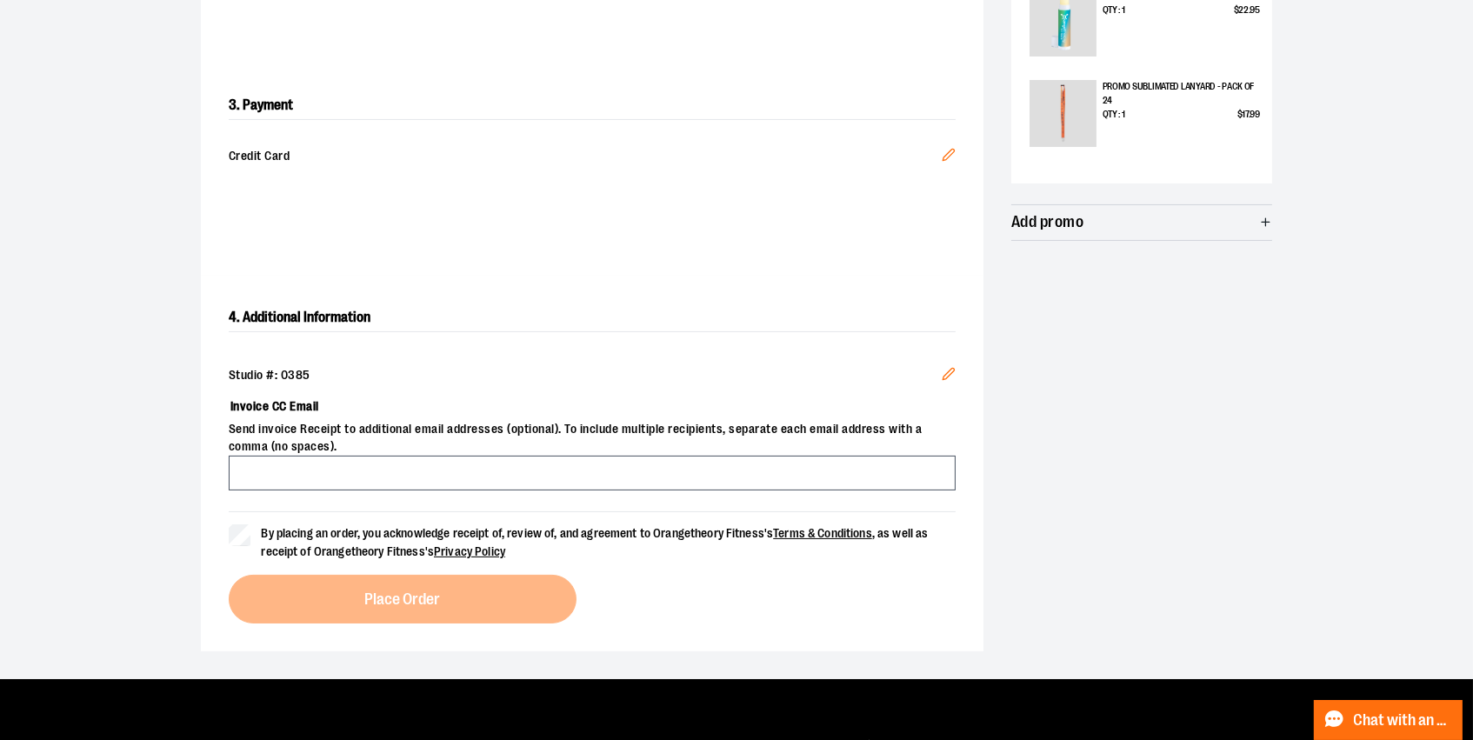
scroll to position [653, 0]
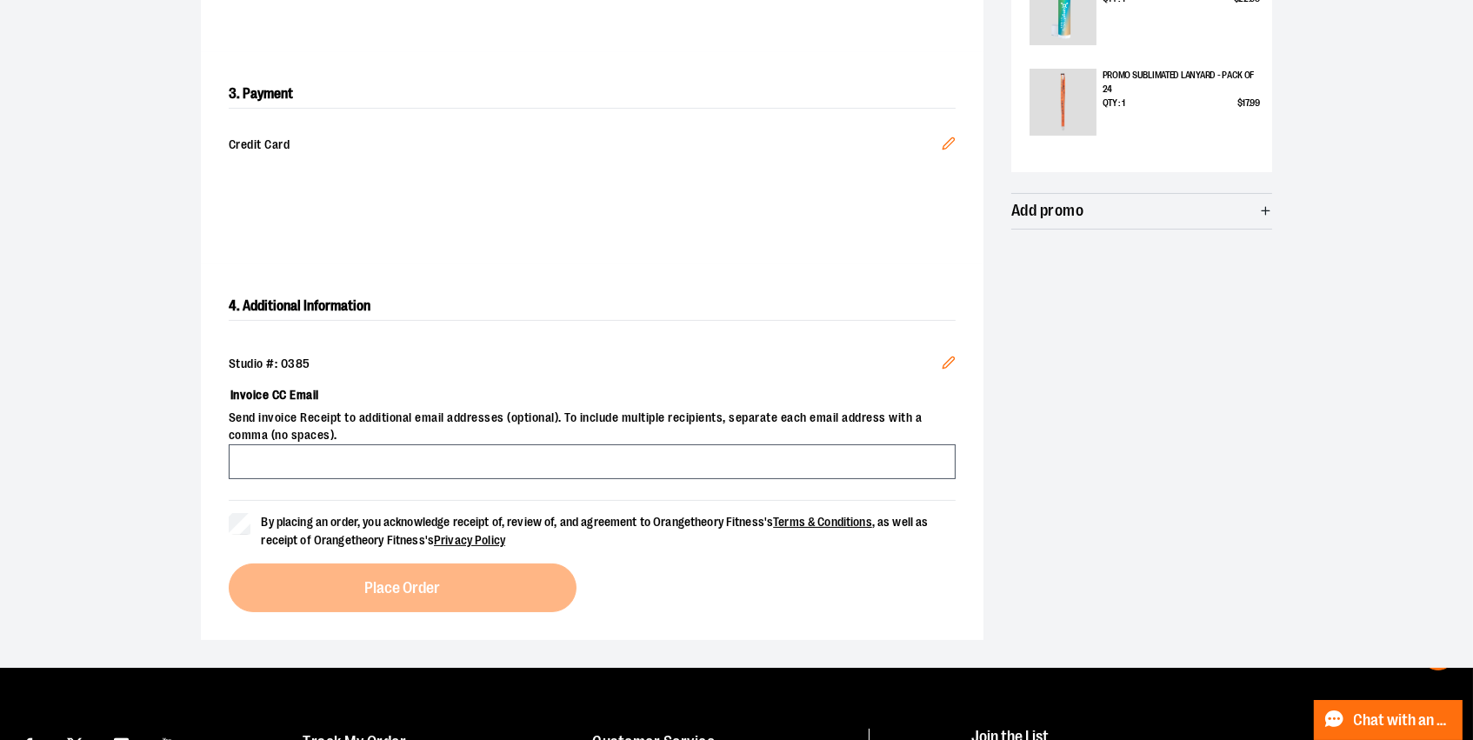
click at [530, 500] on div "Studio #: 0385 Edit Invoice CC Email Send invoice Receipt to additional email a…" at bounding box center [592, 417] width 727 height 165
click at [534, 479] on input "Invoice CC Email" at bounding box center [592, 461] width 727 height 35
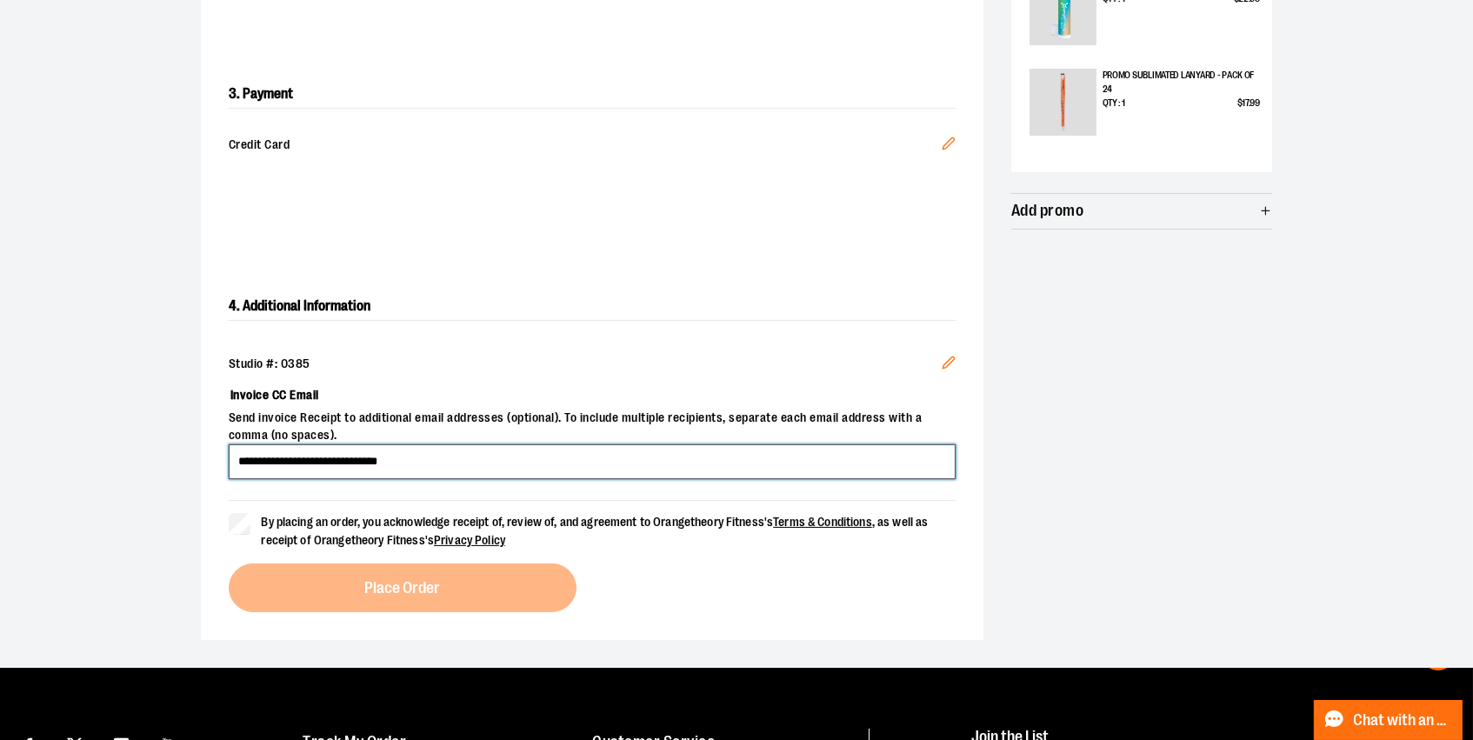
type input "**********"
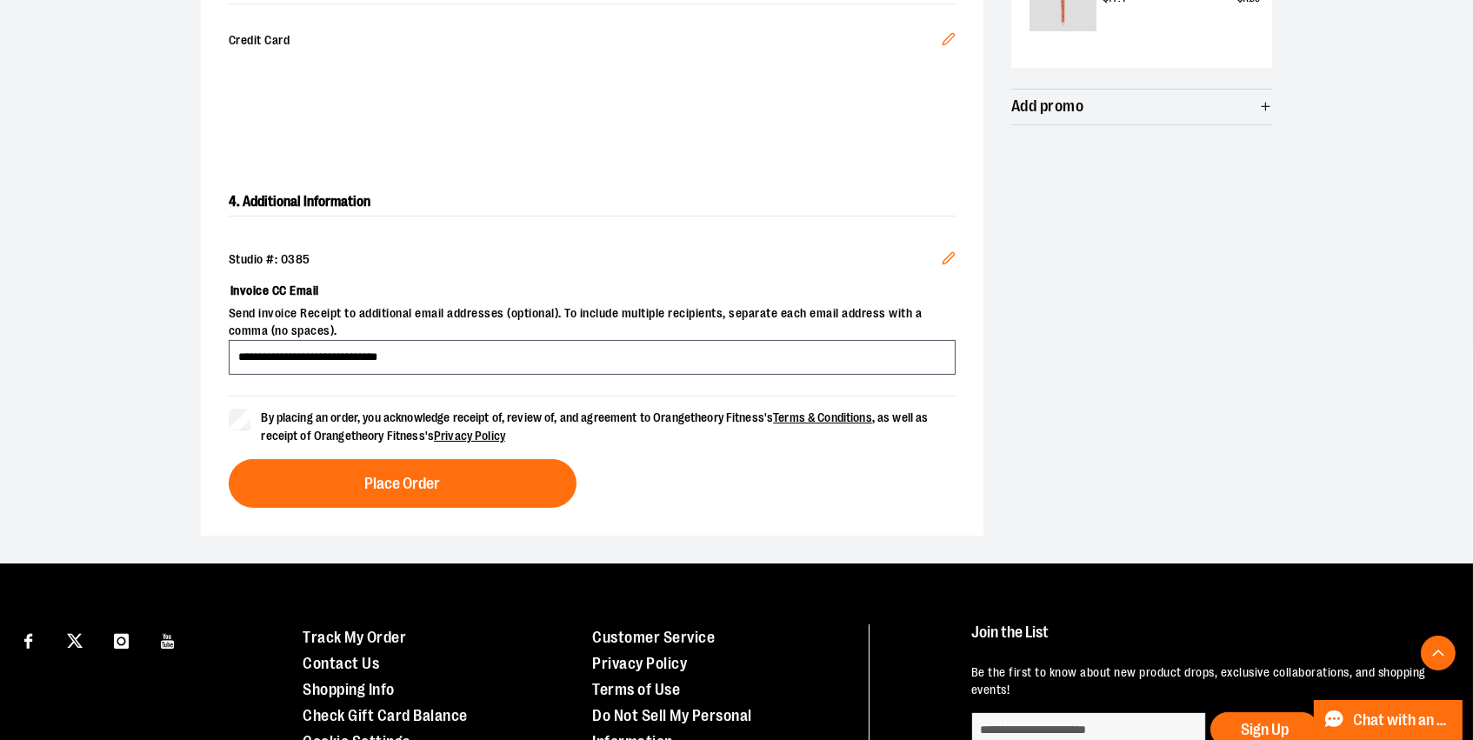
scroll to position [824, 0]
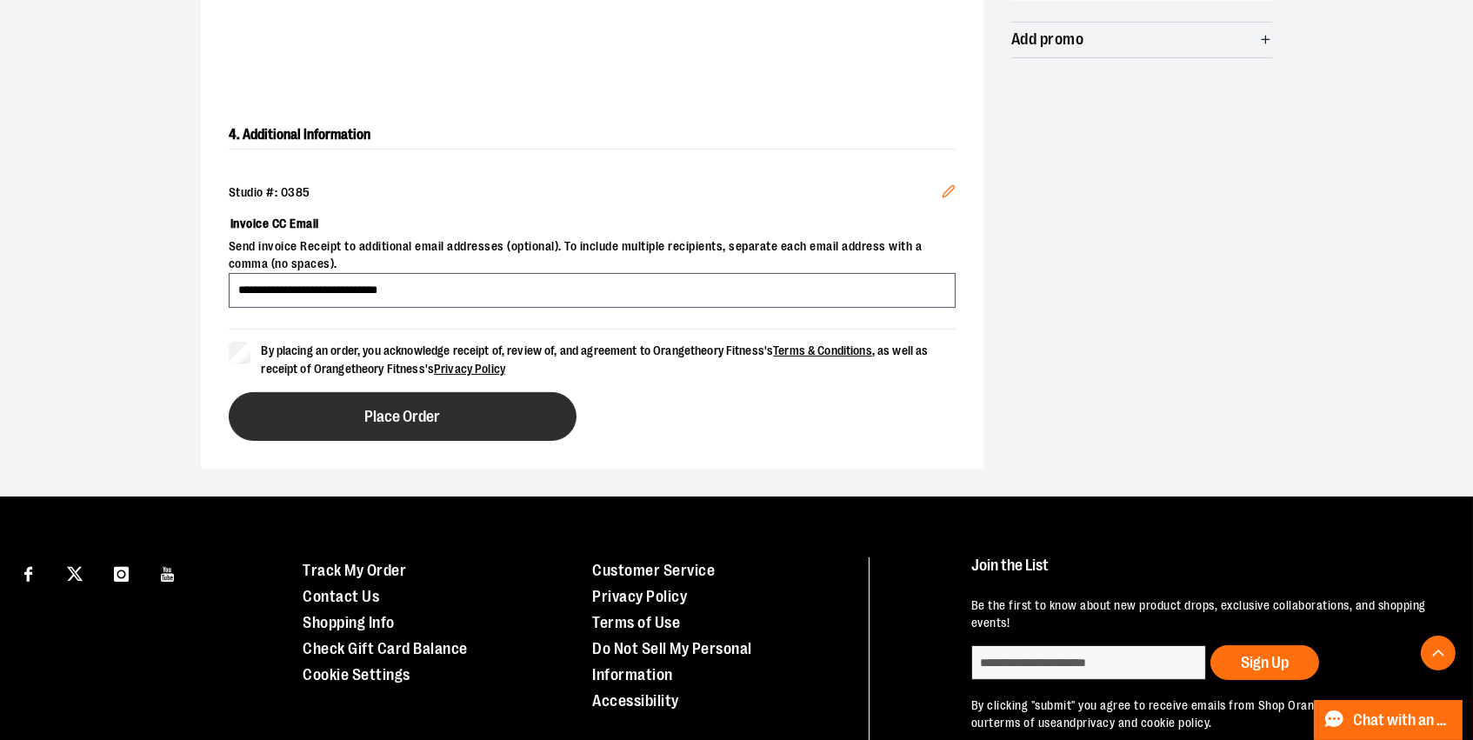
click at [460, 441] on button "Place Order" at bounding box center [403, 416] width 348 height 49
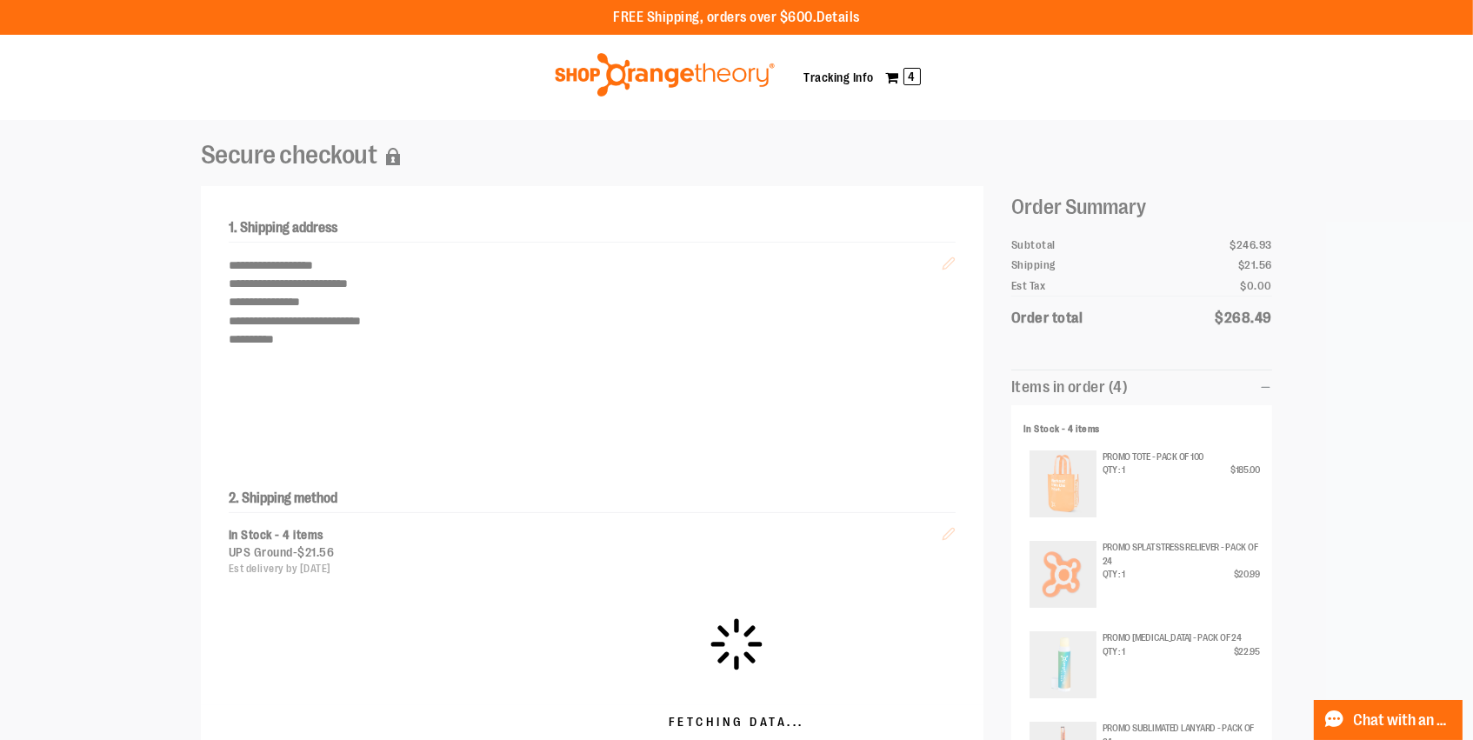
scroll to position [0, 0]
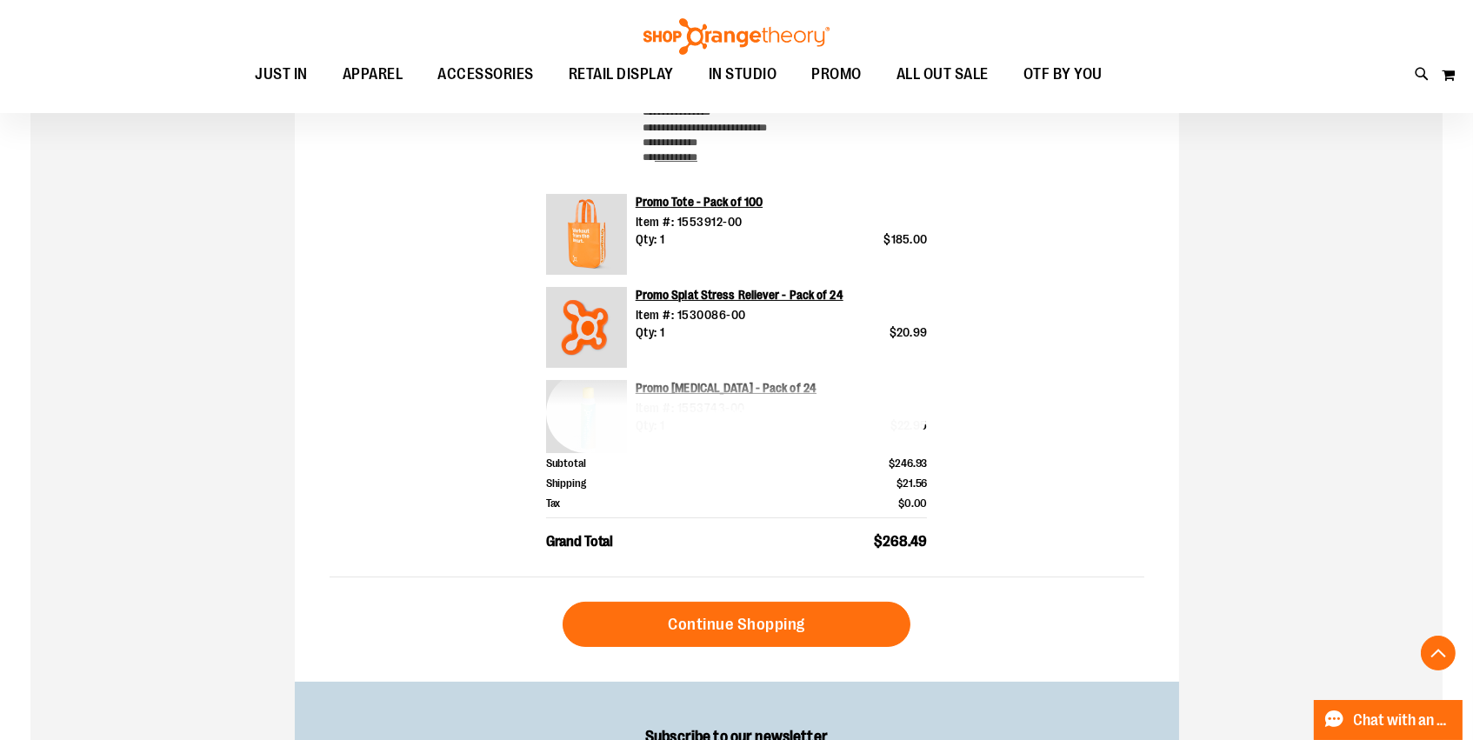
scroll to position [588, 0]
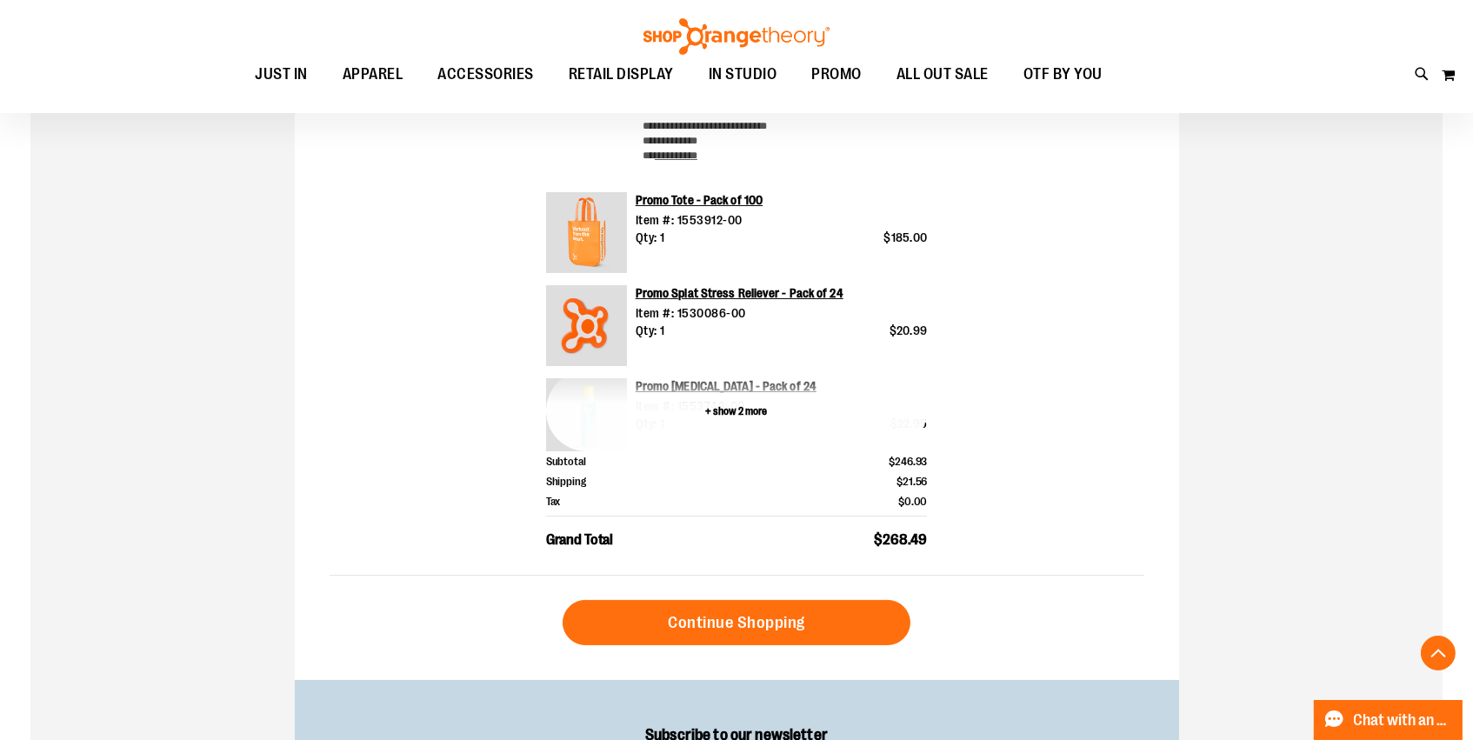
click at [725, 409] on button "+ show 2 more" at bounding box center [737, 410] width 382 height 81
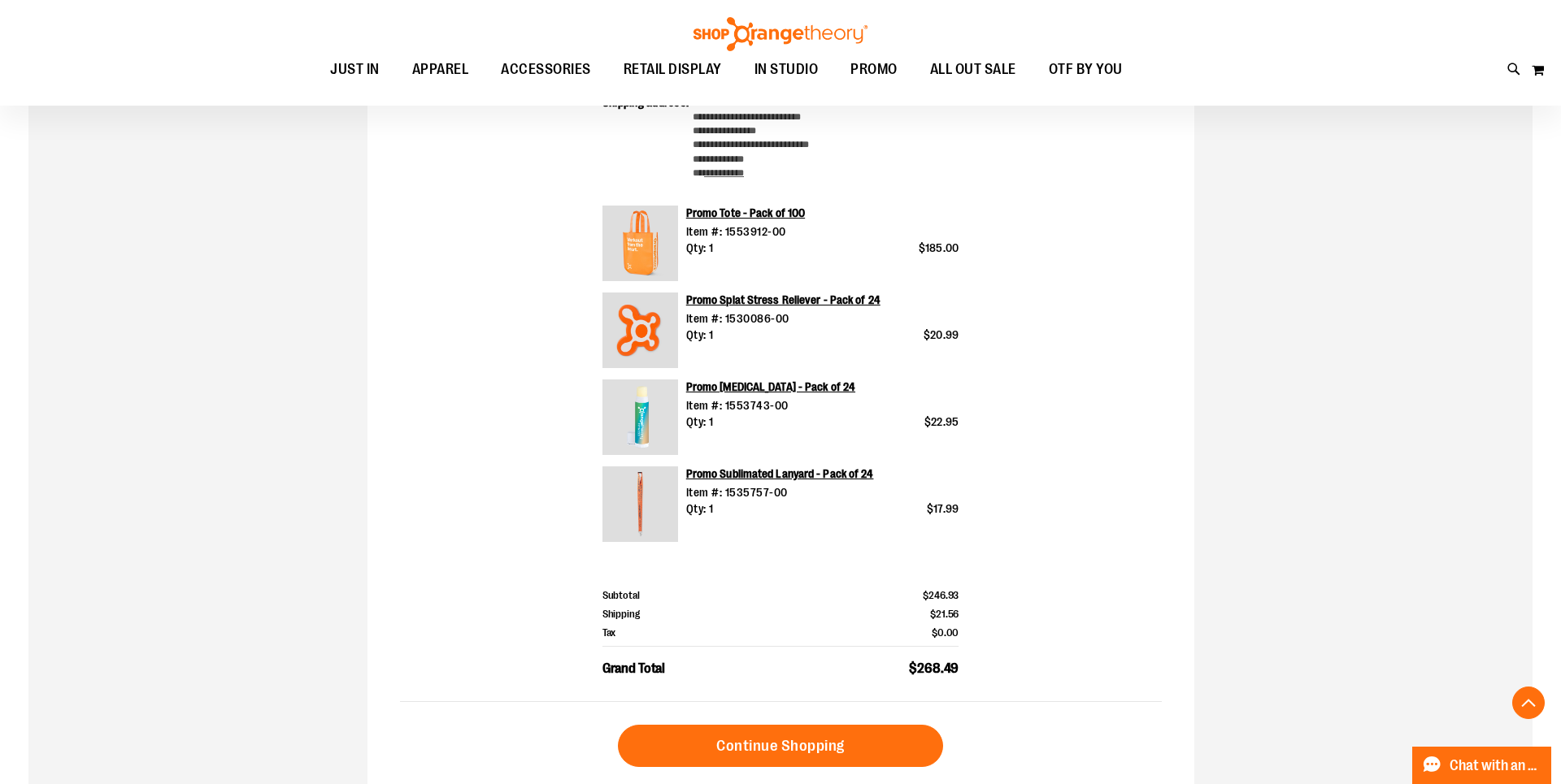
scroll to position [532, 0]
